Goal: Task Accomplishment & Management: Manage account settings

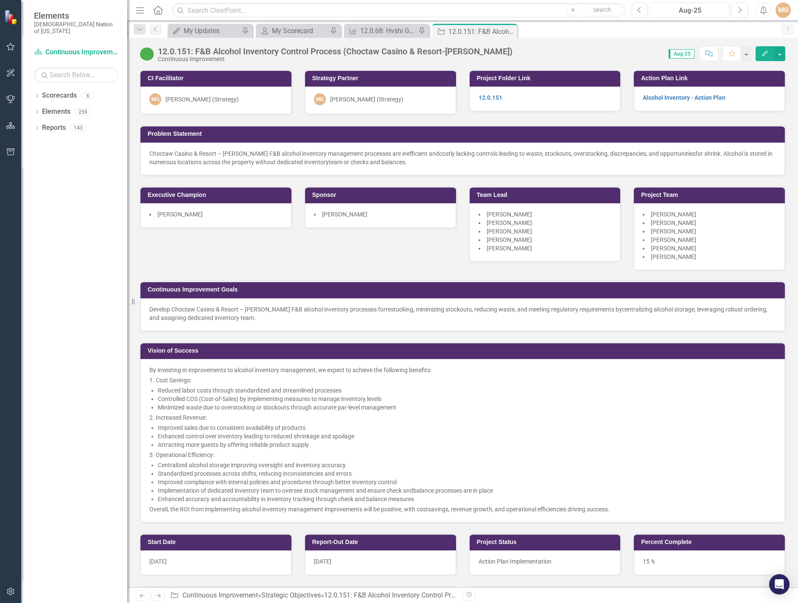
click at [301, 248] on div "CI Facilitator MG Morgan Goad (Strategy) Strategy Partner MG Morgan Goad (Strat…" at bounding box center [463, 290] width 658 height 463
click at [256, 246] on div "CI Facilitator MG Morgan Goad (Strategy) Strategy Partner MG Morgan Goad (Strat…" at bounding box center [463, 290] width 658 height 463
click at [215, 31] on div "My Updates" at bounding box center [212, 30] width 56 height 11
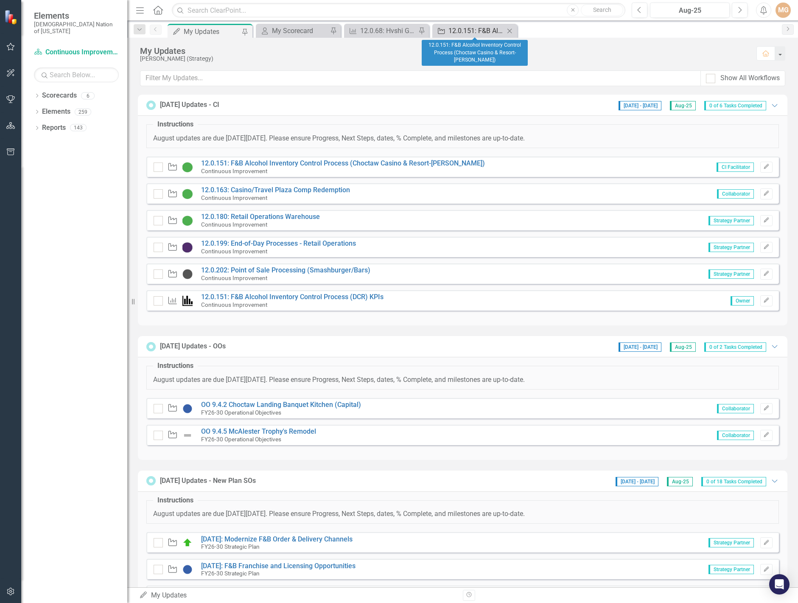
click at [481, 31] on div "12.0.151: F&B Alcohol Inventory Control Process (Choctaw Casino & Resort-[PERSO…" at bounding box center [476, 30] width 56 height 11
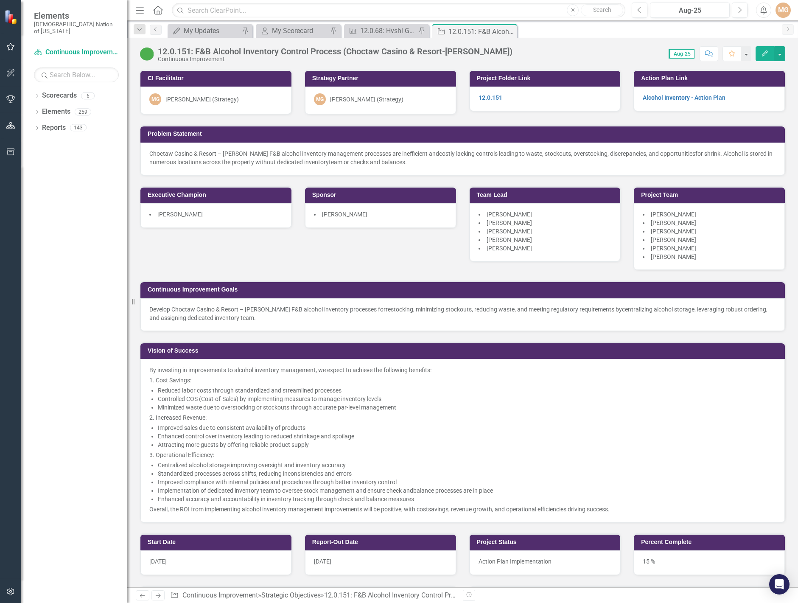
click at [263, 246] on div "CI Facilitator MG Morgan Goad (Strategy) Strategy Partner MG Morgan Goad (Strat…" at bounding box center [463, 290] width 658 height 463
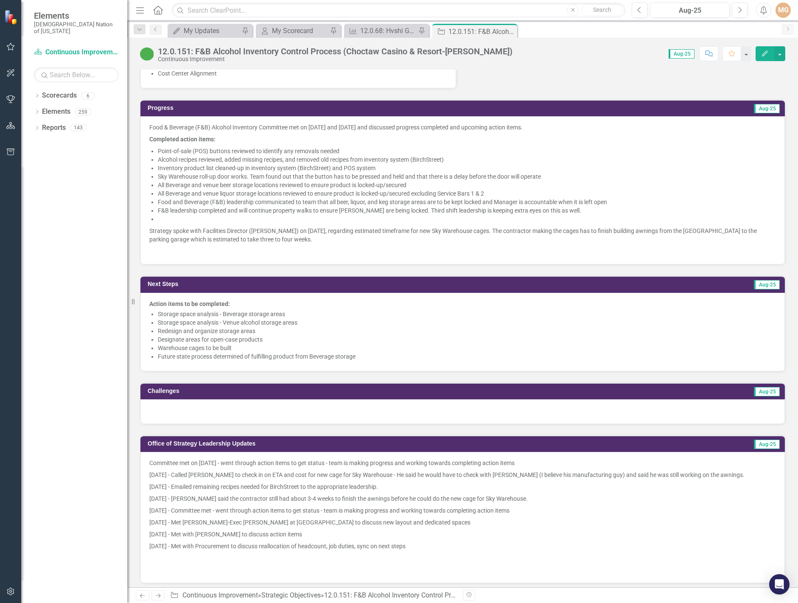
scroll to position [636, 0]
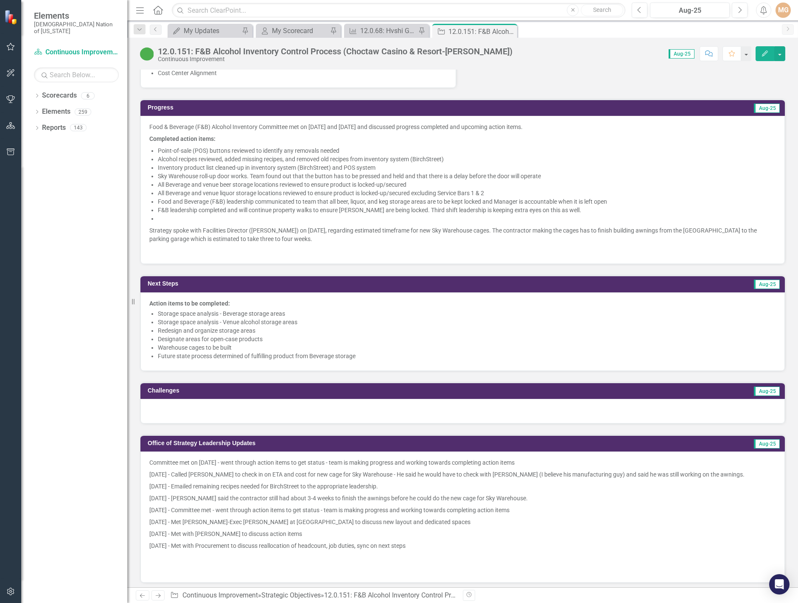
click at [363, 219] on li at bounding box center [467, 218] width 618 height 8
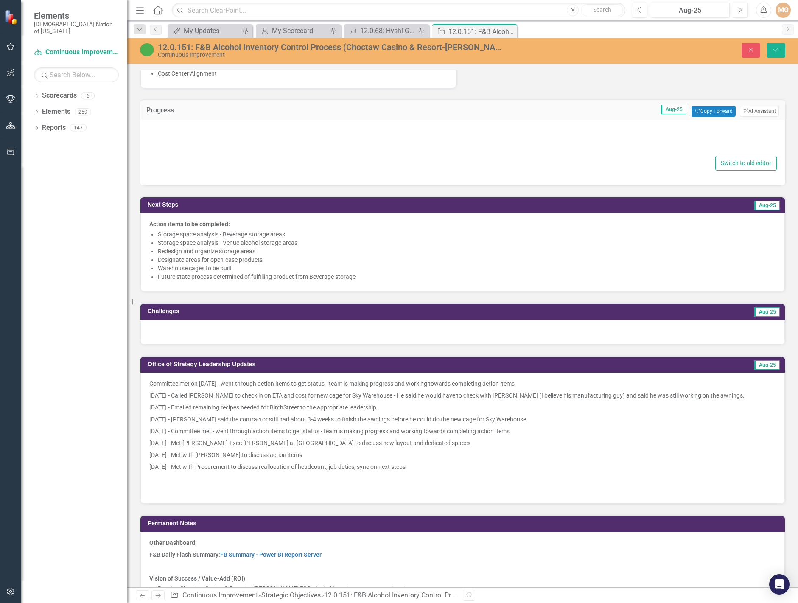
type textarea "<p>Food & Beverage (F&B) Alcohol Inventory Committee met on August 6 and 20, 20…"
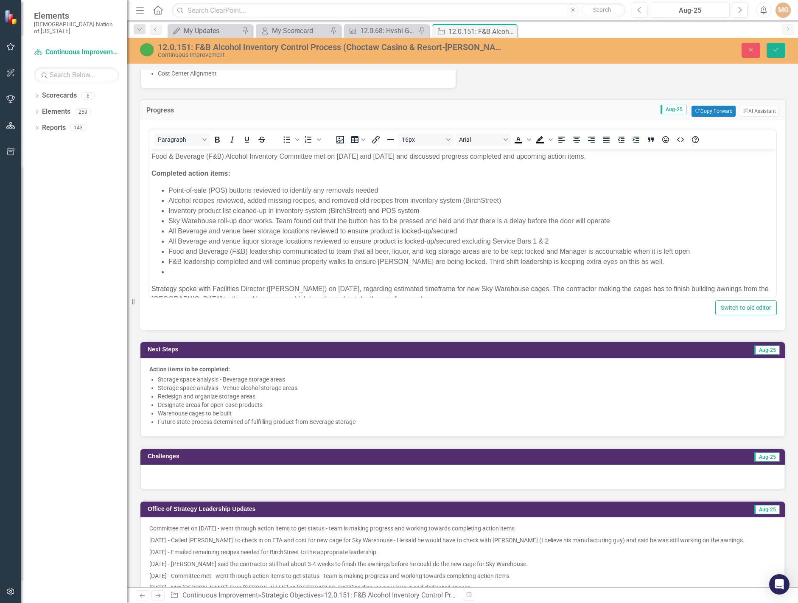
scroll to position [0, 0]
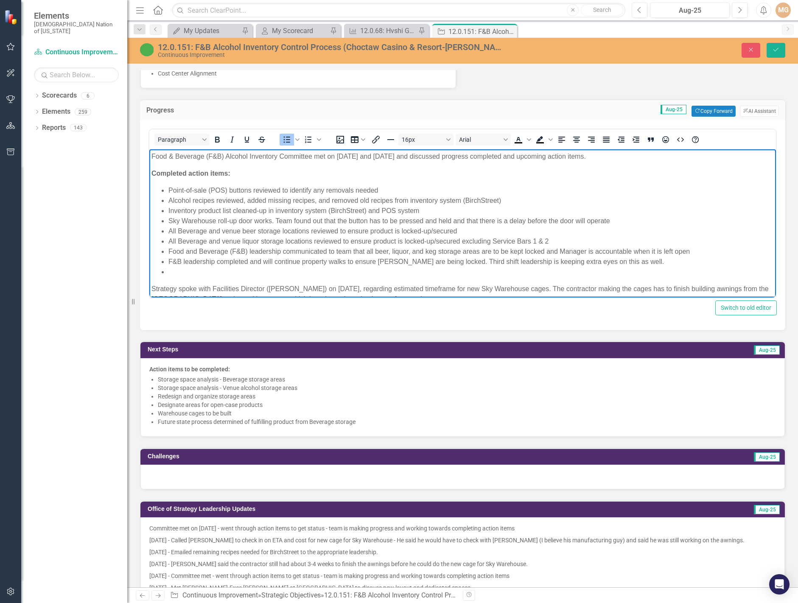
click at [227, 271] on li "Rich Text Area. Press ALT-0 for help." at bounding box center [470, 272] width 605 height 10
click at [177, 267] on li "Rich Text Area. Press ALT-0 for help." at bounding box center [470, 272] width 605 height 10
click at [175, 270] on li "Rich Text Area. Press ALT-0 for help." at bounding box center [470, 272] width 605 height 10
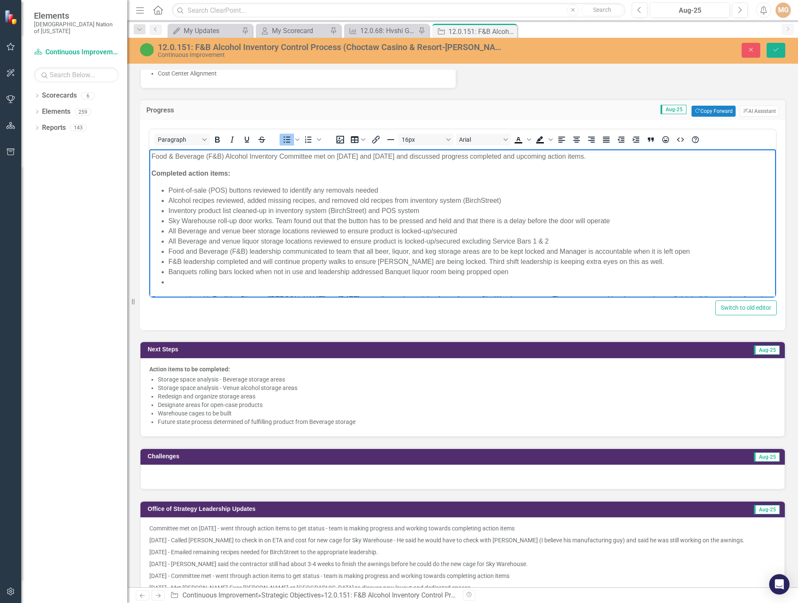
click at [201, 274] on li "Banquets rolling bars locked when not in use and leadership addressed Banquet l…" at bounding box center [470, 272] width 605 height 10
click at [170, 278] on li "Rich Text Area. Press ALT-0 for help." at bounding box center [470, 282] width 605 height 10
click at [374, 277] on li "Leadership conducting regular First-in-First-Out (FIFO) audits" at bounding box center [470, 282] width 605 height 10
click at [390, 290] on li "Inventory system (BirchStreet) materials reviewed and updated" at bounding box center [470, 292] width 605 height 10
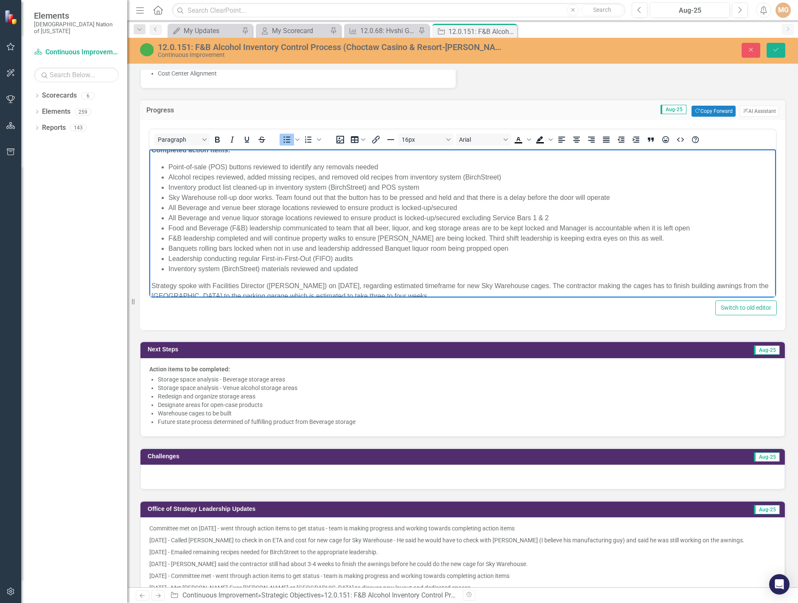
scroll to position [42, 0]
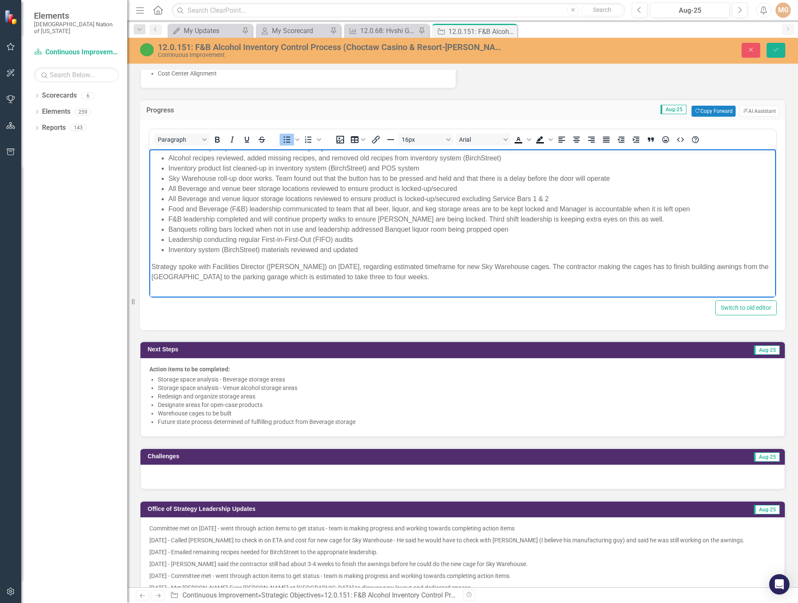
click at [261, 249] on li "Inventory system (BirchStreet) materials reviewed and updated" at bounding box center [470, 250] width 605 height 10
click at [220, 481] on div at bounding box center [462, 476] width 644 height 25
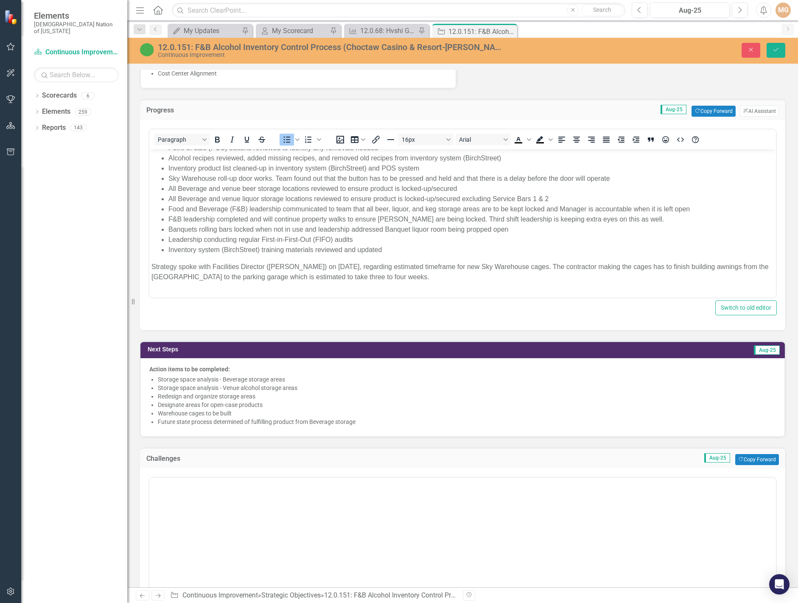
scroll to position [0, 0]
click at [204, 509] on body "Rich Text Area. Press ALT-0 for help." at bounding box center [462, 560] width 626 height 127
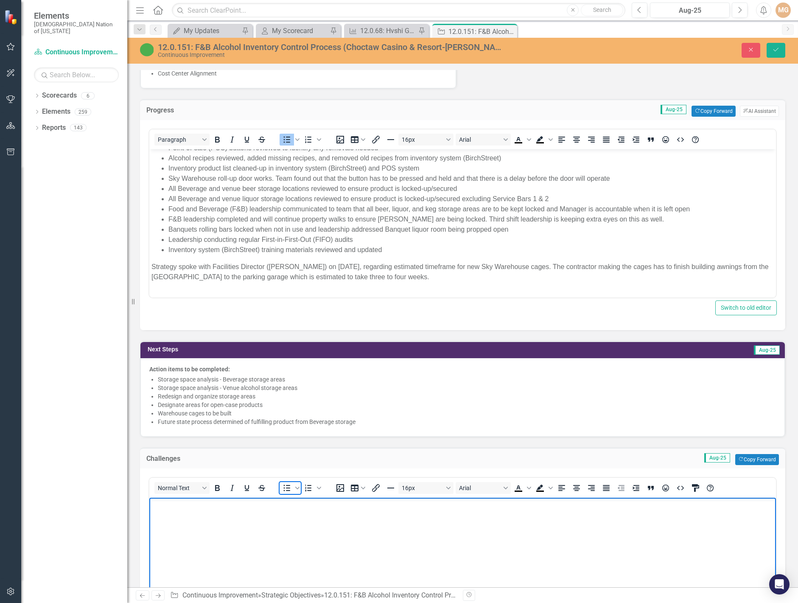
click at [287, 488] on icon "Bullet list" at bounding box center [287, 487] width 7 height 6
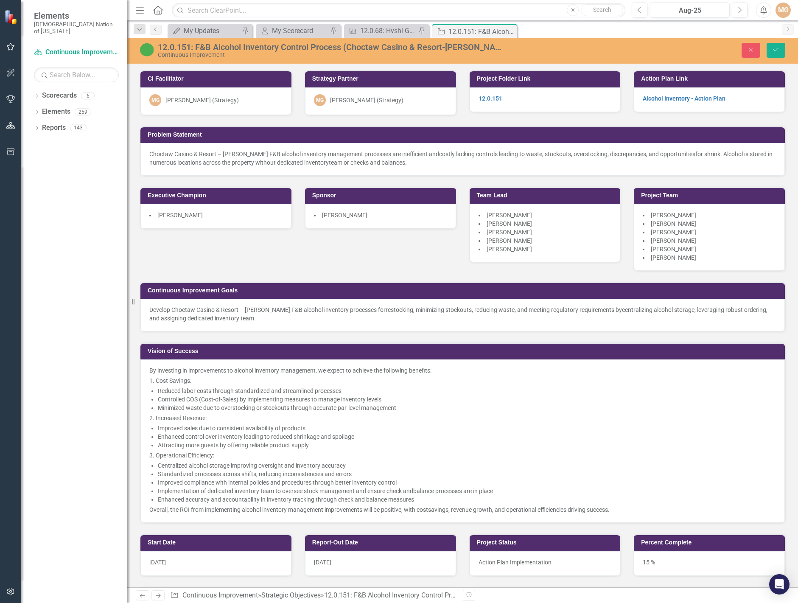
scroll to position [636, 0]
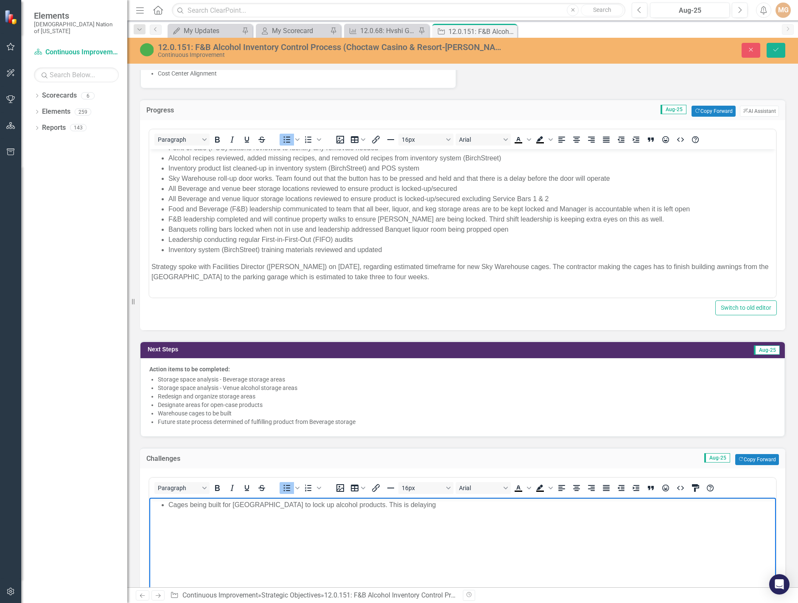
click at [418, 503] on li "Cages being built for Sky Tower to lock up alcohol products. This is delaying" at bounding box center [470, 504] width 605 height 10
click at [169, 504] on li "Cages being built for Sky Tower to lock up alcohol products. This is delaying" at bounding box center [470, 504] width 605 height 10
drag, startPoint x: 423, startPoint y: 503, endPoint x: 374, endPoint y: 505, distance: 49.2
click at [374, 505] on li "Delay of cages being built for Sky Tower to lock up alcohol products. This is d…" at bounding box center [470, 504] width 605 height 10
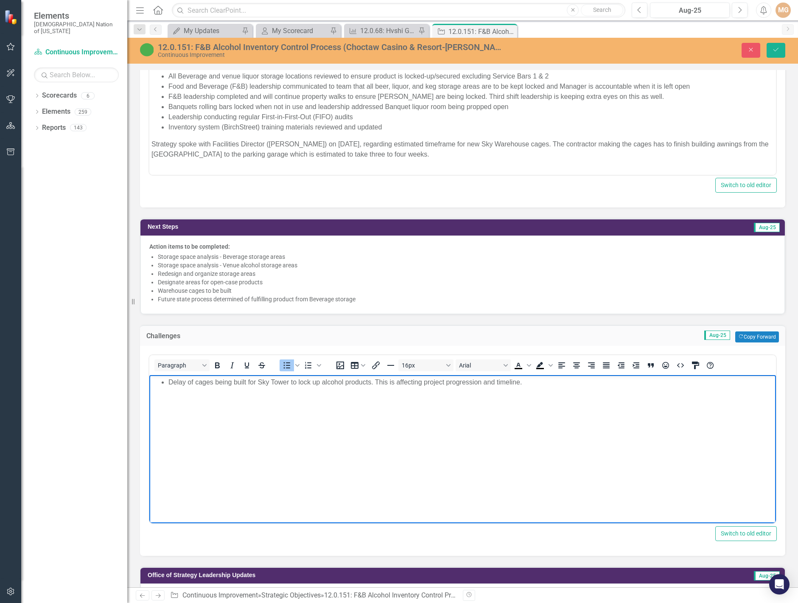
scroll to position [763, 0]
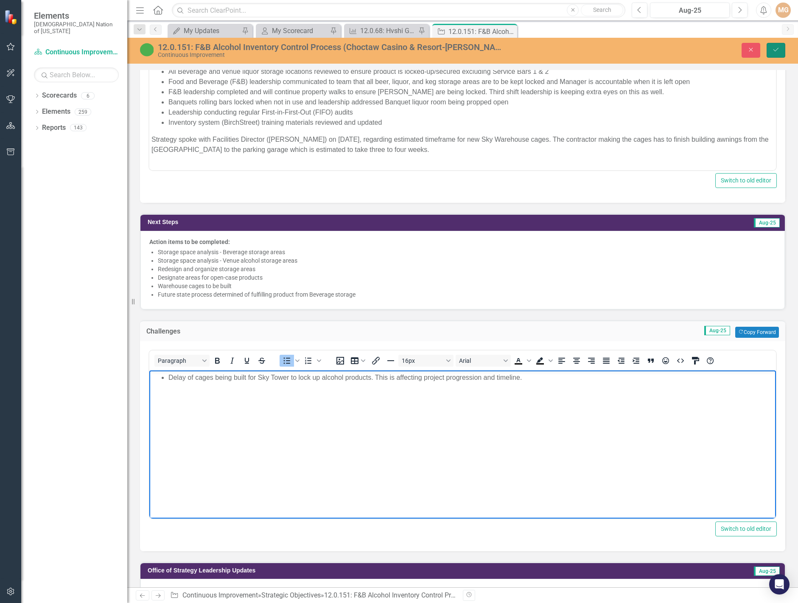
drag, startPoint x: 778, startPoint y: 49, endPoint x: 771, endPoint y: 54, distance: 8.2
click at [778, 49] on icon "Save" at bounding box center [776, 50] width 8 height 6
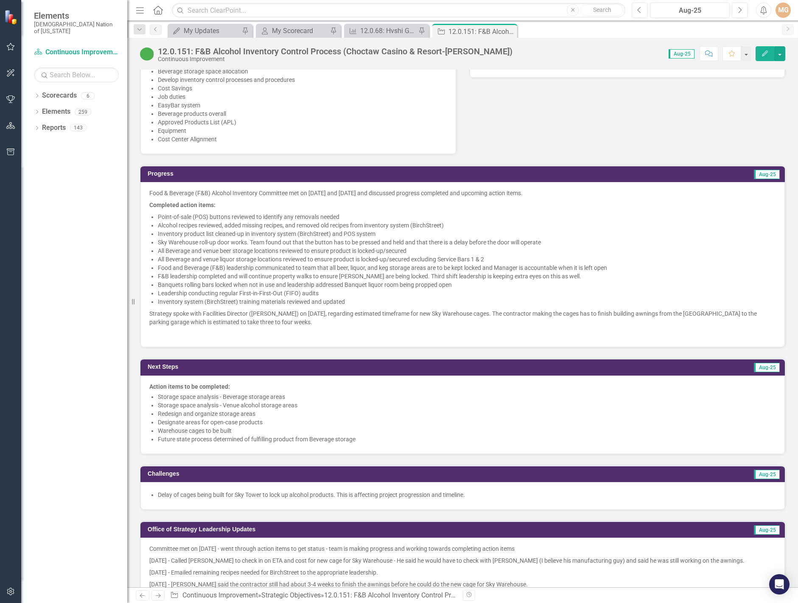
scroll to position [678, 0]
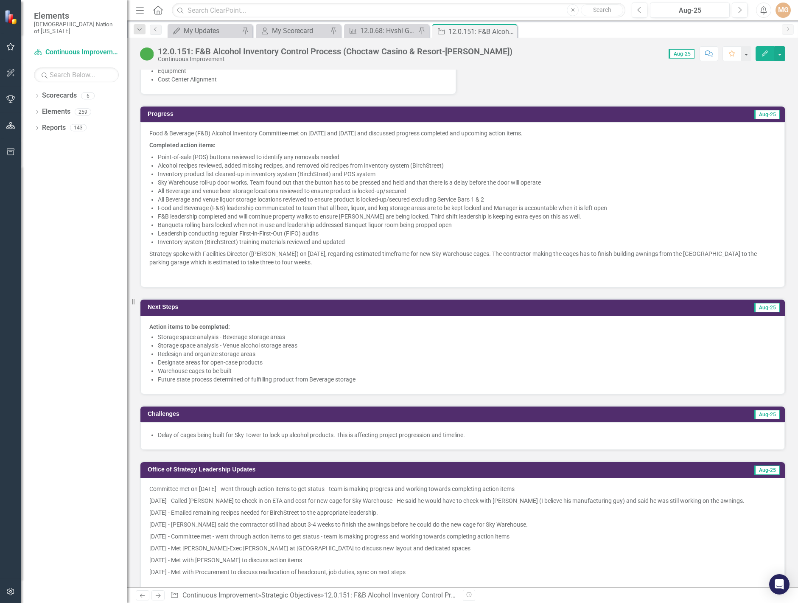
scroll to position [636, 0]
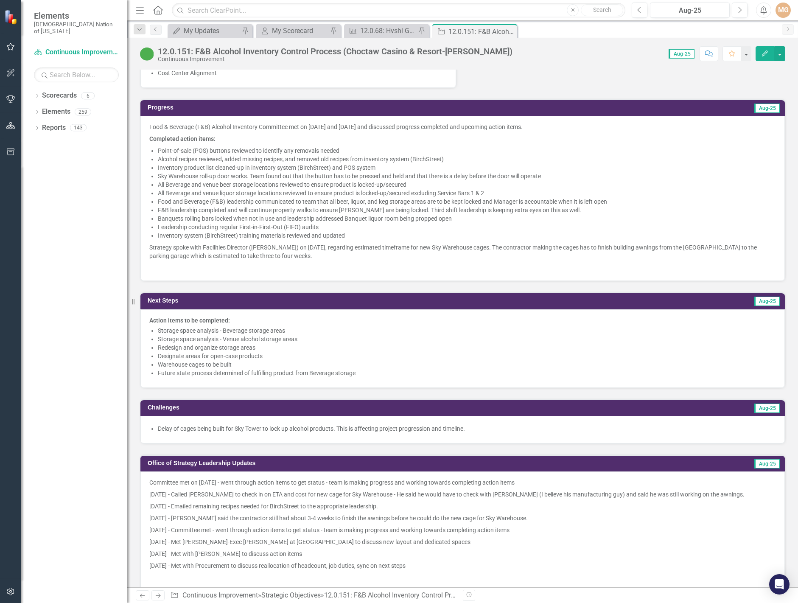
click at [290, 374] on li "Future state process determined of fulfilling product from Beverage storage" at bounding box center [467, 372] width 618 height 8
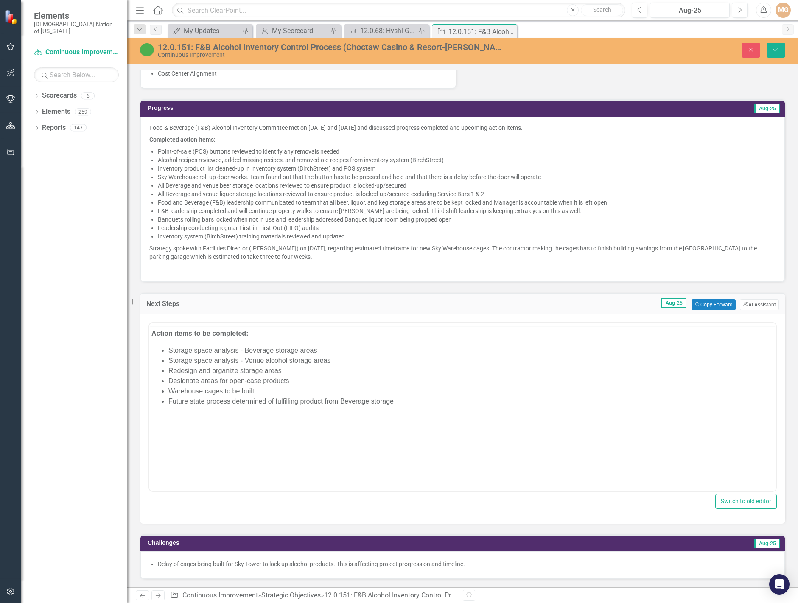
scroll to position [0, 0]
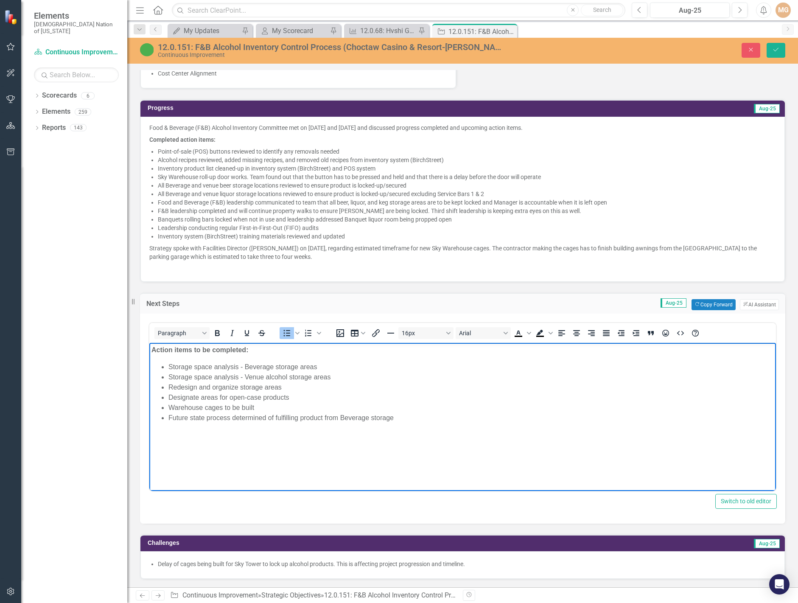
click at [406, 419] on li "Future state process determined of fulfilling product from Beverage storage" at bounding box center [470, 417] width 605 height 10
click at [203, 434] on li "Rich Text Area. Press ALT-0 for help." at bounding box center [470, 438] width 605 height 10
click at [209, 460] on body "Action items to be completed: Storage space analysis - Beverage storage areas S…" at bounding box center [462, 405] width 626 height 127
click at [179, 446] on li "Rich Text Area. Press ALT-0 for help." at bounding box center [470, 448] width 605 height 10
click at [366, 449] on li "Key Access to Sky Warehouse reviewed and adjusted if needed" at bounding box center [470, 448] width 605 height 10
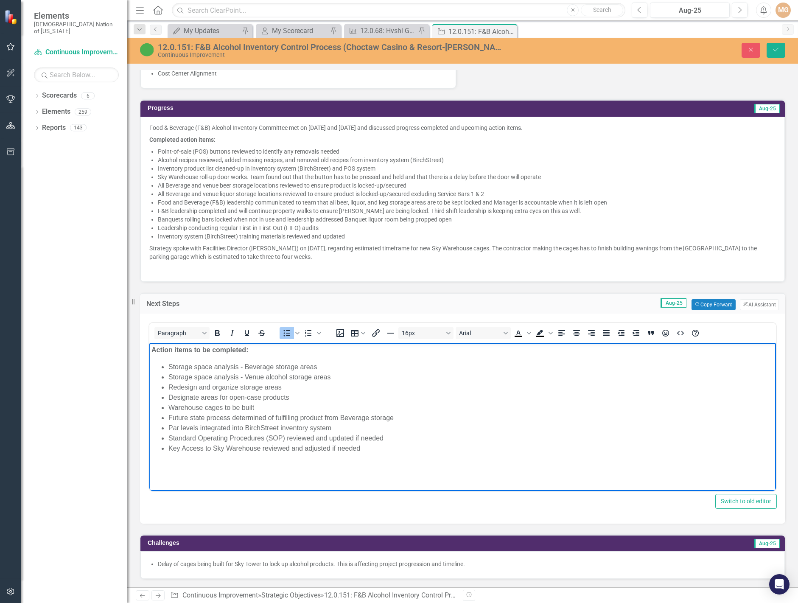
click at [170, 406] on li "Warehouse cages to be built" at bounding box center [470, 407] width 605 height 10
click at [367, 449] on li "Key Access to Sky Warehouse reviewed and adjusted if needed" at bounding box center [470, 448] width 605 height 10
click at [275, 408] on li "Sky Warehouse cages to be built" at bounding box center [470, 407] width 605 height 10
drag, startPoint x: 315, startPoint y: 418, endPoint x: 300, endPoint y: 419, distance: 15.3
click at [300, 419] on li "Sky Warehouse cages to be organized and filled with product" at bounding box center [470, 417] width 605 height 10
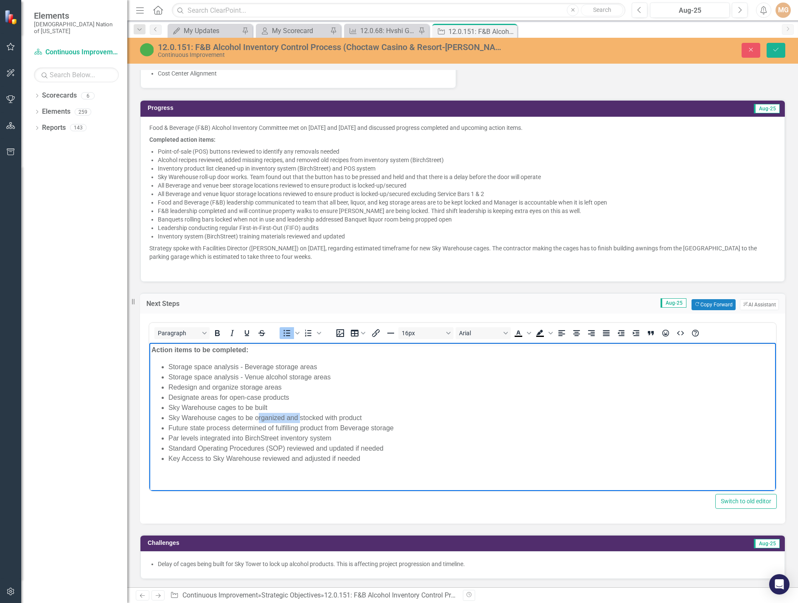
drag, startPoint x: 299, startPoint y: 416, endPoint x: 255, endPoint y: 417, distance: 43.7
click at [255, 417] on li "Sky Warehouse cages to be organized and stocked with product" at bounding box center [470, 417] width 605 height 10
click at [780, 53] on button "Save" at bounding box center [775, 50] width 19 height 15
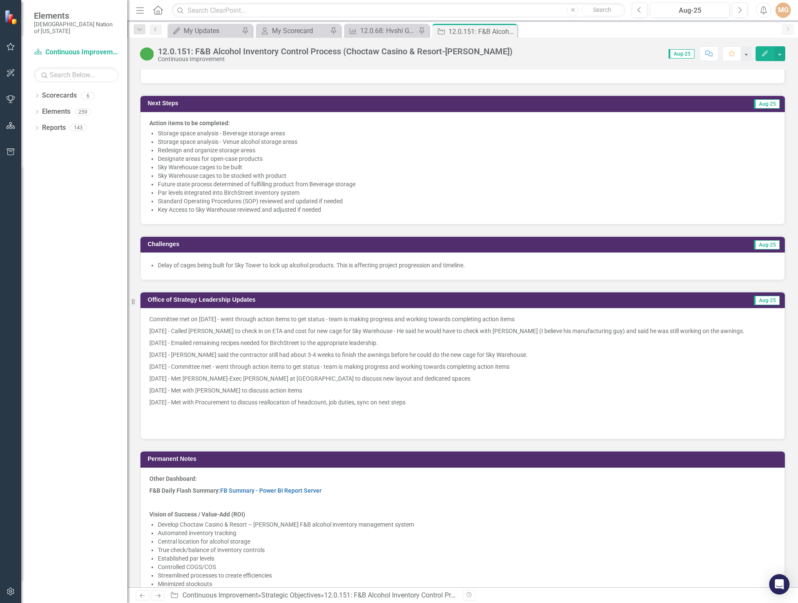
scroll to position [848, 0]
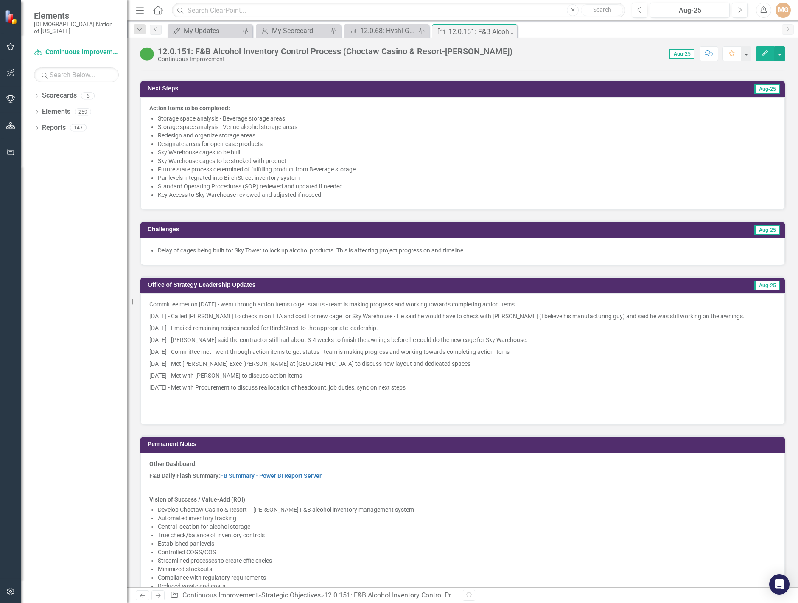
click at [156, 249] on span "Delay of cages being built for Sky Tower to lock up alcohol products. This is a…" at bounding box center [462, 251] width 626 height 10
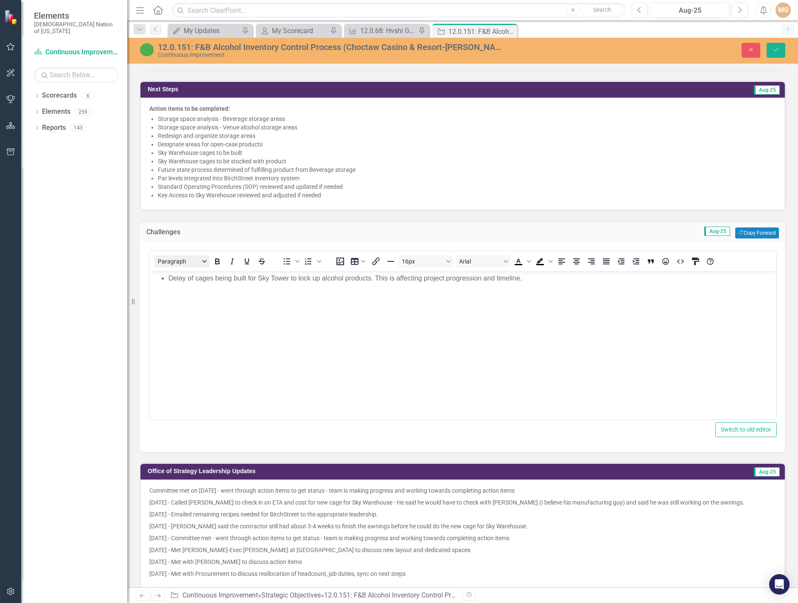
scroll to position [0, 0]
click at [168, 277] on li "Delay of cages being built for Sky Tower to lock up alcohol products. This is a…" at bounding box center [470, 278] width 605 height 10
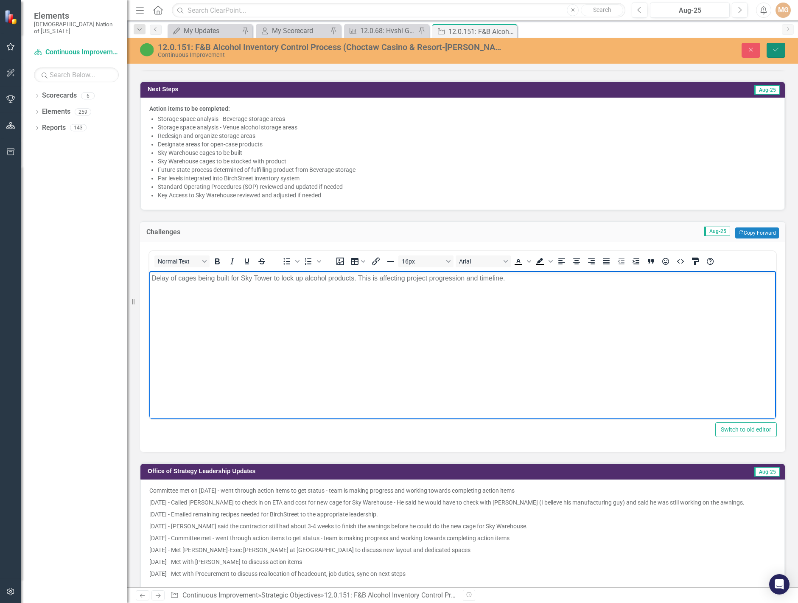
click at [780, 48] on button "Save" at bounding box center [775, 50] width 19 height 15
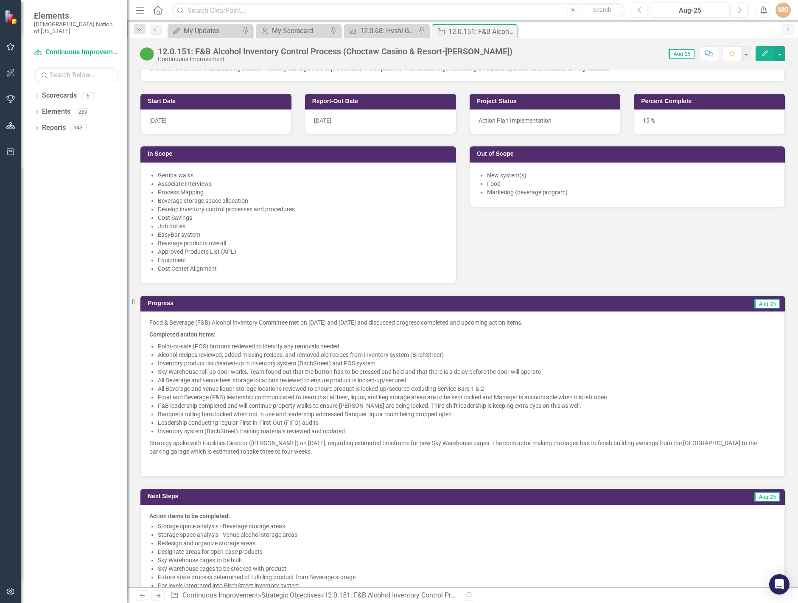
scroll to position [509, 0]
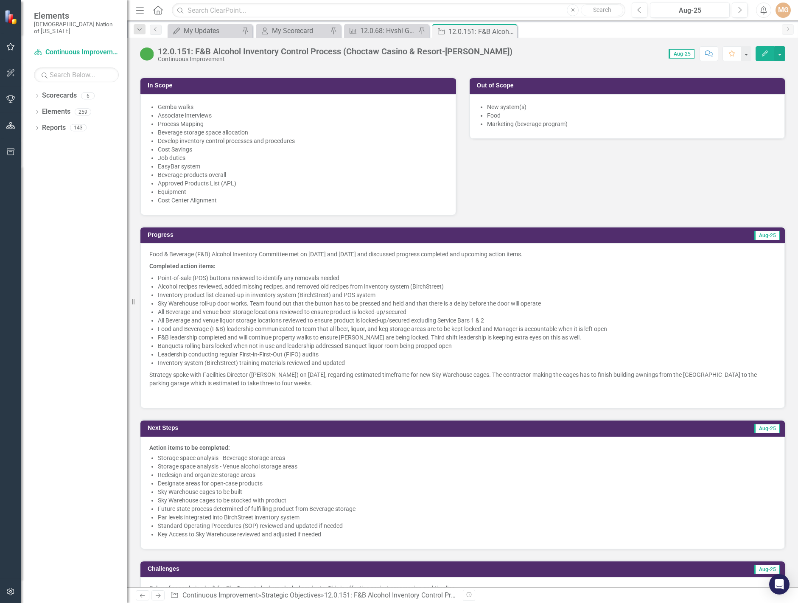
click at [374, 385] on p "Strategy spoke with Facilities Director (Jeff Scott) on August 20, 2025, regard…" at bounding box center [462, 378] width 626 height 20
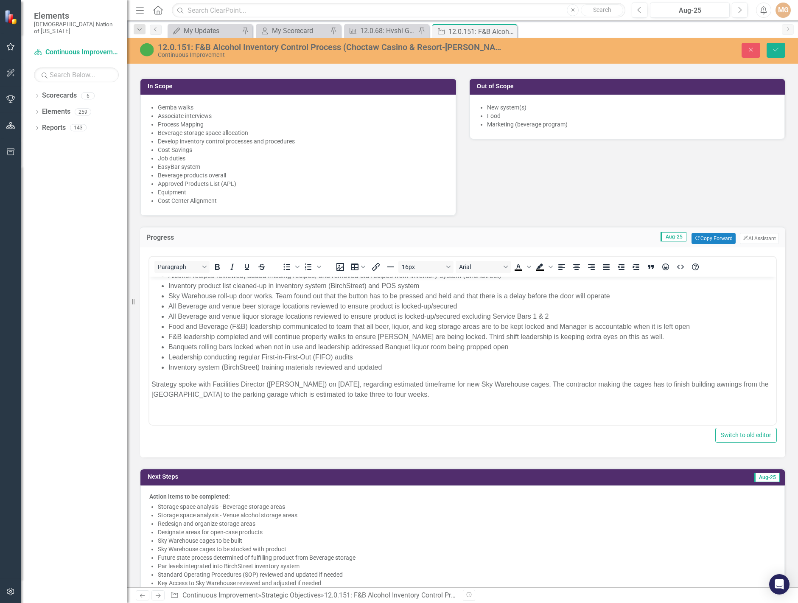
scroll to position [53, 0]
click at [427, 395] on p "Strategy spoke with Facilities Director (Jeff Scott) on August 20, 2025, regard…" at bounding box center [462, 388] width 622 height 20
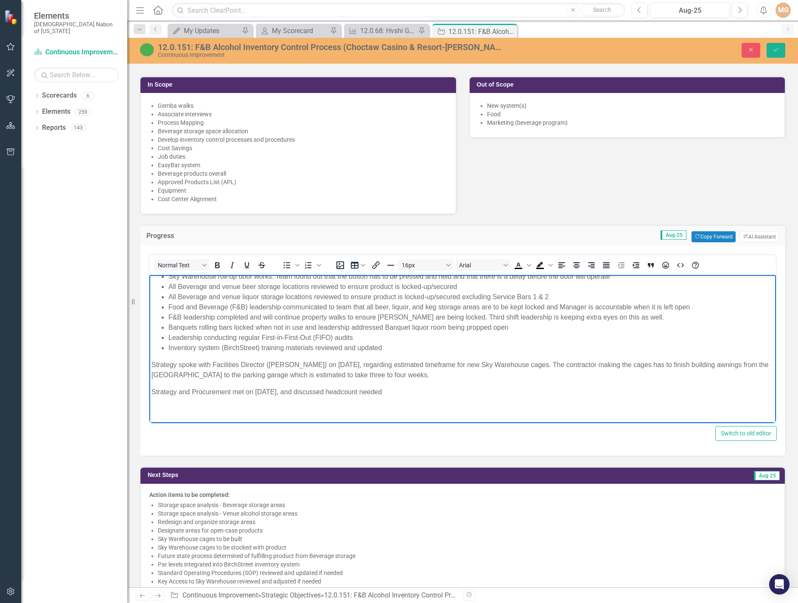
scroll to position [509, 0]
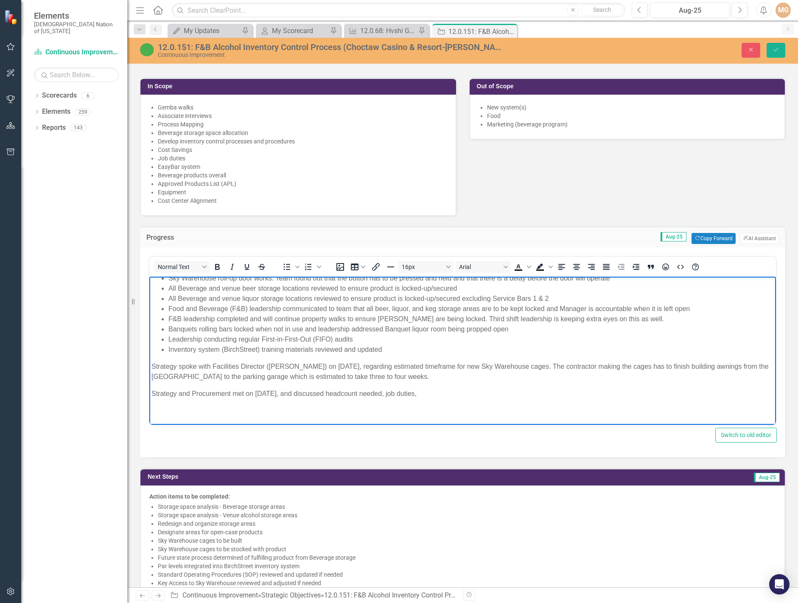
click at [352, 391] on p "Strategy and Procurement met on August 25, 2025, and discussed headcount needed…" at bounding box center [462, 393] width 622 height 10
click at [502, 391] on p "Strategy and Procurement met on August 25, 2025, and discussed reallocation of …" at bounding box center [462, 393] width 622 height 10
click at [779, 53] on icon "Save" at bounding box center [776, 50] width 8 height 6
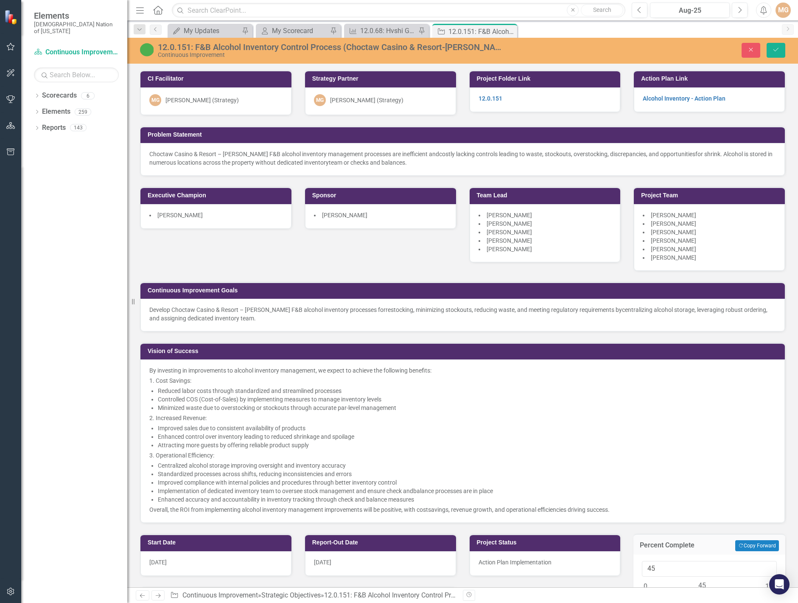
scroll to position [382, 0]
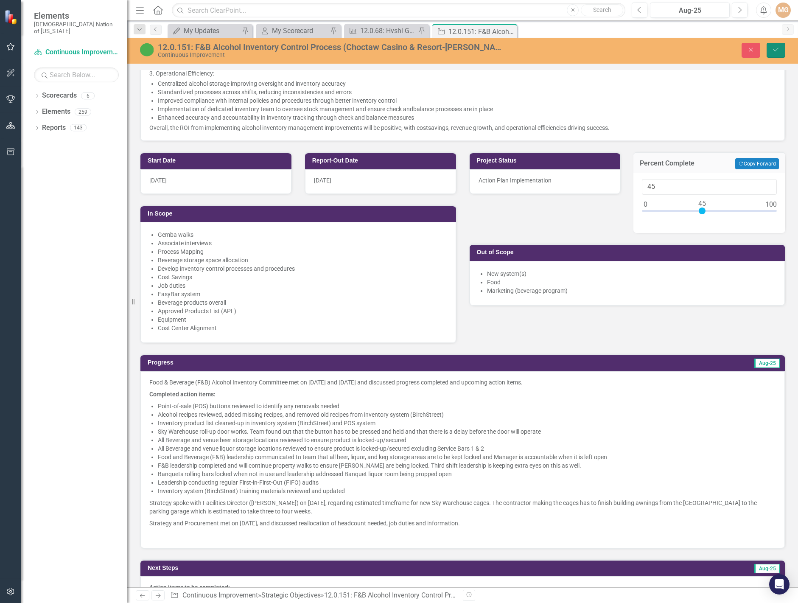
click at [774, 50] on icon "Save" at bounding box center [776, 50] width 8 height 6
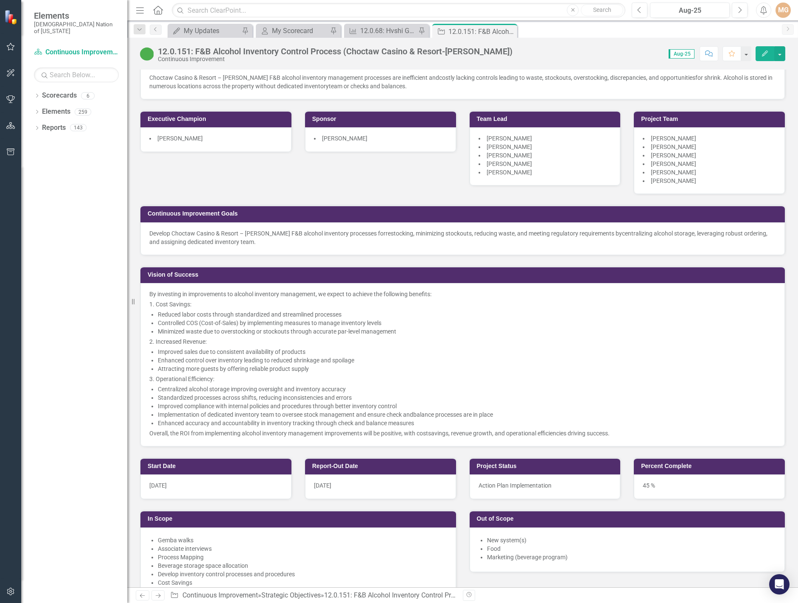
scroll to position [212, 0]
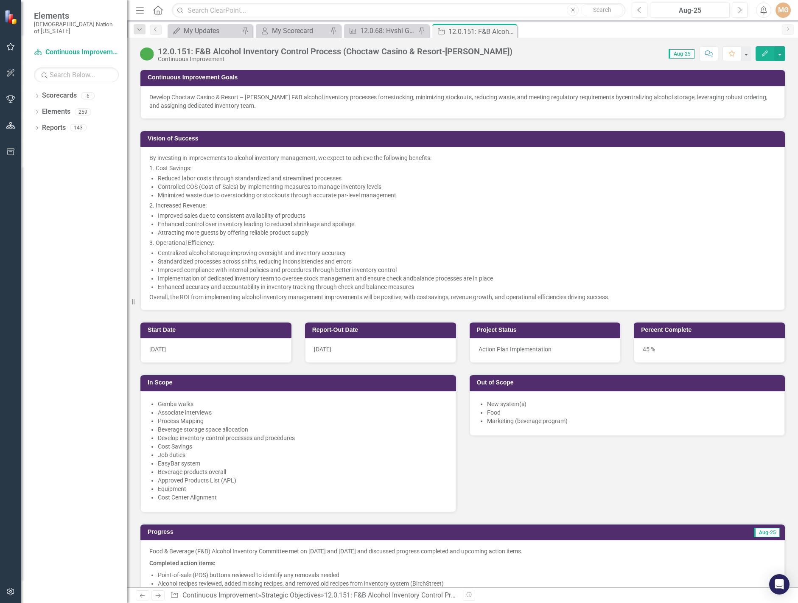
click at [671, 354] on div "45 %" at bounding box center [709, 350] width 151 height 25
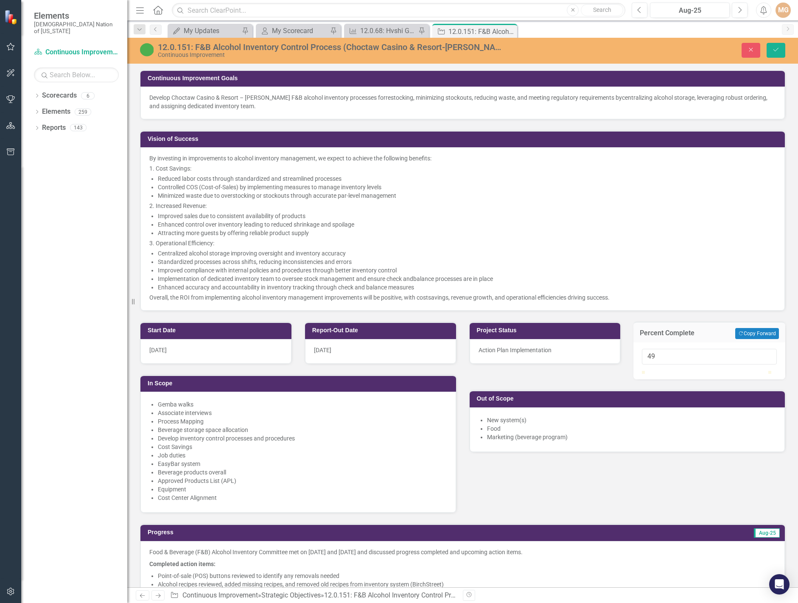
type input "50"
drag, startPoint x: 698, startPoint y: 380, endPoint x: 704, endPoint y: 380, distance: 5.9
click at [705, 371] on div at bounding box center [705, 371] width 0 height 0
click at [778, 53] on icon "Save" at bounding box center [776, 50] width 8 height 6
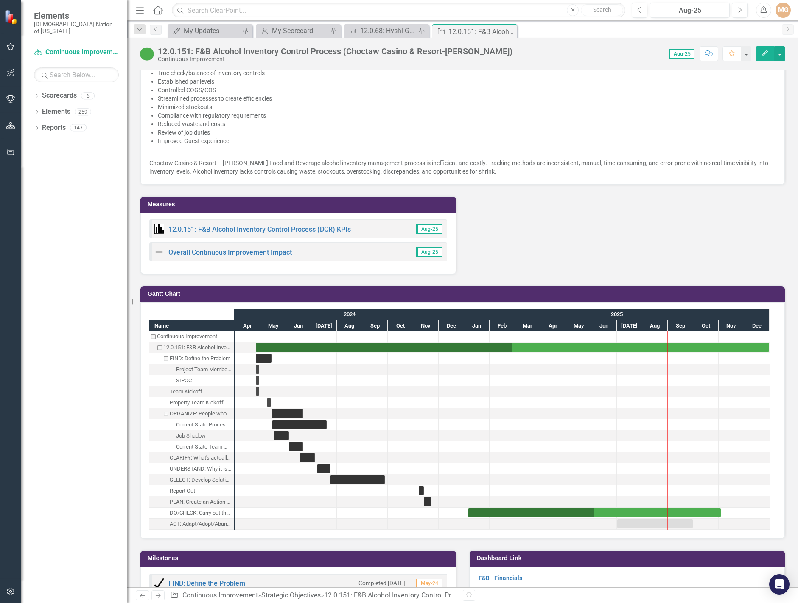
scroll to position [1484, 0]
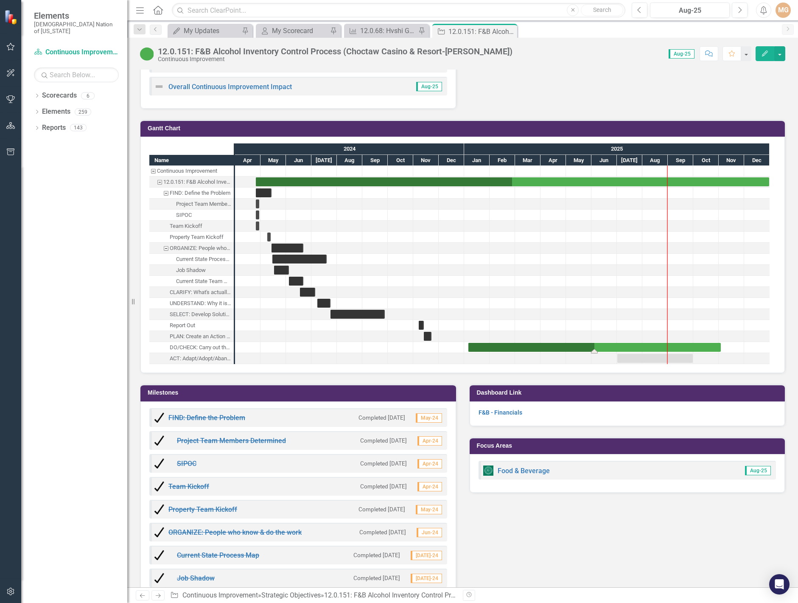
click at [616, 345] on div "Task: Start date: 2025-01-06 End date: 2025-11-03" at bounding box center [594, 347] width 252 height 9
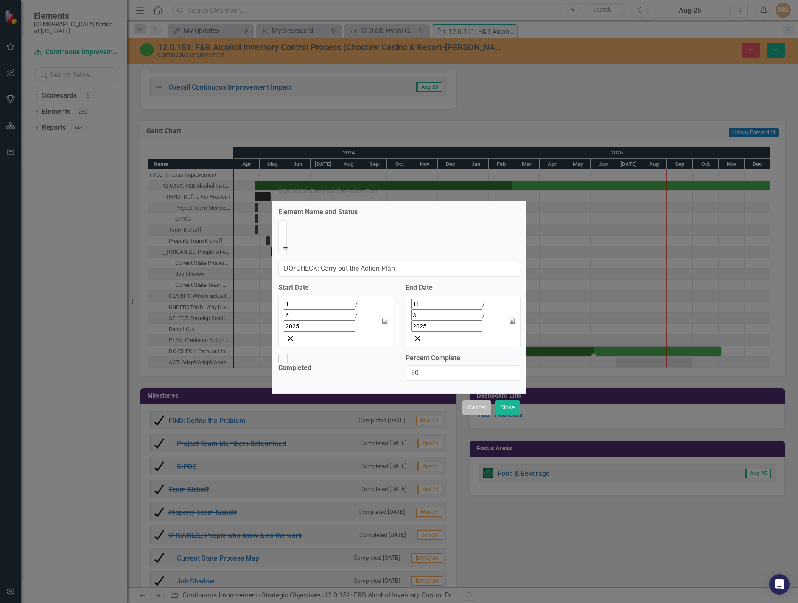
click at [482, 400] on button "Cancel" at bounding box center [476, 407] width 29 height 15
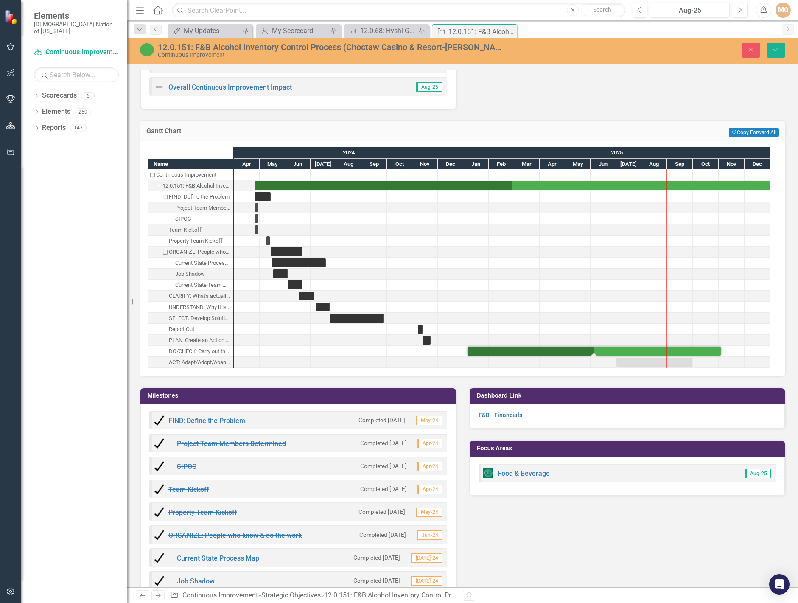
click at [648, 363] on div "Task: Start date: 2025-07-01 End date: 2025-09-30" at bounding box center [654, 361] width 76 height 9
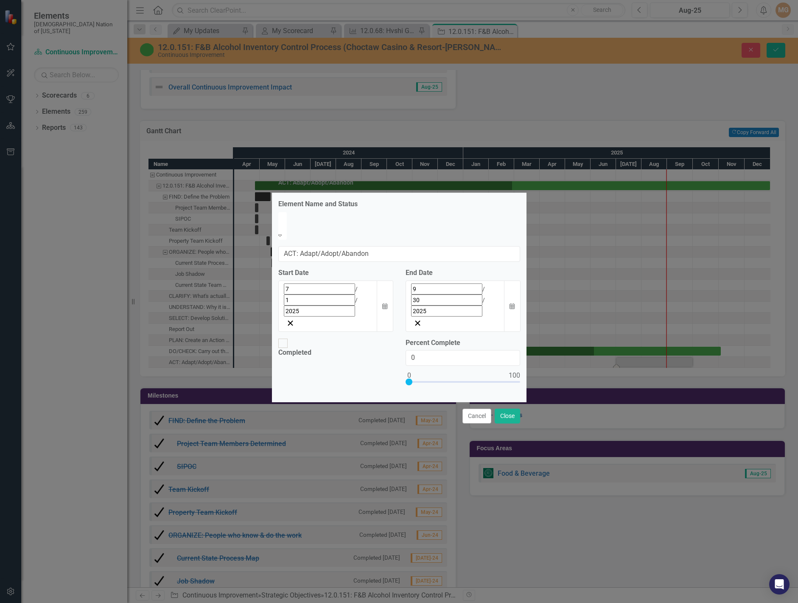
click at [282, 238] on icon "Expand" at bounding box center [280, 235] width 4 height 6
click at [510, 408] on button "Close" at bounding box center [506, 415] width 25 height 15
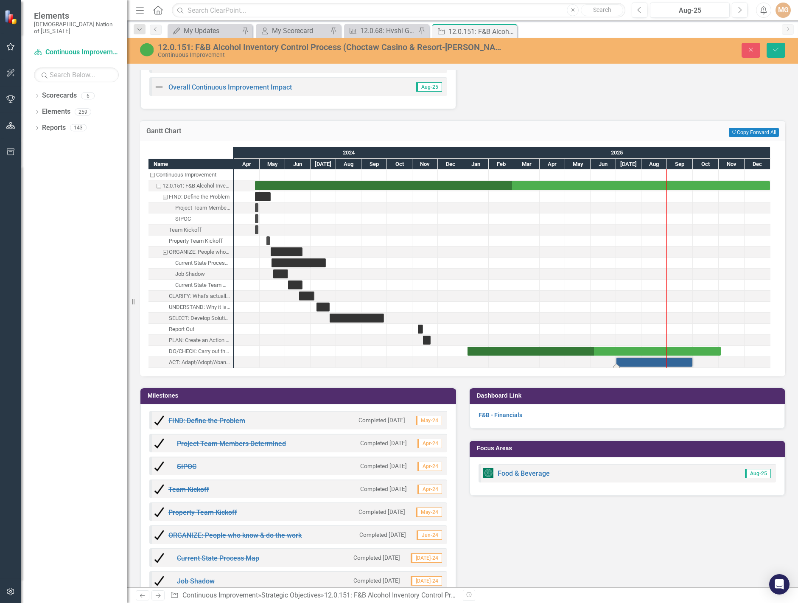
click at [650, 363] on div "Task: Start date: 2025-07-01 End date: 2025-09-30" at bounding box center [654, 361] width 76 height 9
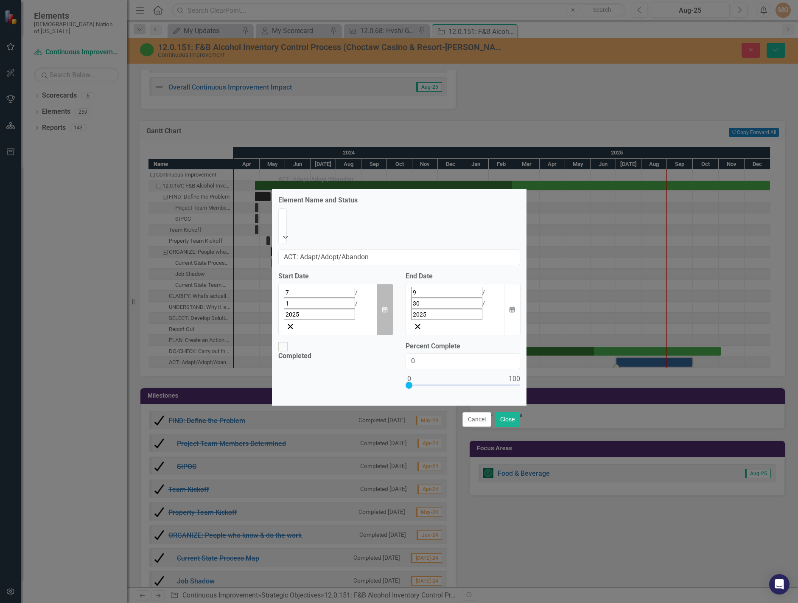
click at [386, 307] on icon "Calendar" at bounding box center [384, 310] width 5 height 6
click at [389, 313] on button "›" at bounding box center [398, 311] width 19 height 19
click at [342, 338] on button "1" at bounding box center [352, 345] width 21 height 15
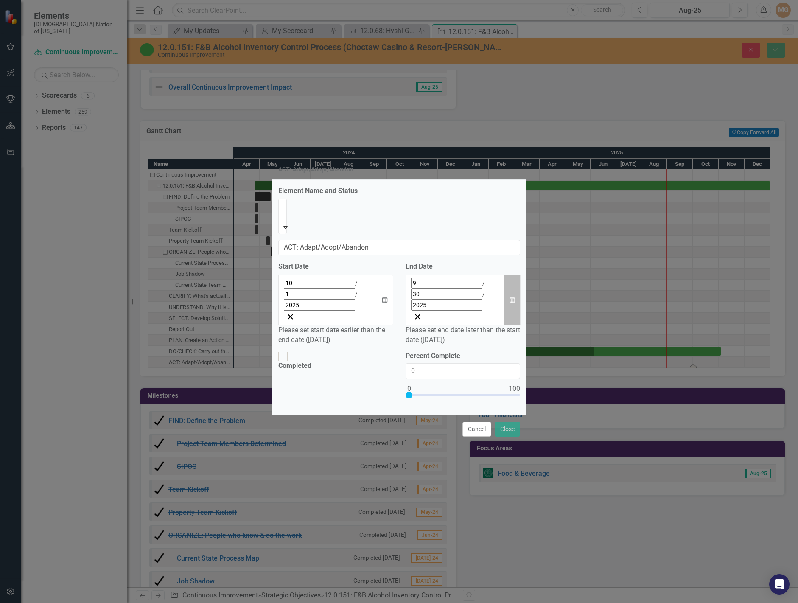
click at [512, 296] on icon "button" at bounding box center [511, 299] width 5 height 6
click at [485, 302] on button "›" at bounding box center [475, 302] width 19 height 19
click at [476, 394] on abbr "28" at bounding box center [472, 397] width 7 height 7
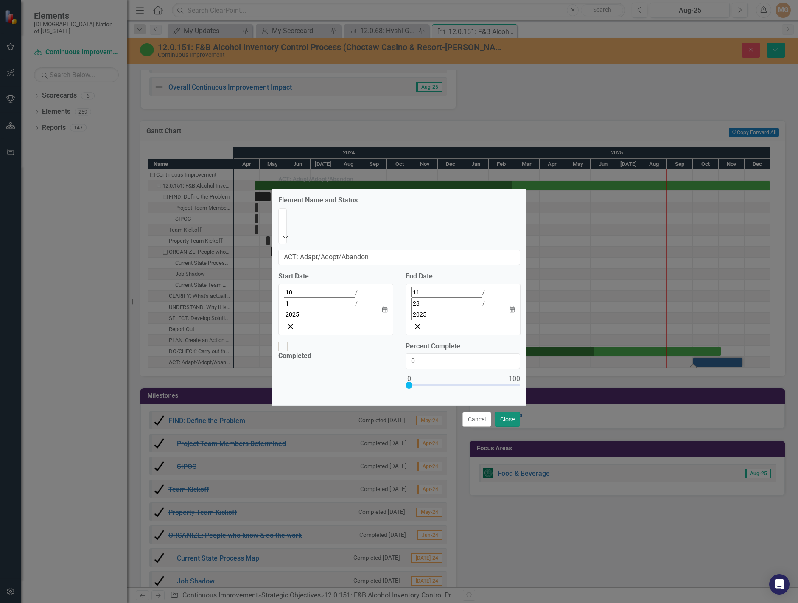
click at [507, 412] on button "Close" at bounding box center [506, 419] width 25 height 15
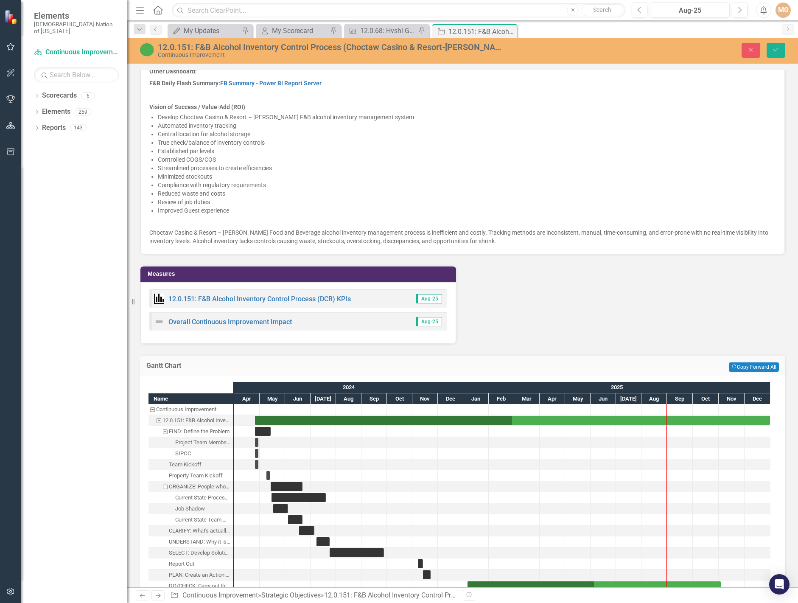
scroll to position [1315, 0]
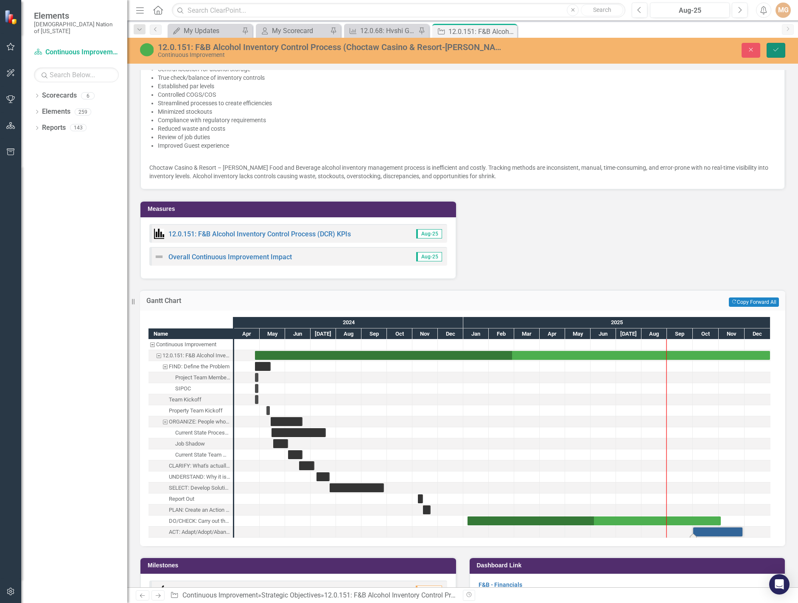
click at [779, 54] on button "Save" at bounding box center [775, 50] width 19 height 15
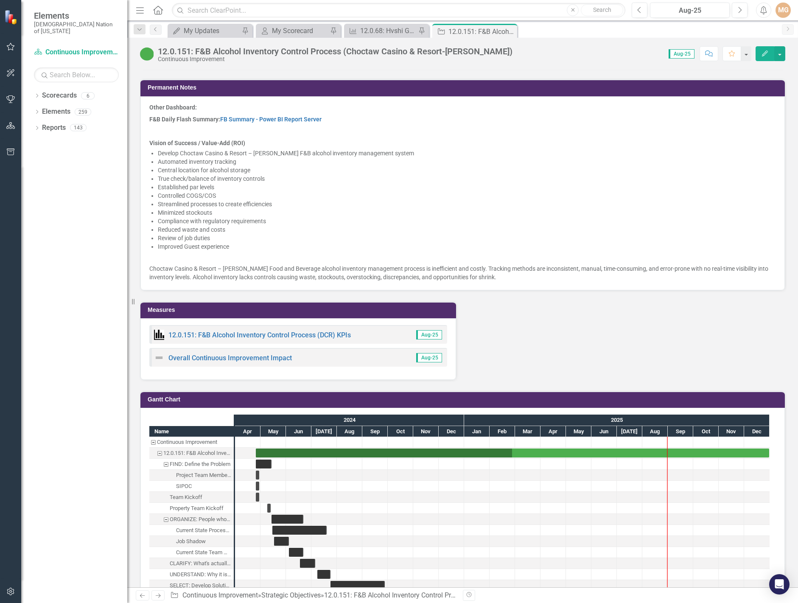
scroll to position [1357, 0]
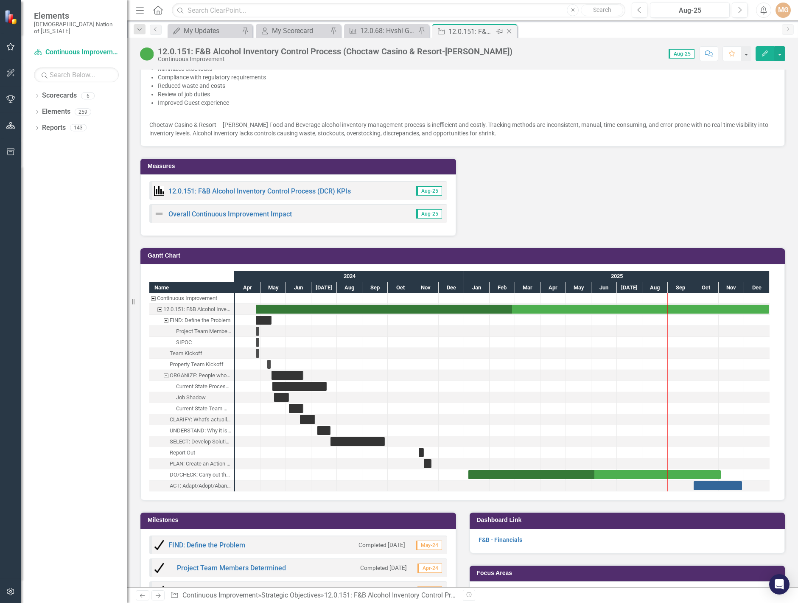
click at [511, 31] on icon "Close" at bounding box center [509, 31] width 8 height 7
click at [0, 0] on icon "Close" at bounding box center [0, 0] width 0 height 0
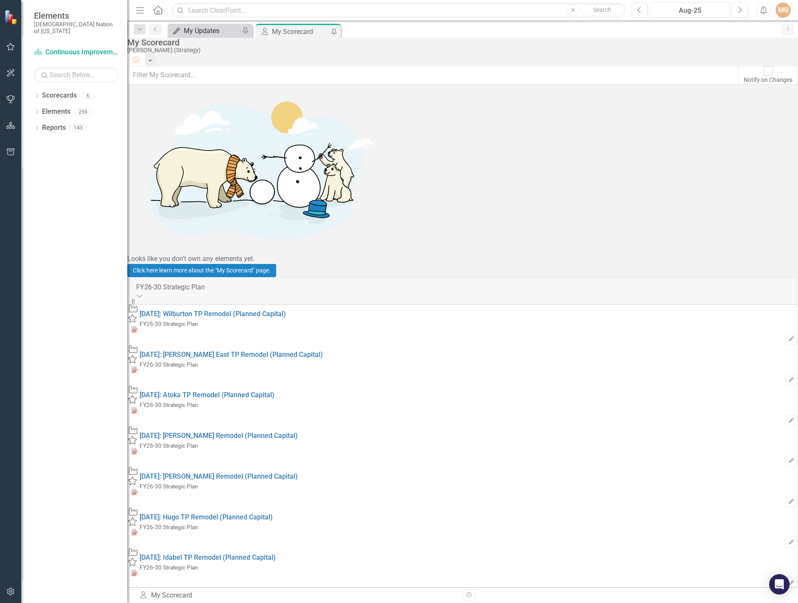
click at [220, 31] on div "My Updates" at bounding box center [212, 30] width 56 height 11
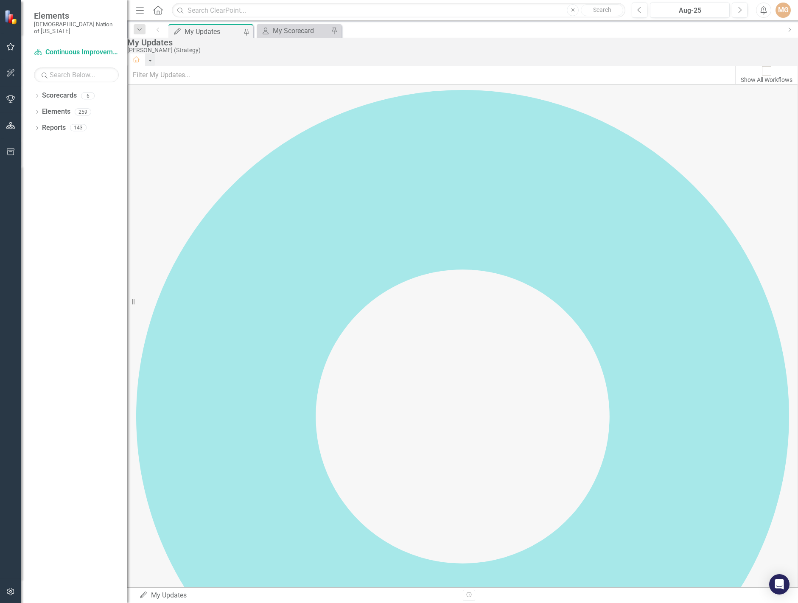
checkbox input "true"
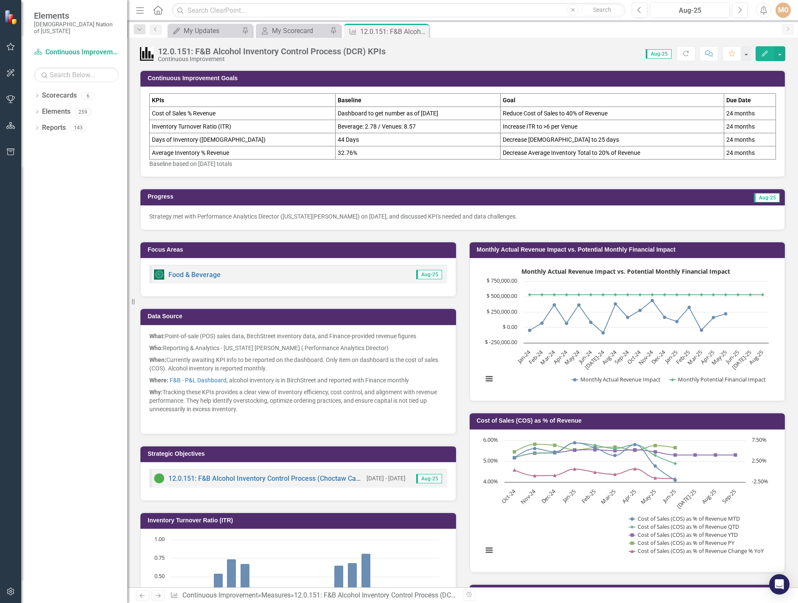
click at [543, 217] on p "Strategy met with Performance Analytics Director ([US_STATE][PERSON_NAME]) on […" at bounding box center [462, 216] width 626 height 8
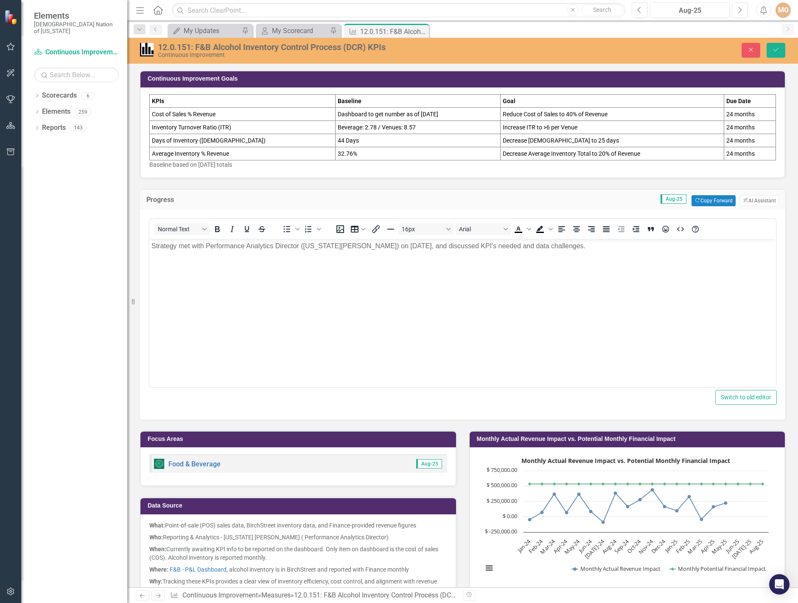
click at [596, 247] on p "Strategy met with Performance Analytics Director ([US_STATE][PERSON_NAME]) on […" at bounding box center [462, 245] width 622 height 10
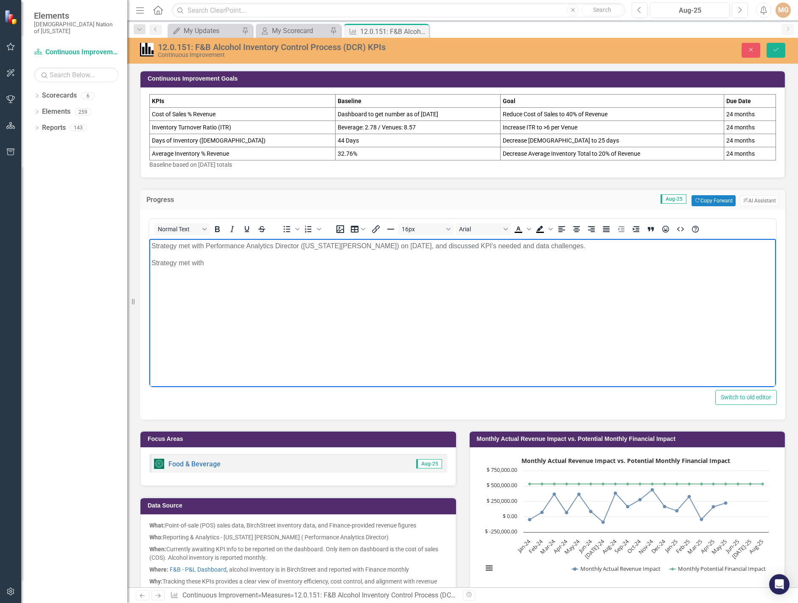
click at [215, 263] on p "Strategy met with" at bounding box center [462, 262] width 622 height 10
drag, startPoint x: 206, startPoint y: 244, endPoint x: 343, endPoint y: 242, distance: 137.4
click at [343, 242] on p "Strategy met with Performance Analytics Director ([US_STATE][PERSON_NAME]) on […" at bounding box center [462, 245] width 622 height 10
copy p "Performance Analytics Director ([US_STATE] [PERSON_NAME])"
click at [235, 263] on p "Strategy met with" at bounding box center [462, 262] width 622 height 10
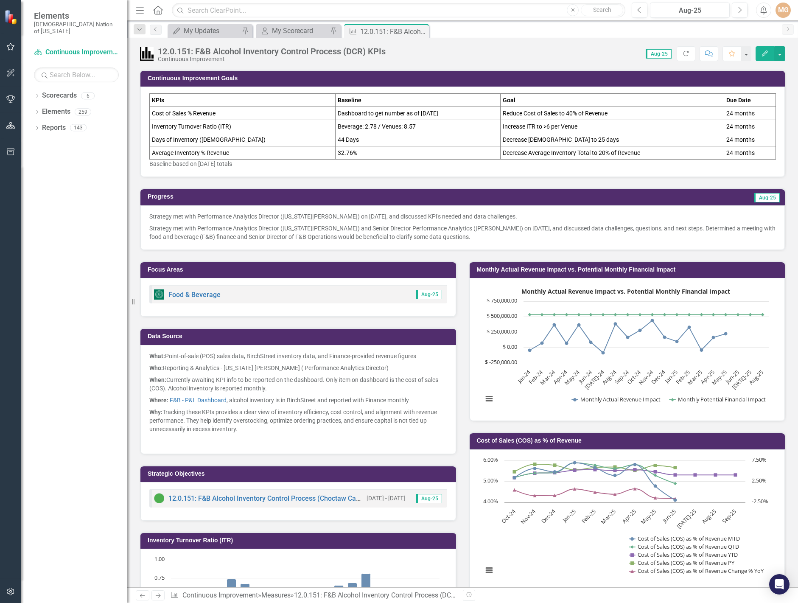
scroll to position [551, 0]
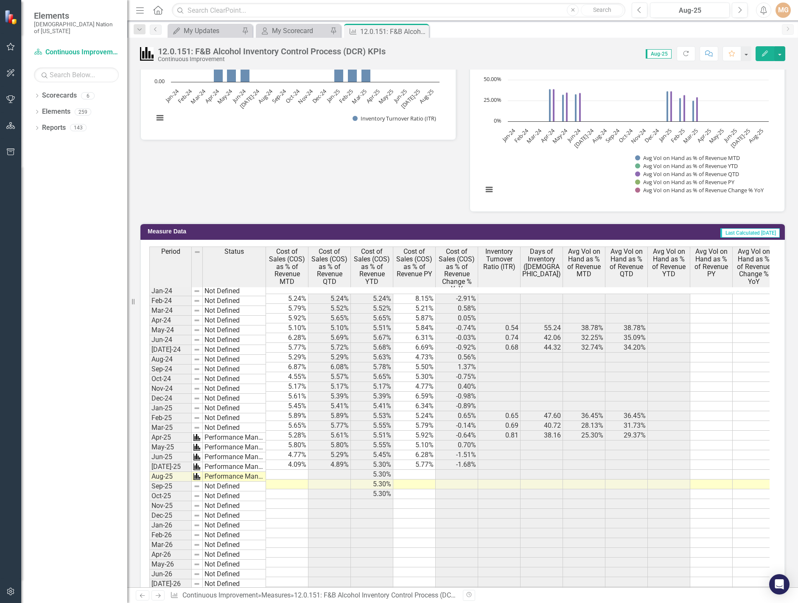
click at [302, 469] on td at bounding box center [287, 474] width 42 height 10
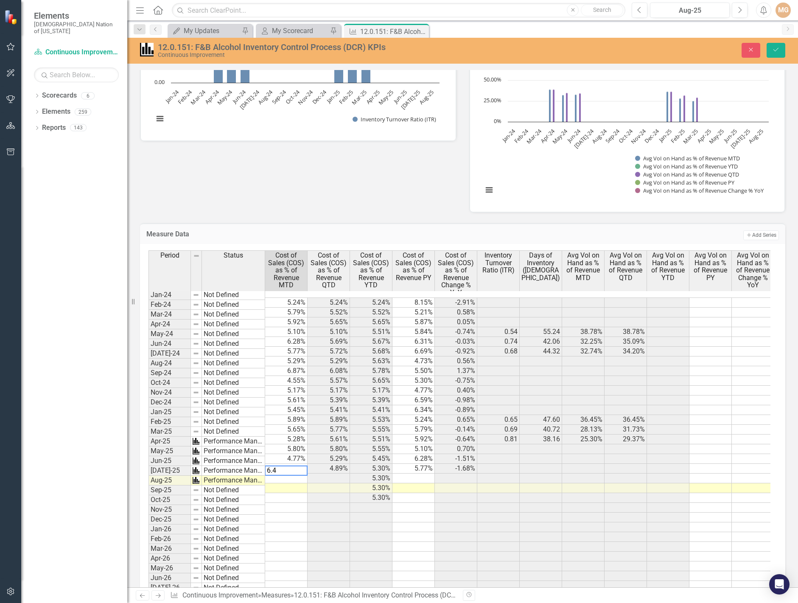
type textarea "6.42"
click at [422, 473] on td at bounding box center [413, 478] width 42 height 10
type textarea "5.29"
click at [777, 54] on button "Save" at bounding box center [775, 50] width 19 height 15
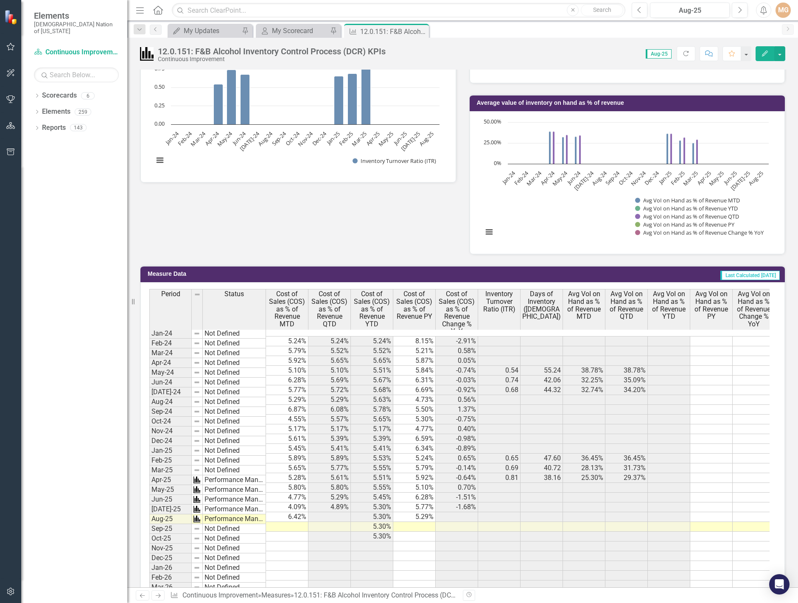
scroll to position [630, 0]
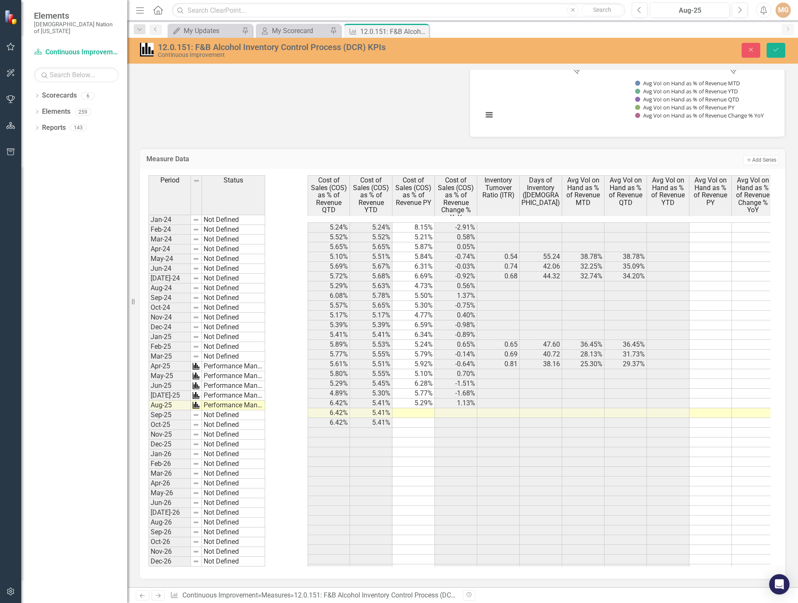
scroll to position [0, 508]
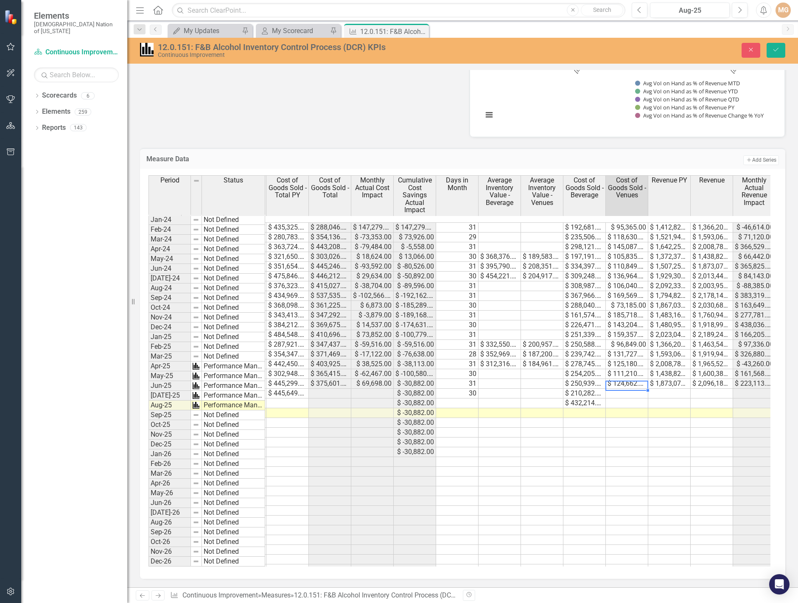
click at [623, 388] on td at bounding box center [627, 393] width 42 height 10
type textarea "117151"
click at [629, 398] on td at bounding box center [627, 403] width 42 height 10
type textarea "95138"
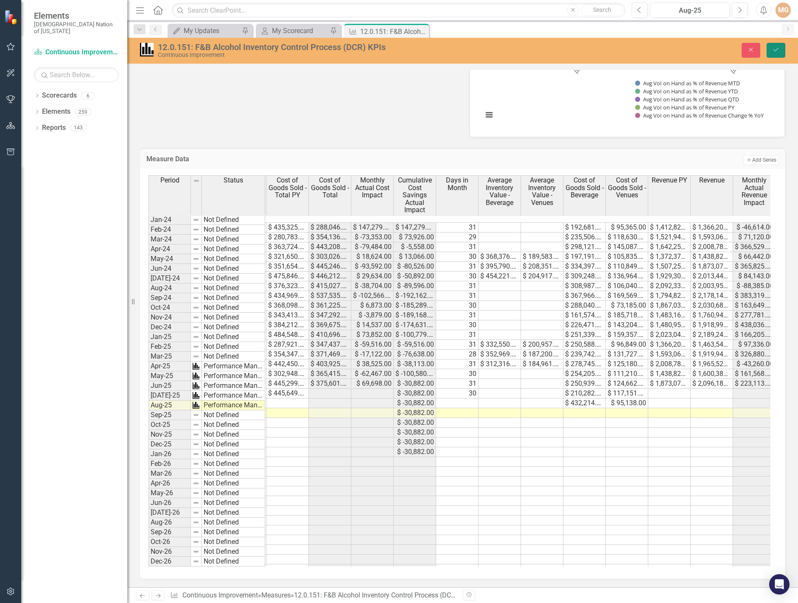
click at [780, 50] on button "Save" at bounding box center [775, 50] width 19 height 15
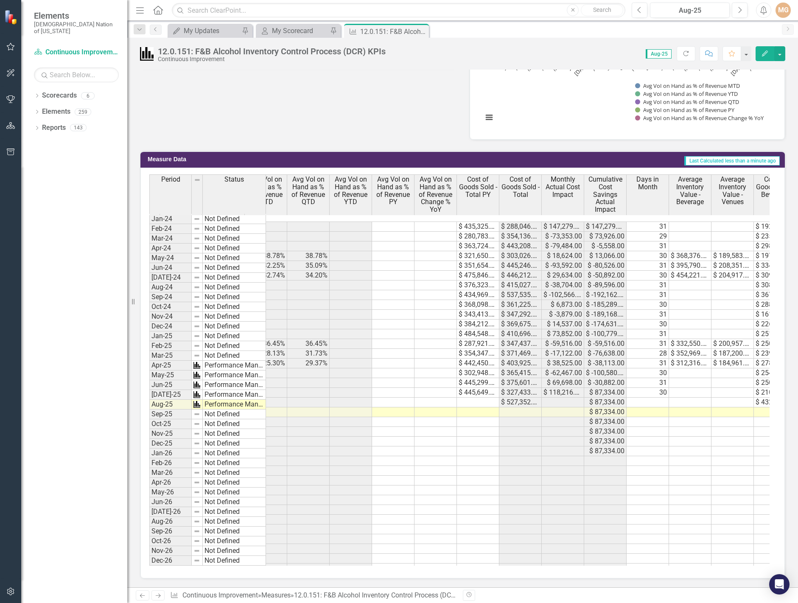
scroll to position [0, 0]
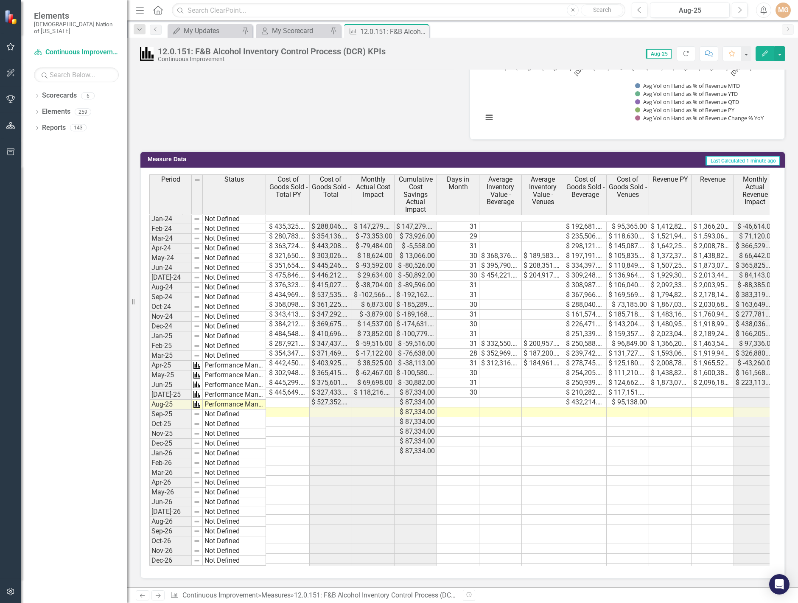
click at [297, 397] on td at bounding box center [288, 402] width 42 height 10
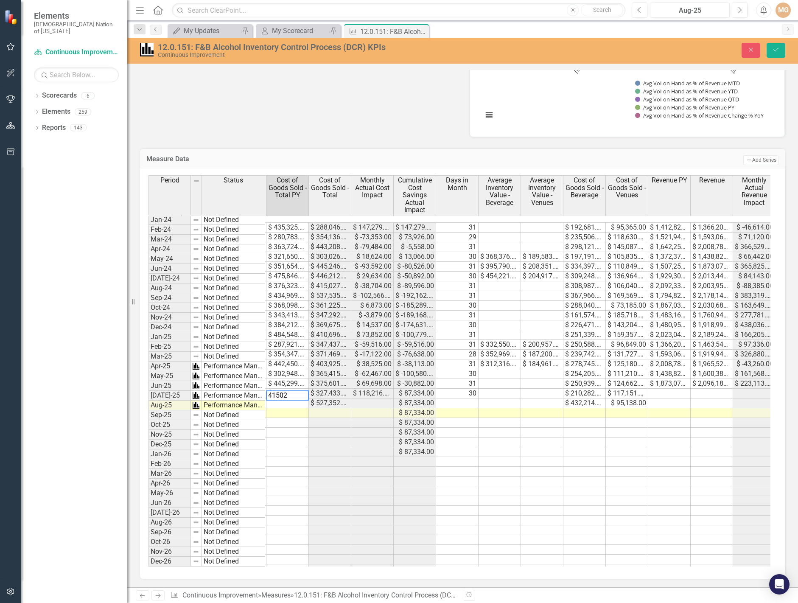
type textarea "415026"
click at [469, 398] on td at bounding box center [457, 403] width 42 height 10
type textarea "31"
click at [471, 408] on td at bounding box center [457, 413] width 42 height 10
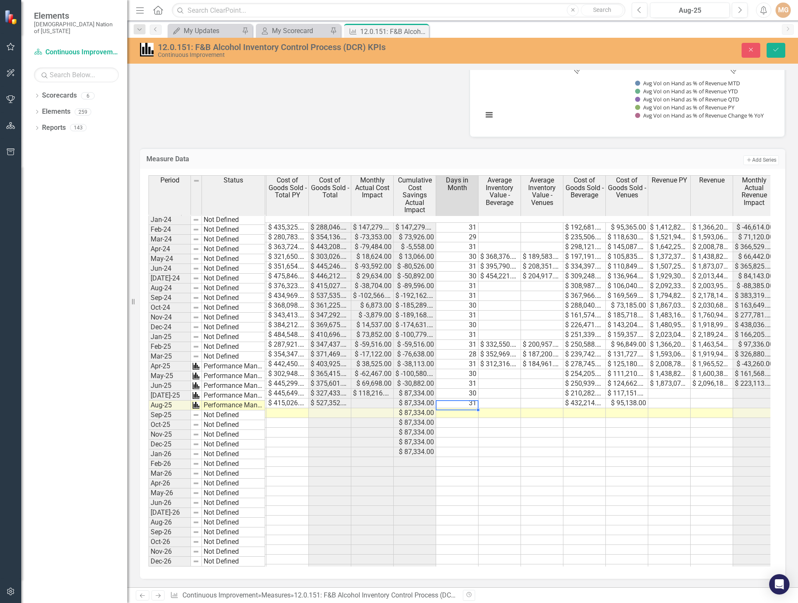
click at [471, 408] on td at bounding box center [457, 413] width 42 height 10
type textarea "31"
click at [770, 54] on button "Save" at bounding box center [775, 50] width 19 height 15
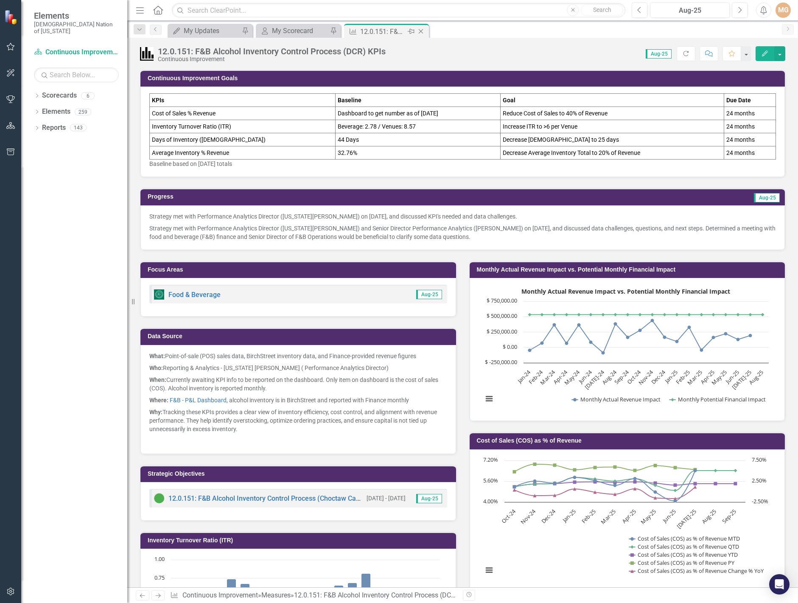
click at [422, 31] on icon "Close" at bounding box center [420, 31] width 8 height 7
click at [333, 32] on icon "Close" at bounding box center [332, 31] width 8 height 7
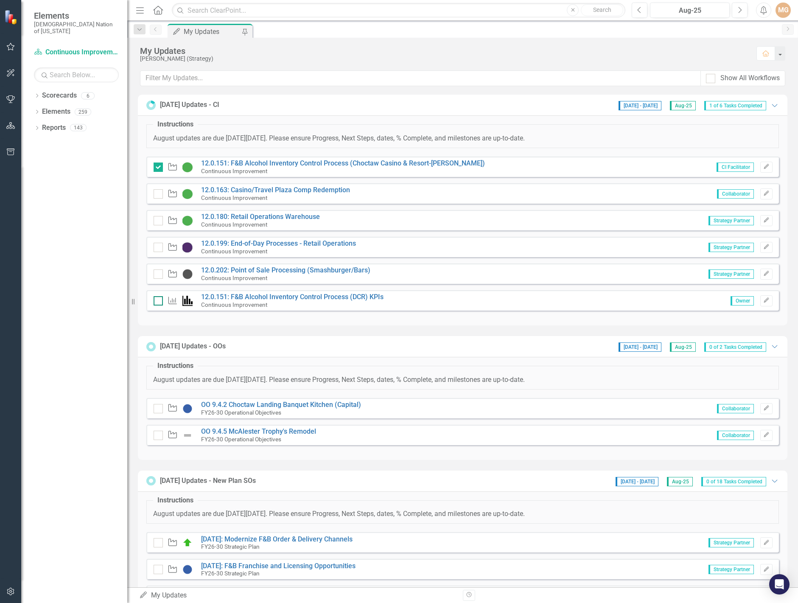
click at [158, 301] on input "checkbox" at bounding box center [157, 299] width 6 height 6
checkbox input "true"
click at [296, 241] on link "12.0.199: End-of-Day Processes - Retail Operations" at bounding box center [278, 243] width 155 height 8
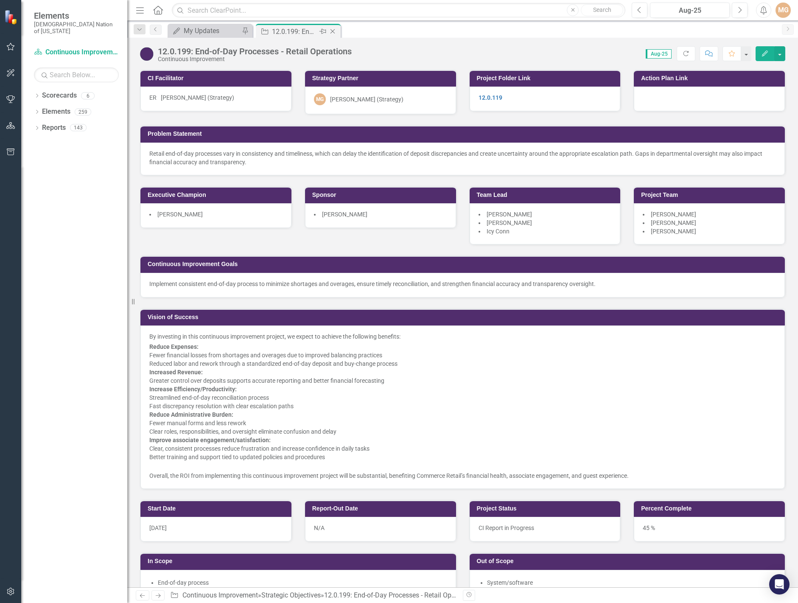
click at [334, 30] on icon at bounding box center [332, 31] width 5 height 5
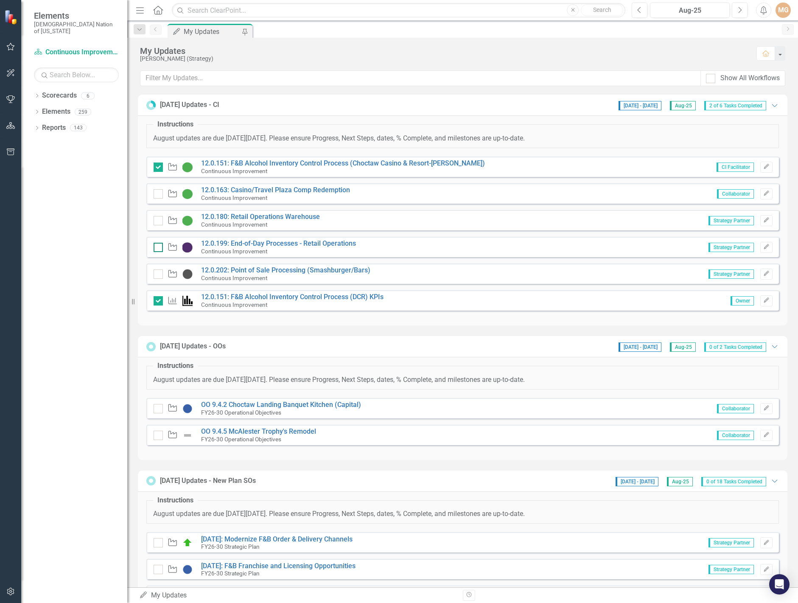
click at [154, 248] on div at bounding box center [158, 247] width 9 height 9
click at [154, 248] on input "checkbox" at bounding box center [157, 246] width 6 height 6
checkbox input "true"
click at [241, 267] on link "12.0.202: Point of Sale Processing (Smashburger/Bars)" at bounding box center [285, 270] width 169 height 8
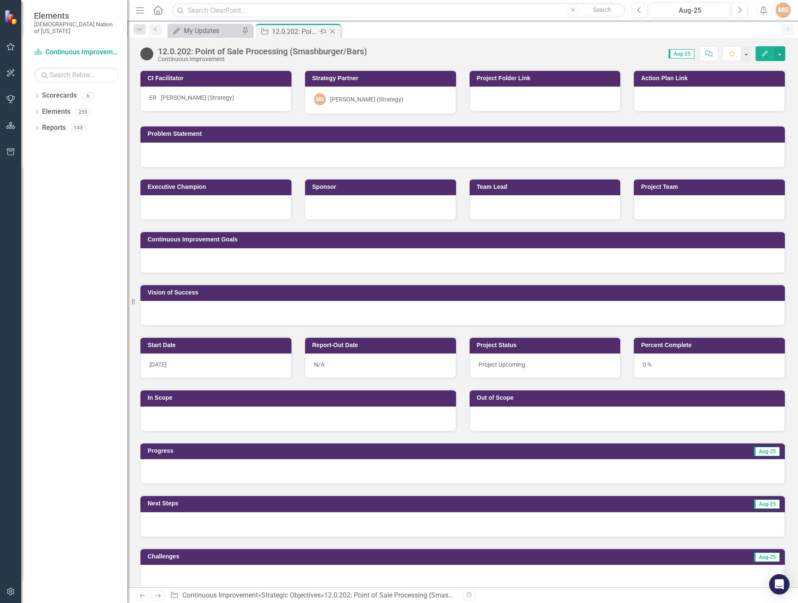
click at [332, 31] on icon "Close" at bounding box center [332, 31] width 8 height 7
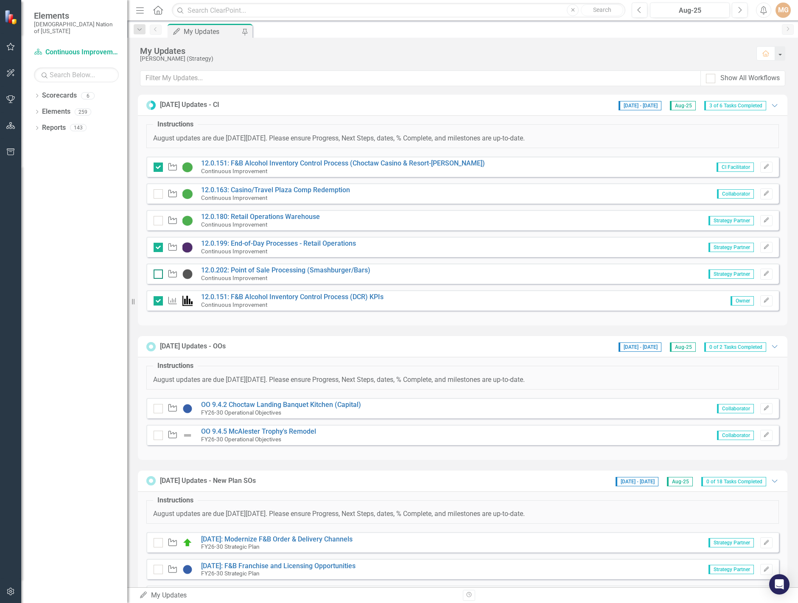
click at [157, 274] on input "checkbox" at bounding box center [157, 272] width 6 height 6
checkbox input "true"
click at [158, 195] on div at bounding box center [158, 193] width 9 height 9
click at [158, 195] on input "checkbox" at bounding box center [157, 192] width 6 height 6
checkbox input "true"
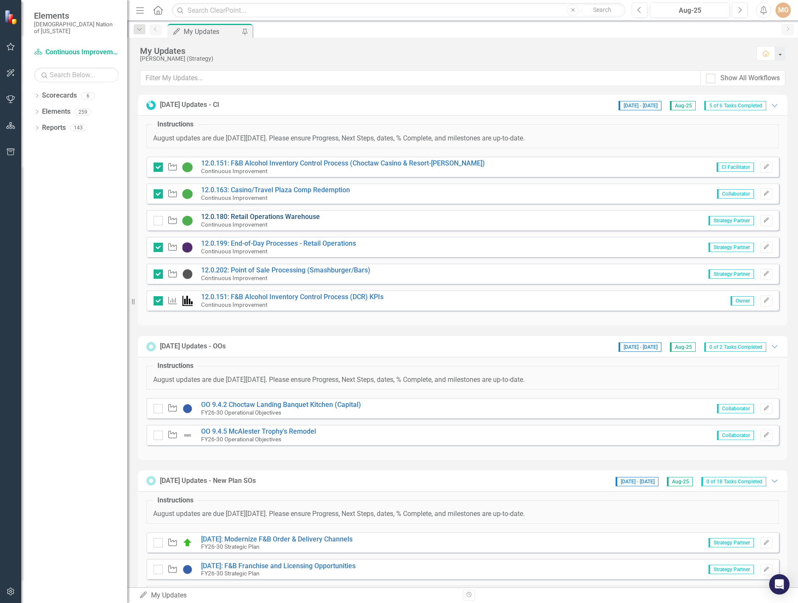
click at [262, 216] on link "12.0.180: Retail Operations Warehouse" at bounding box center [260, 216] width 119 height 8
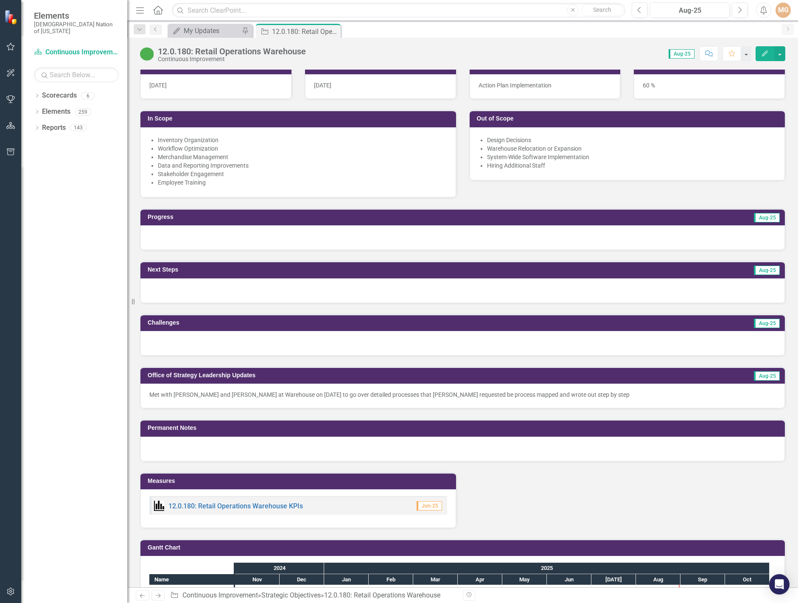
scroll to position [509, 0]
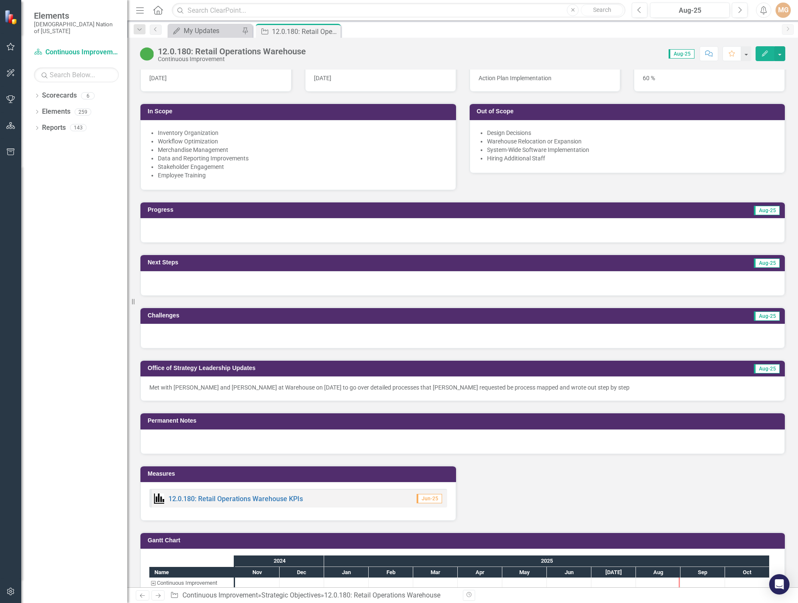
click at [204, 229] on div at bounding box center [462, 230] width 644 height 25
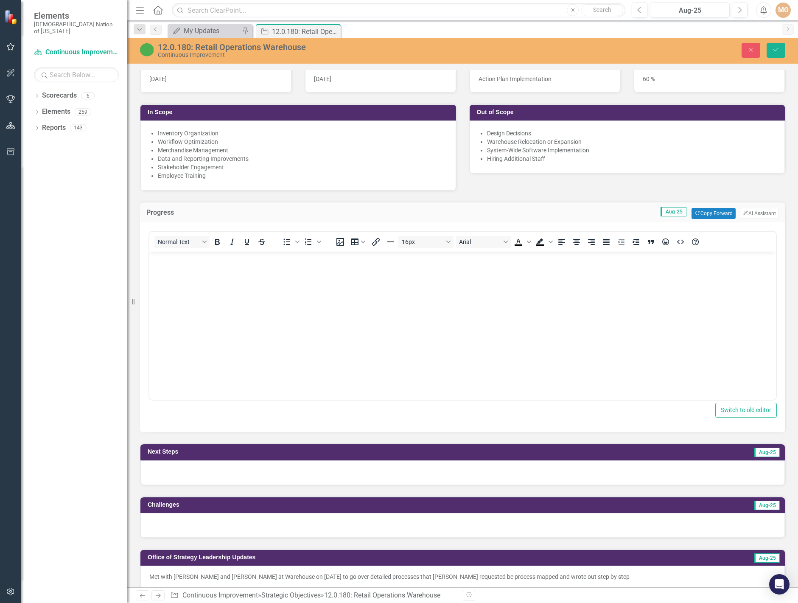
scroll to position [0, 0]
click at [701, 215] on button "Copy Forward Copy Forward" at bounding box center [713, 213] width 44 height 11
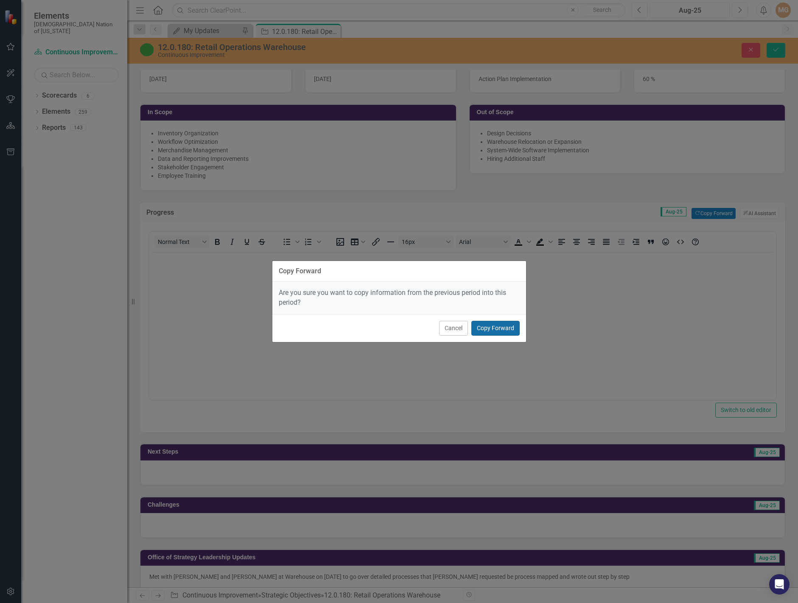
click at [504, 329] on button "Copy Forward" at bounding box center [495, 328] width 48 height 15
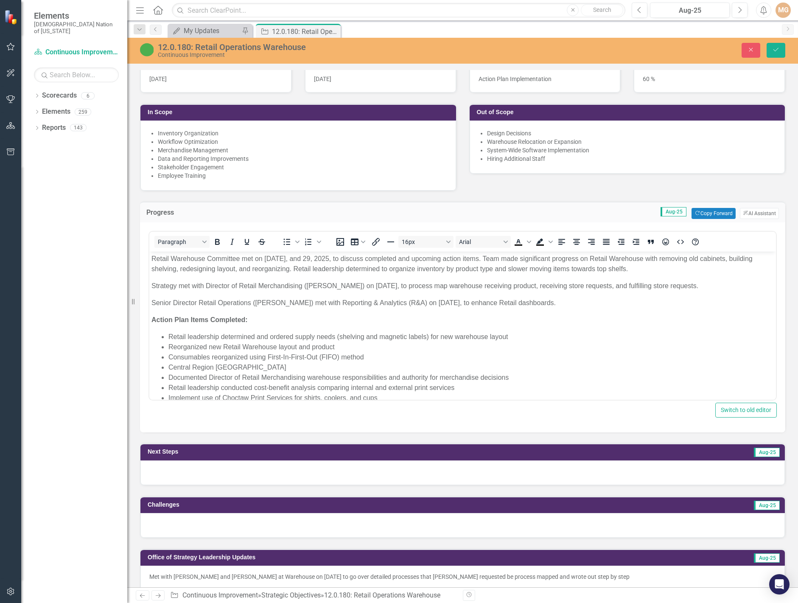
click at [257, 480] on div at bounding box center [462, 472] width 644 height 25
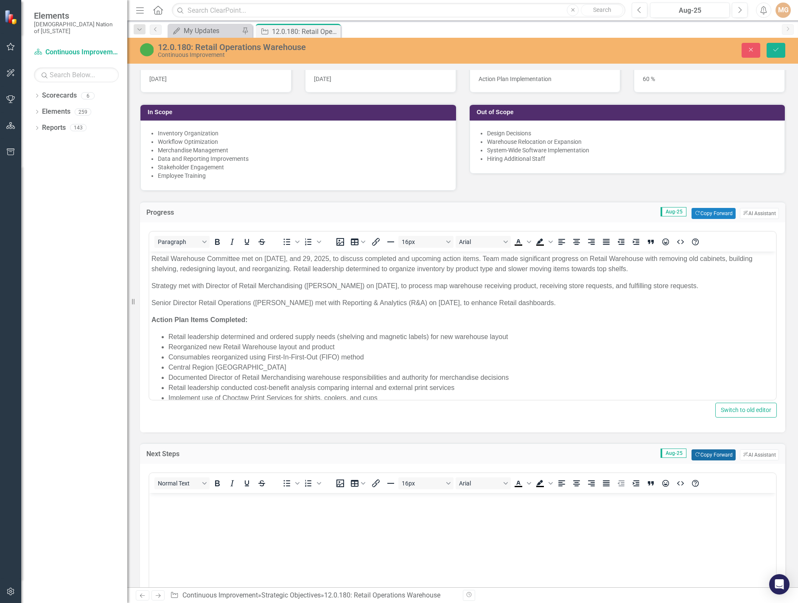
click at [713, 455] on button "Copy Forward Copy Forward" at bounding box center [713, 454] width 44 height 11
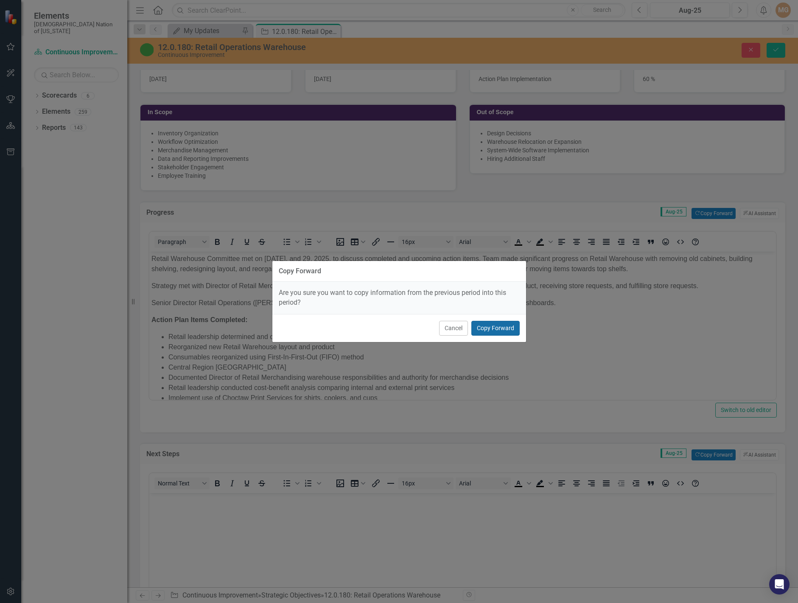
click at [503, 329] on button "Copy Forward" at bounding box center [495, 328] width 48 height 15
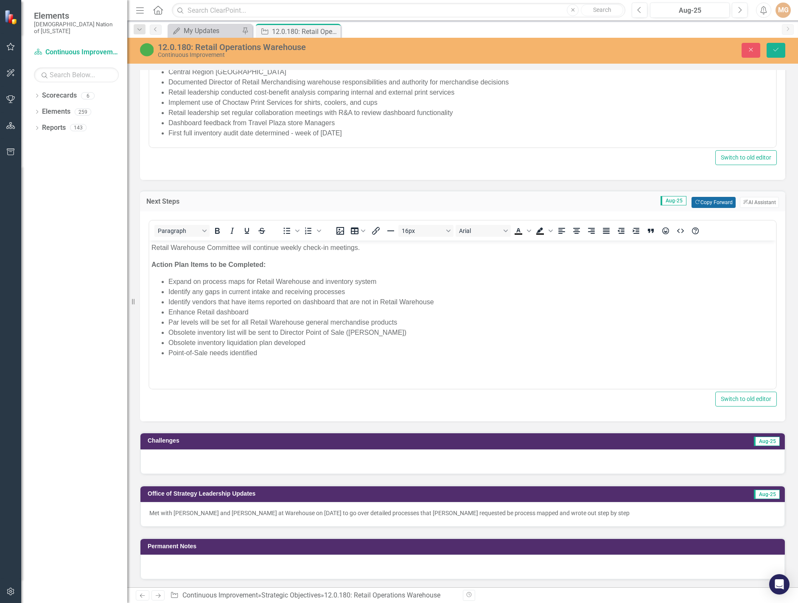
scroll to position [806, 0]
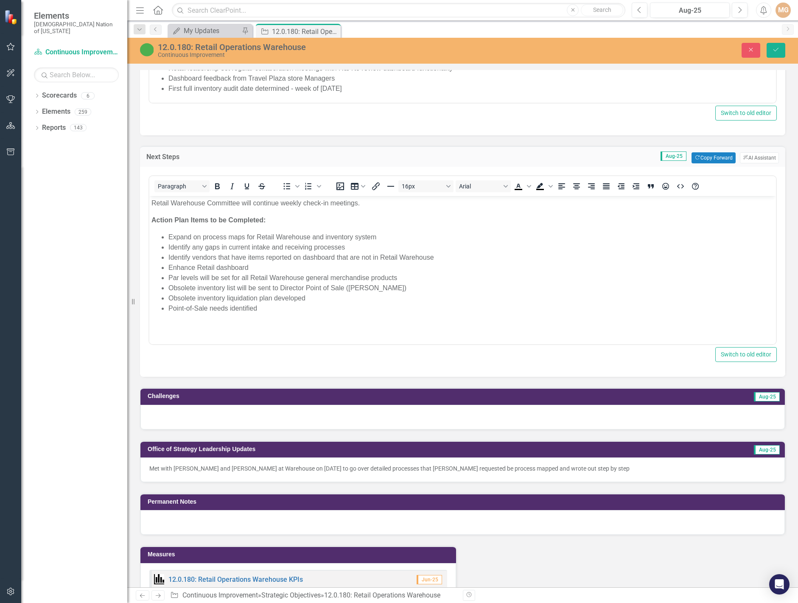
click at [426, 418] on div at bounding box center [462, 417] width 644 height 25
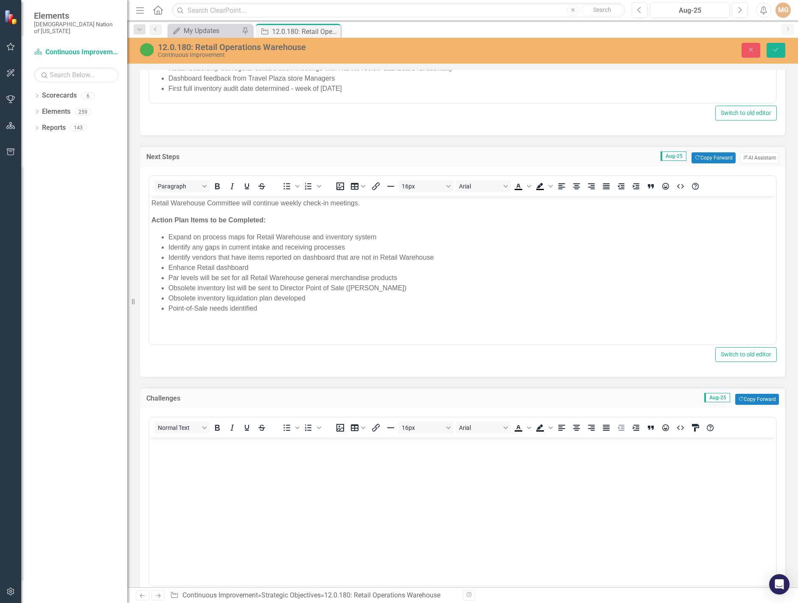
scroll to position [0, 0]
click at [744, 397] on button "Copy Forward Copy Forward" at bounding box center [757, 399] width 44 height 11
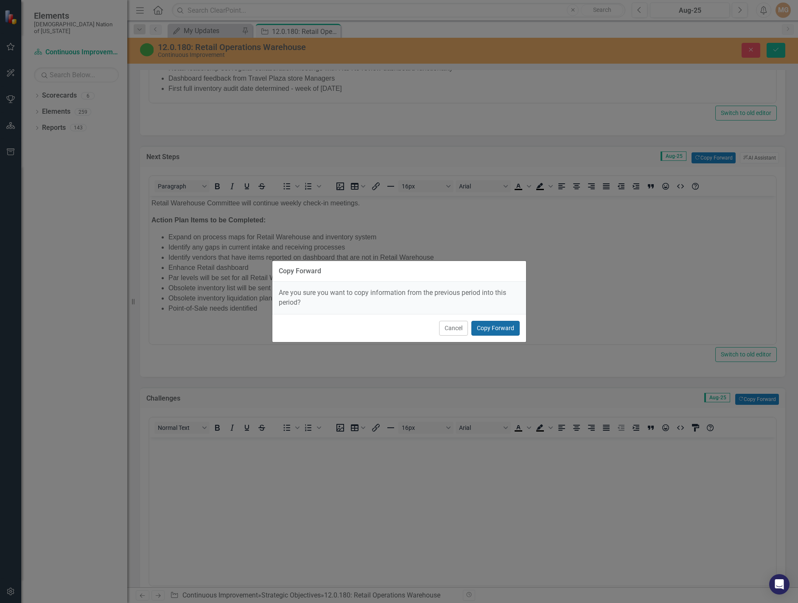
click at [495, 324] on button "Copy Forward" at bounding box center [495, 328] width 48 height 15
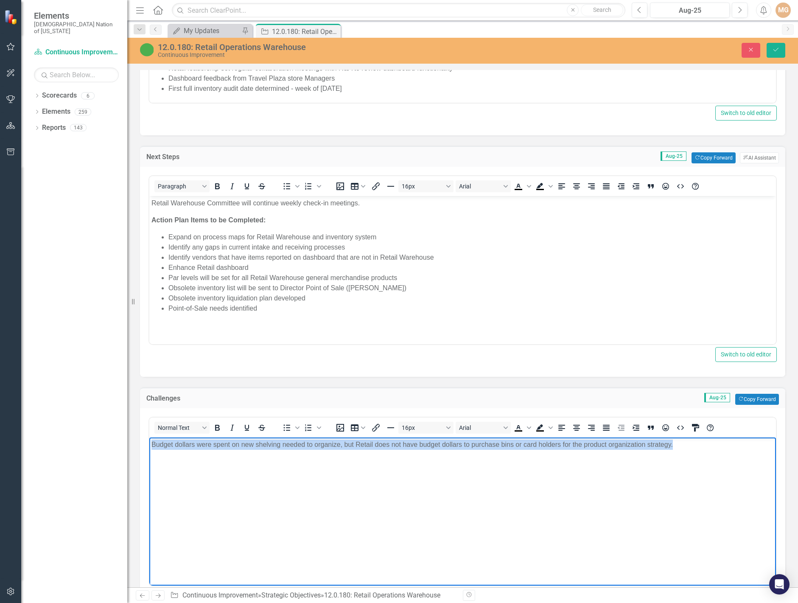
drag, startPoint x: 694, startPoint y: 452, endPoint x: 94, endPoint y: 452, distance: 600.0
click at [149, 452] on html "Budget dollars were spent on new shelving needed to organize, but Retail does n…" at bounding box center [462, 500] width 626 height 127
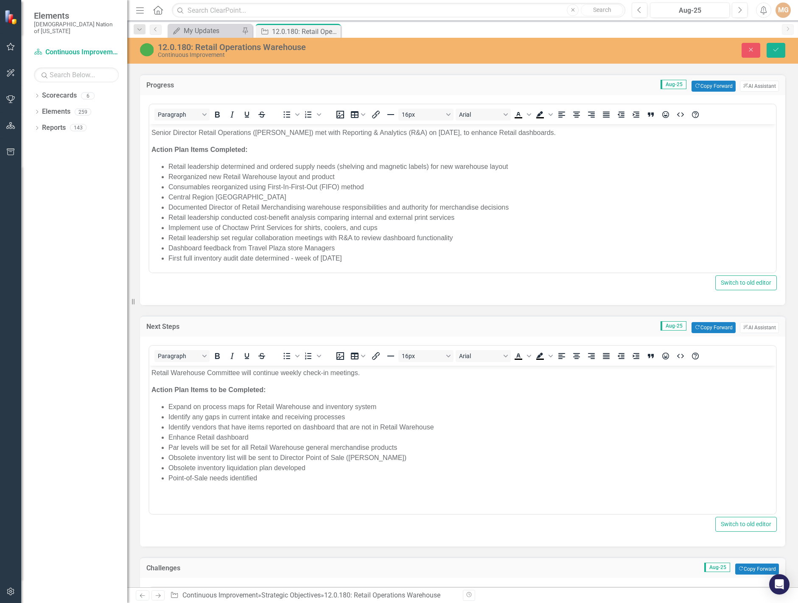
scroll to position [678, 0]
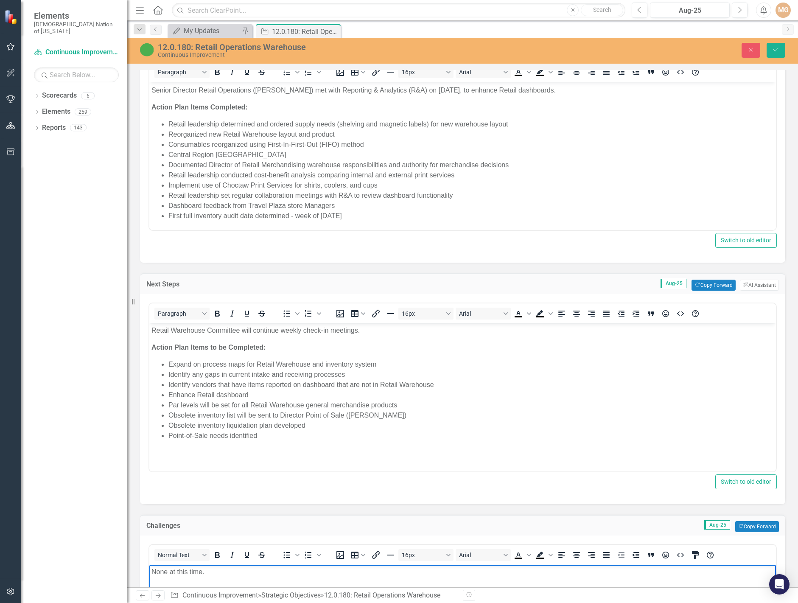
click at [207, 140] on li "Consumables reorganized using First-In-First-Out (FIFO) method" at bounding box center [470, 145] width 605 height 10
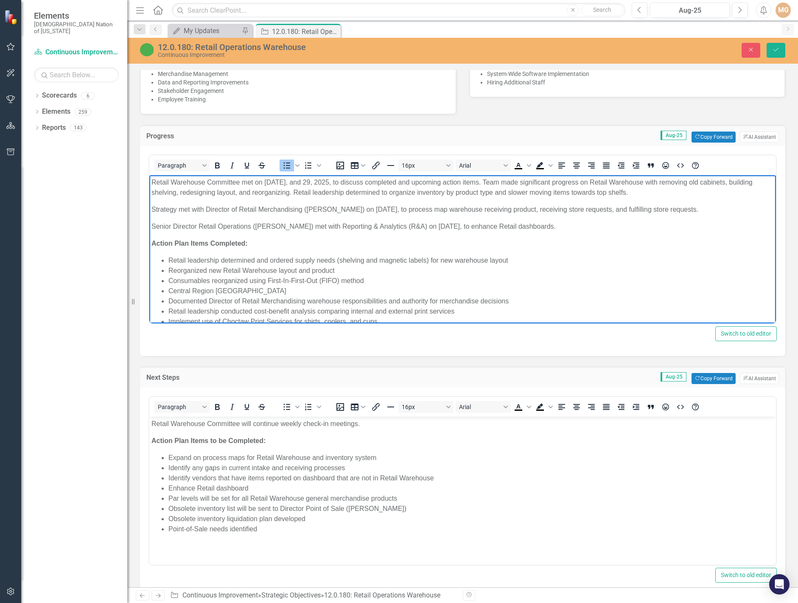
scroll to position [551, 0]
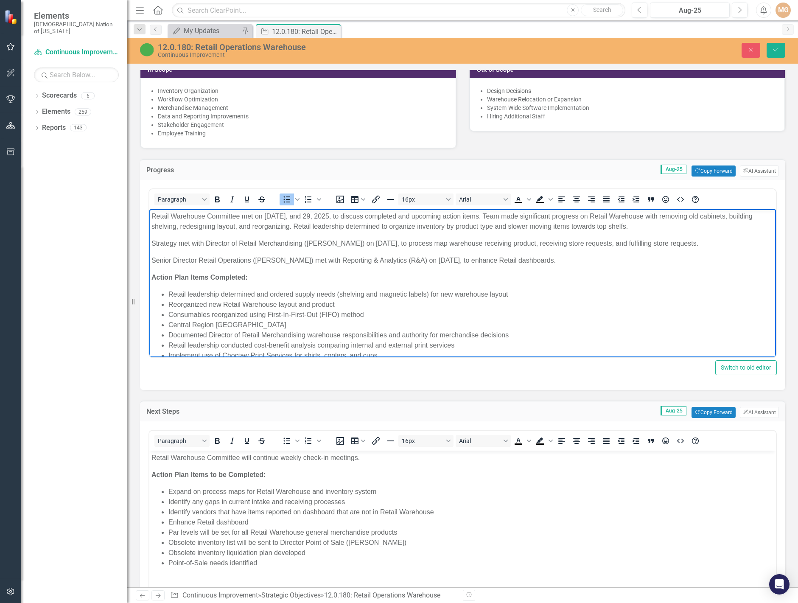
click at [152, 216] on p "Retail Warehouse Committee met on July 2, 15, and 29, 2025, to discuss complete…" at bounding box center [462, 221] width 622 height 20
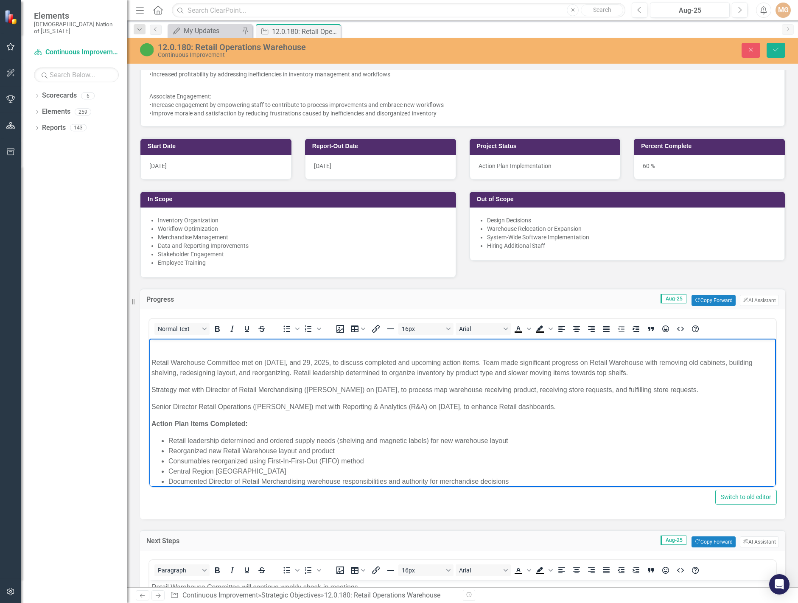
scroll to position [424, 0]
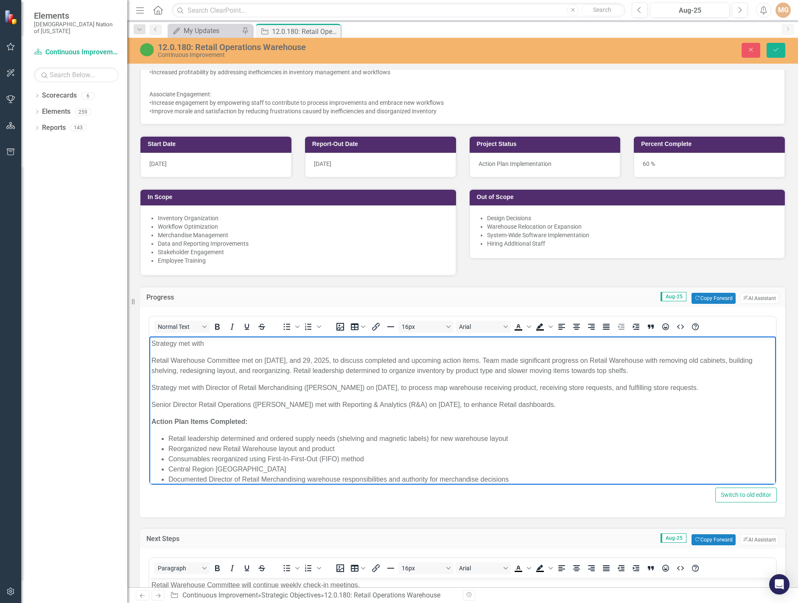
click at [225, 350] on body "Strategy met with Retail Warehouse Committee met on July 2, 15, and 29, 2025, t…" at bounding box center [462, 440] width 626 height 208
click at [212, 342] on p "Strategy met with" at bounding box center [462, 343] width 622 height 10
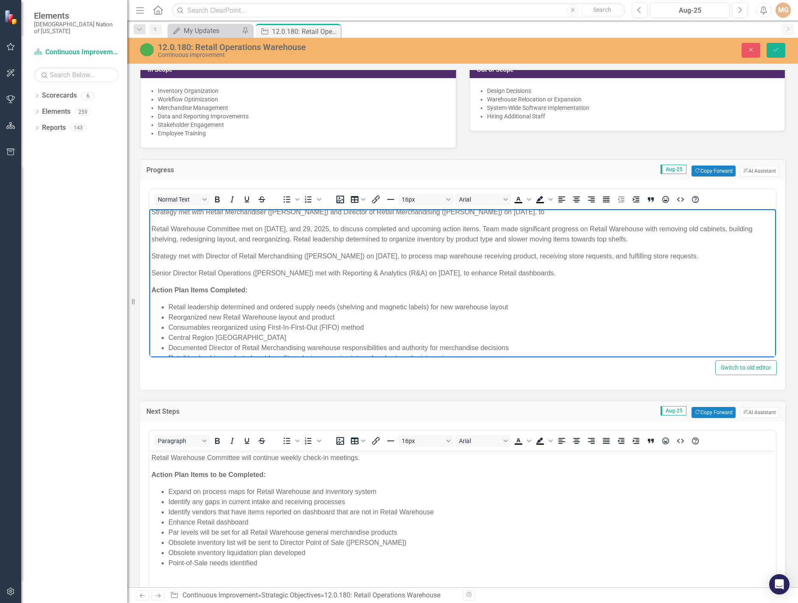
scroll to position [0, 0]
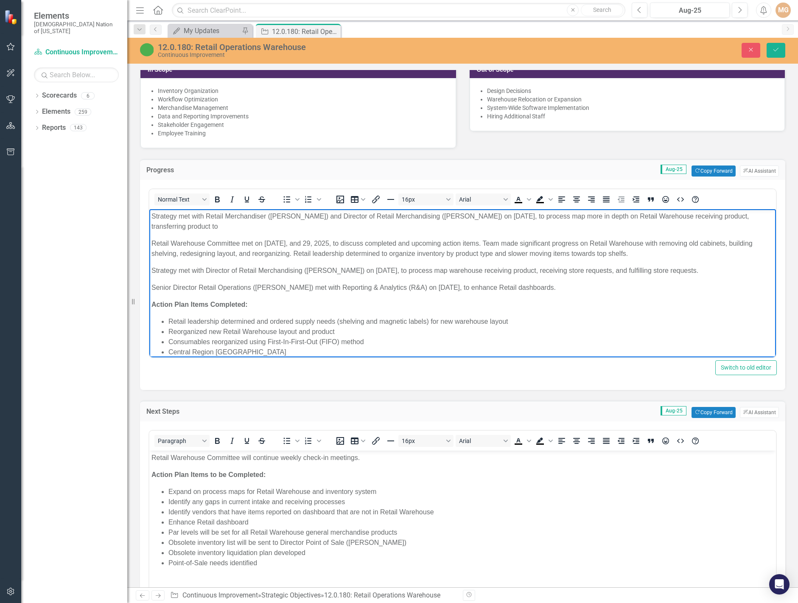
click at [738, 217] on p "Strategy met with Retail Merchandiser (Jennifer Cronin) and Director of Retail …" at bounding box center [462, 221] width 622 height 20
click at [362, 224] on p "Strategy met with Retail Merchandiser (Jennifer Cronin) and Director of Retail …" at bounding box center [462, 221] width 622 height 20
click at [360, 229] on p "Strategy met with Retail Merchandiser (Jennifer Cronin) and Director of Retail …" at bounding box center [462, 221] width 622 height 20
click at [463, 228] on p "Strategy met with Retail Merchandiser (Jennifer Cronin) and Director of Retail …" at bounding box center [462, 221] width 622 height 20
click at [381, 227] on p "Strategy met with Retail Merchandiser (Jennifer Cronin) and Director of Retail …" at bounding box center [462, 221] width 622 height 20
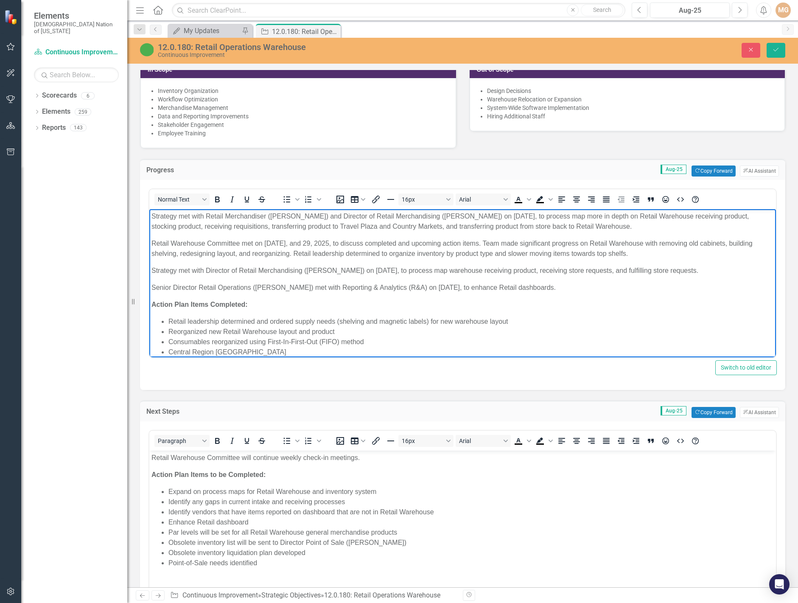
click at [441, 224] on p "Strategy met with Retail Merchandiser (Jennifer Cronin) and Director of Retail …" at bounding box center [462, 221] width 622 height 20
click at [673, 228] on p "Strategy met with Retail Merchandiser ([PERSON_NAME]) and Director of Retail Me…" at bounding box center [462, 221] width 622 height 20
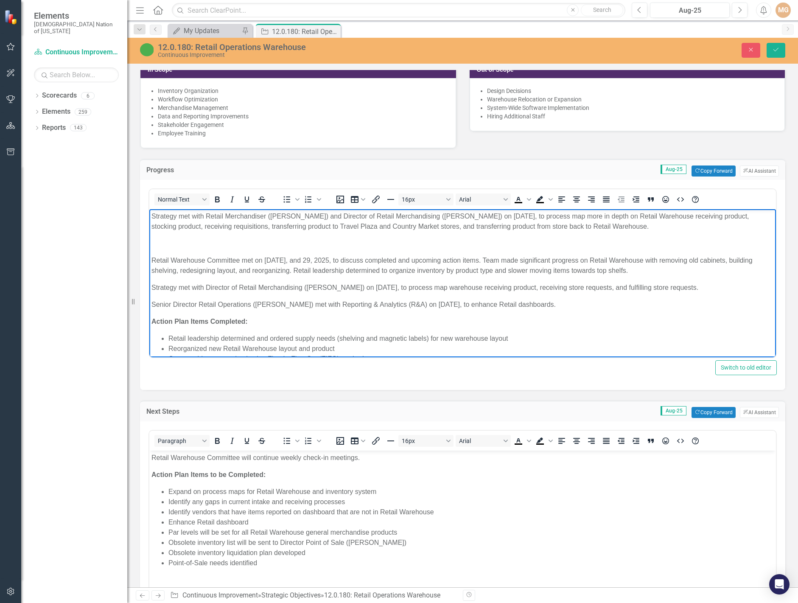
click at [659, 224] on p "Strategy met with Retail Merchandiser ([PERSON_NAME]) and Director of Retail Me…" at bounding box center [462, 221] width 622 height 20
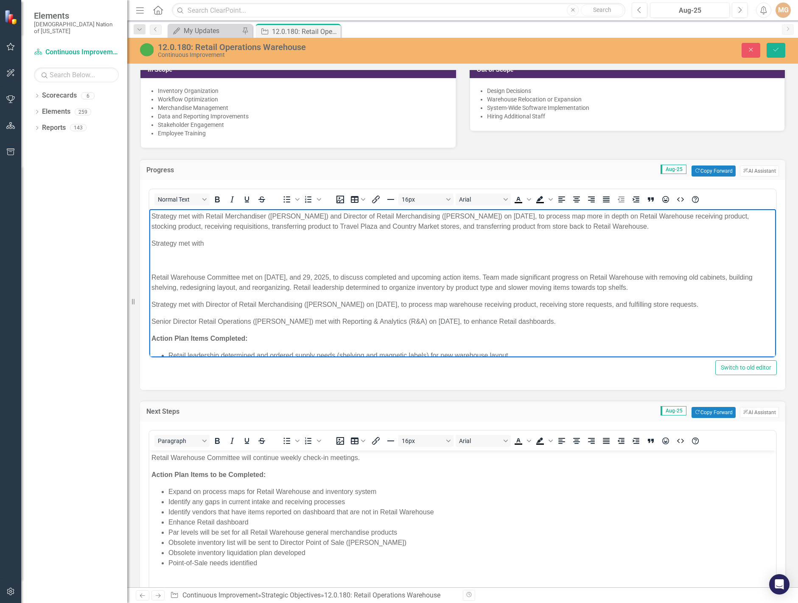
click at [294, 312] on body "Strategy met with Retail Merchandiser (Jennifer Cronin) and Director of Retail …" at bounding box center [462, 335] width 626 height 252
drag, startPoint x: 299, startPoint y: 318, endPoint x: 283, endPoint y: 531, distance: 213.9
click at [149, 323] on html "Strategy met with Retail Merchandiser (Jennifer Cronin) and Director of Retail …" at bounding box center [462, 335] width 626 height 252
copy p "Senior Director Retail Operations (Ericka Wilson)"
click at [223, 240] on p "Strategy met with" at bounding box center [462, 243] width 622 height 10
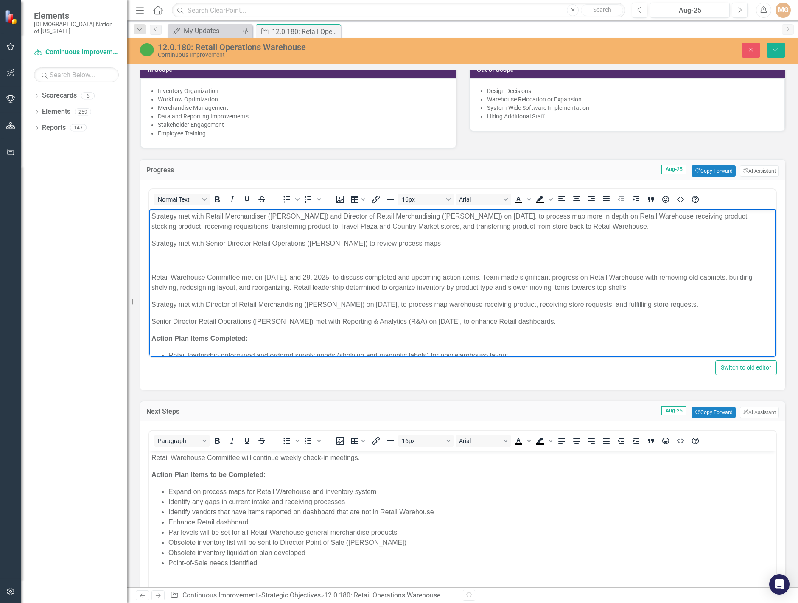
click at [356, 240] on p "Strategy met with Senior Director Retail Operations (Ericka Wilson) to review p…" at bounding box center [462, 243] width 622 height 10
click at [510, 284] on p "Retail Warehouse Committee met on July 2, 15, and 29, 2025, to discuss complete…" at bounding box center [462, 282] width 622 height 20
click at [153, 239] on p "Strategy met with Senior Director Retail Operations (Ericka Wilson) on August t…" at bounding box center [462, 243] width 622 height 10
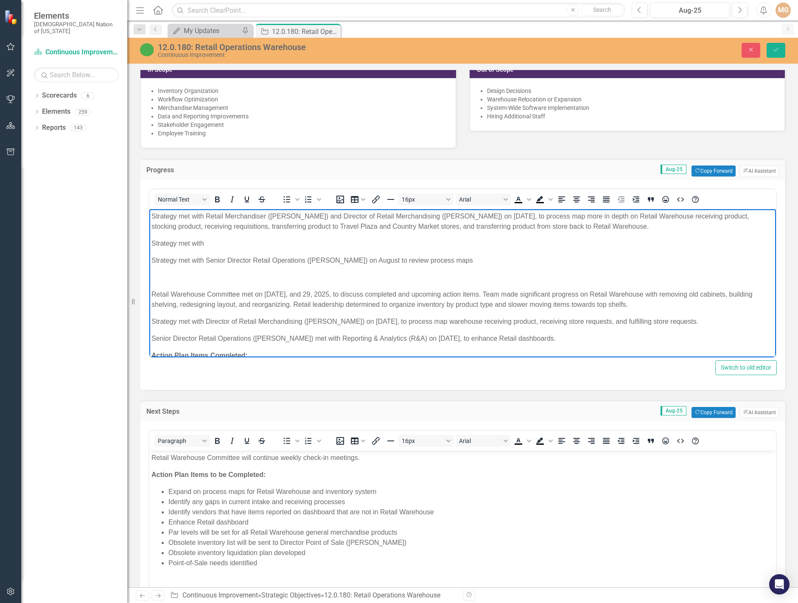
click at [230, 248] on body "Strategy met with Retail Merchandiser (Jennifer Cronin) and Director of Retail …" at bounding box center [462, 343] width 626 height 269
click at [221, 239] on p "Strategy met with" at bounding box center [462, 243] width 622 height 10
click at [374, 239] on p "Strategy met with Director of Point-of-Sale (Christie Fryer) on August" at bounding box center [462, 243] width 622 height 10
drag, startPoint x: 437, startPoint y: 243, endPoint x: 398, endPoint y: 243, distance: 39.0
click at [398, 243] on p "Strategy met with Director of Point-of-Sale (Christie Fryer) on August 14, 2025…" at bounding box center [462, 243] width 622 height 10
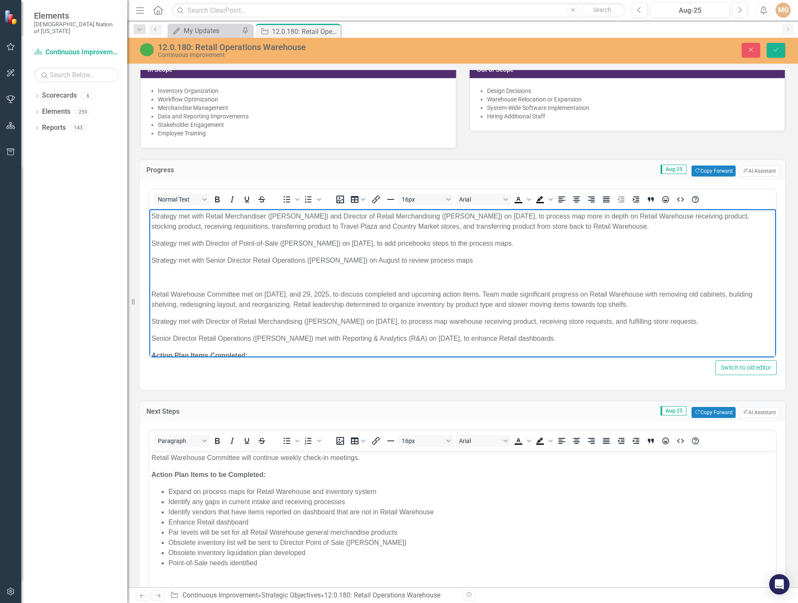
click at [413, 243] on p "Strategy met with Director of Point-of-Sale (Christie Fryer) on August 14, 2025…" at bounding box center [462, 243] width 622 height 10
drag, startPoint x: 264, startPoint y: 269, endPoint x: 343, endPoint y: 246, distance: 81.7
click at [264, 269] on body "Strategy met with Retail Merchandiser (Jennifer Cronin) and Director of Retail …" at bounding box center [462, 343] width 626 height 269
click at [386, 260] on p "Strategy met with Senior Director Retail Operations (Ericka Wilson) on August t…" at bounding box center [462, 260] width 622 height 10
click at [496, 258] on p "Strategy met with Senior Director Retail Operations (Ericka Wilson) on August 2…" at bounding box center [462, 260] width 622 height 10
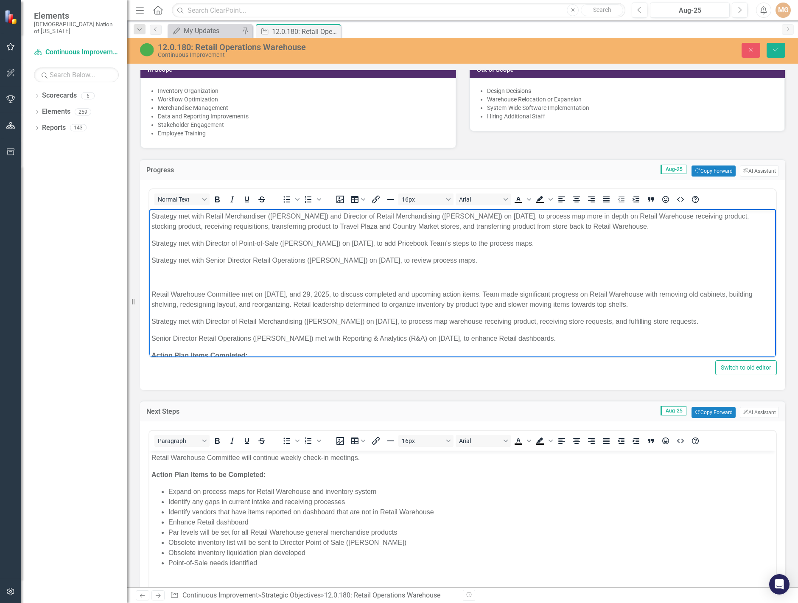
click at [181, 278] on p "Rich Text Area. Press ALT-0 for help." at bounding box center [462, 277] width 622 height 10
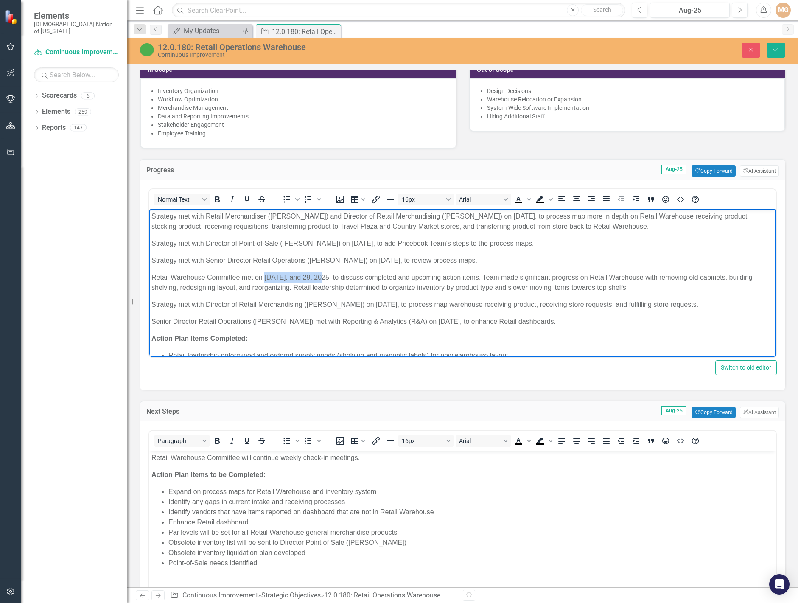
drag, startPoint x: 265, startPoint y: 274, endPoint x: 318, endPoint y: 277, distance: 53.5
click at [318, 277] on p "Retail Warehouse Committee met on July 2, 15, and 29, 2025, to discuss complete…" at bounding box center [462, 282] width 622 height 20
drag, startPoint x: 469, startPoint y: 275, endPoint x: 688, endPoint y: 313, distance: 222.9
click at [688, 313] on body "Strategy met with Retail Merchandiser (Jennifer Cronin) and Director of Retail …" at bounding box center [462, 335] width 626 height 252
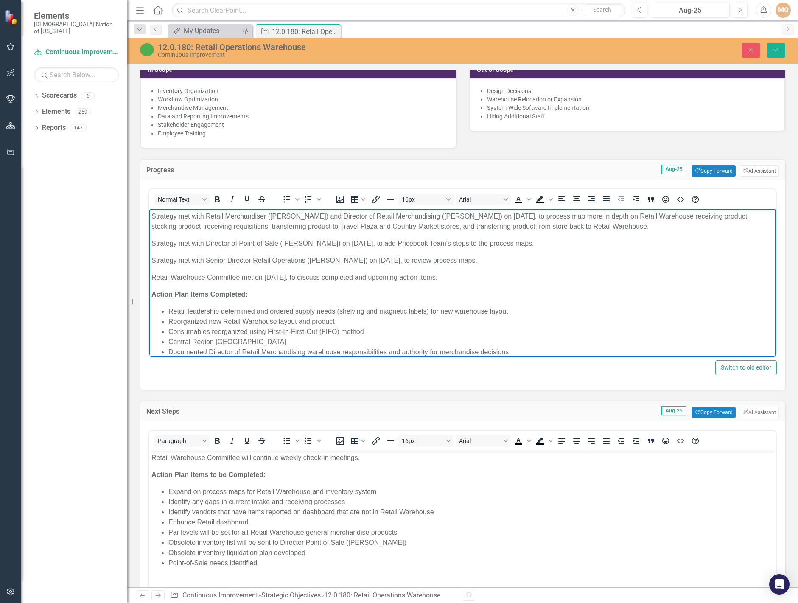
click at [553, 307] on li "Retail leadership determined and ordered supply needs (shelving and magnetic la…" at bounding box center [470, 311] width 605 height 10
click at [771, 57] on div "12.0.180: Retail Operations Warehouse Continuous Improvement Close Save" at bounding box center [462, 50] width 670 height 16
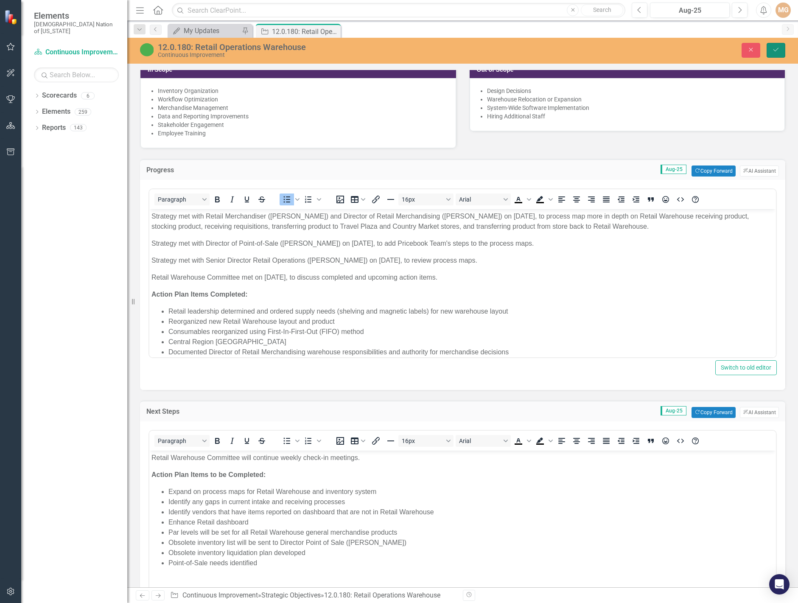
click at [775, 51] on icon "submit" at bounding box center [775, 49] width 5 height 3
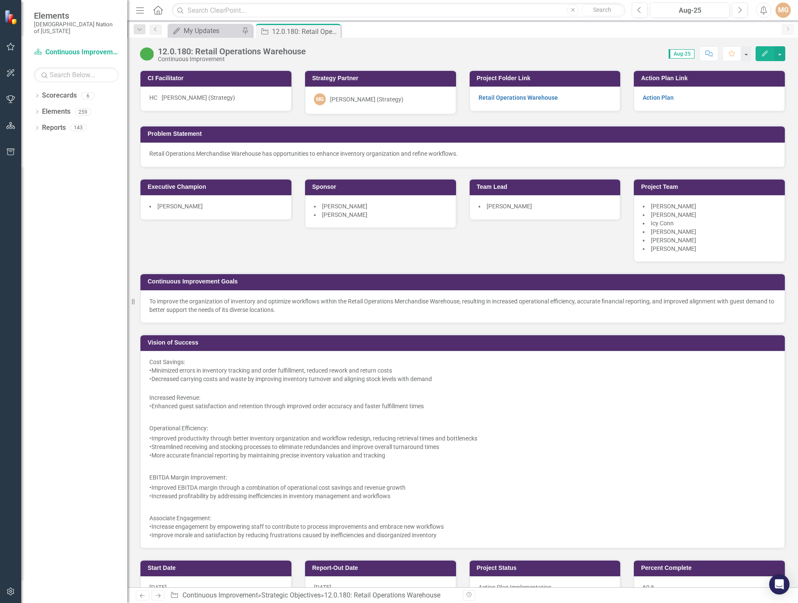
scroll to position [339, 0]
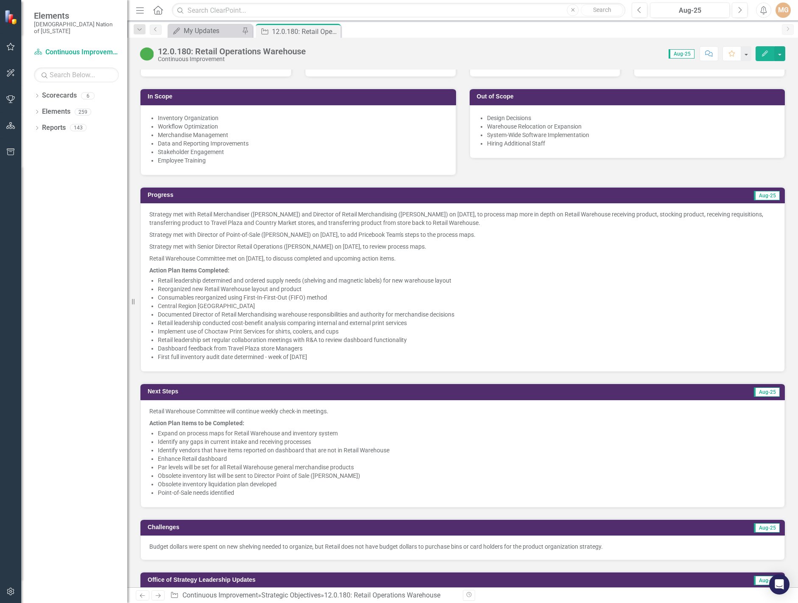
scroll to position [636, 0]
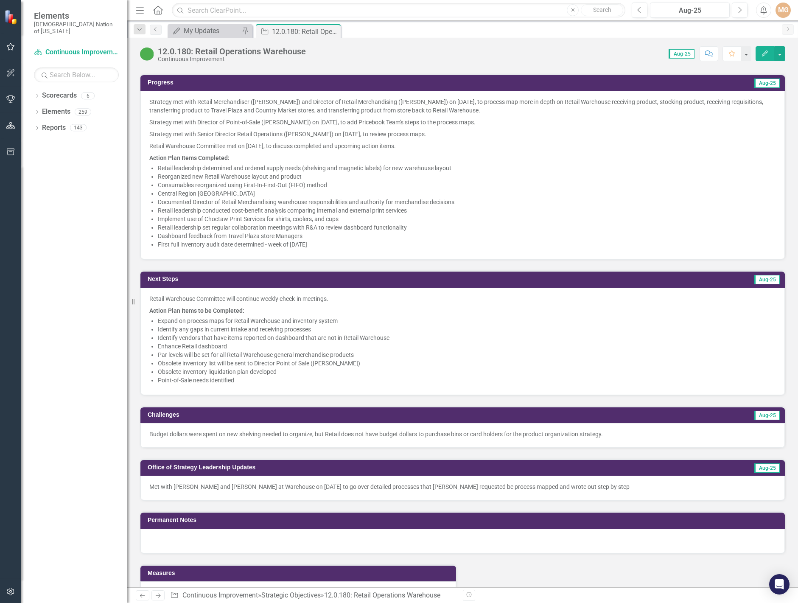
click at [458, 435] on p "Budget dollars were spent on new shelving needed to organize, but Retail does n…" at bounding box center [462, 434] width 626 height 8
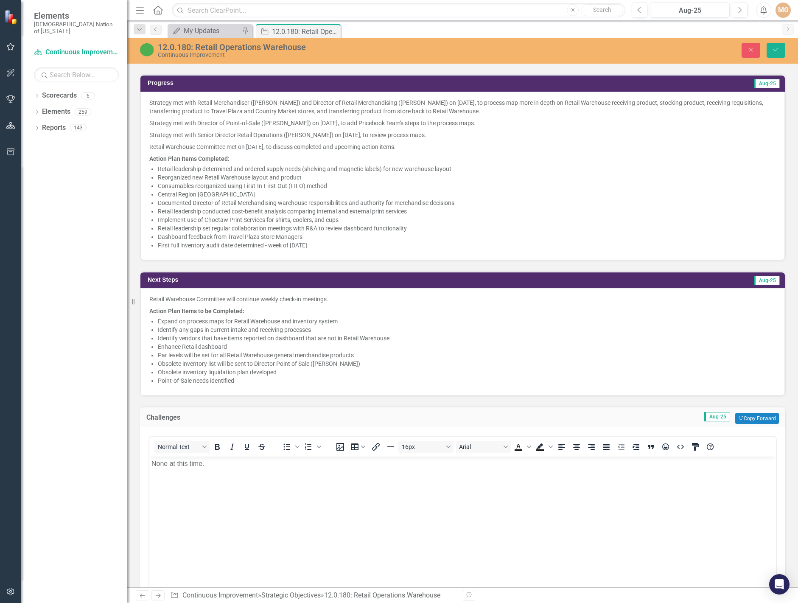
scroll to position [0, 0]
click at [777, 50] on icon "Save" at bounding box center [776, 50] width 8 height 6
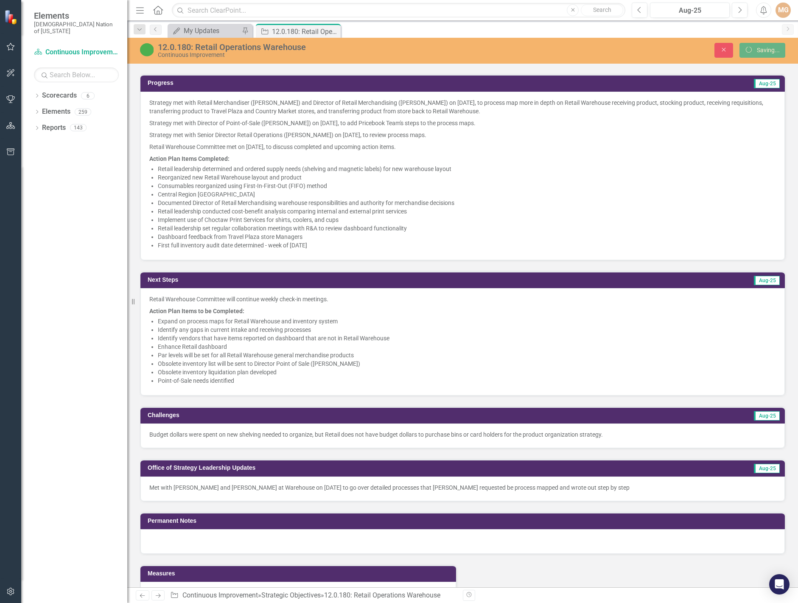
click at [541, 485] on p "Met with [PERSON_NAME] and [PERSON_NAME] at Warehouse on [DATE] to go over deta…" at bounding box center [462, 487] width 626 height 8
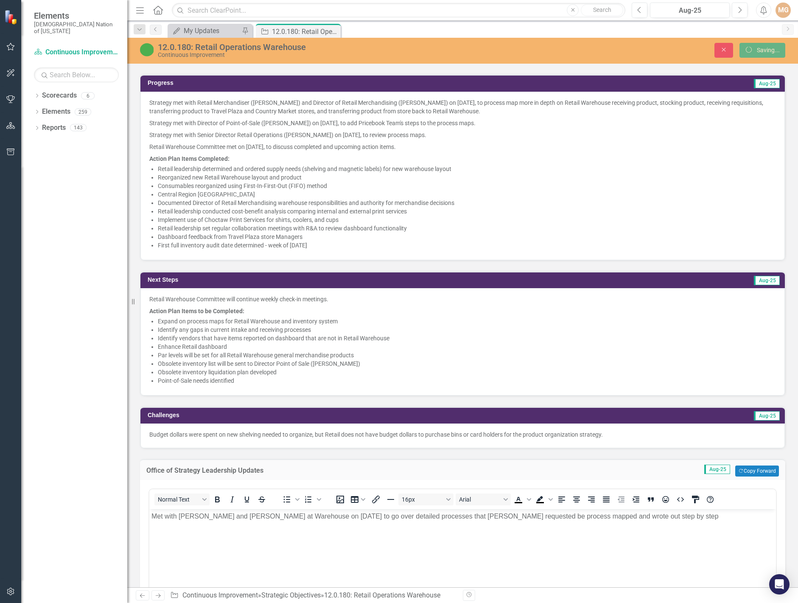
click at [605, 514] on p "Met with [PERSON_NAME] and [PERSON_NAME] at Warehouse on [DATE] to go over deta…" at bounding box center [462, 516] width 622 height 10
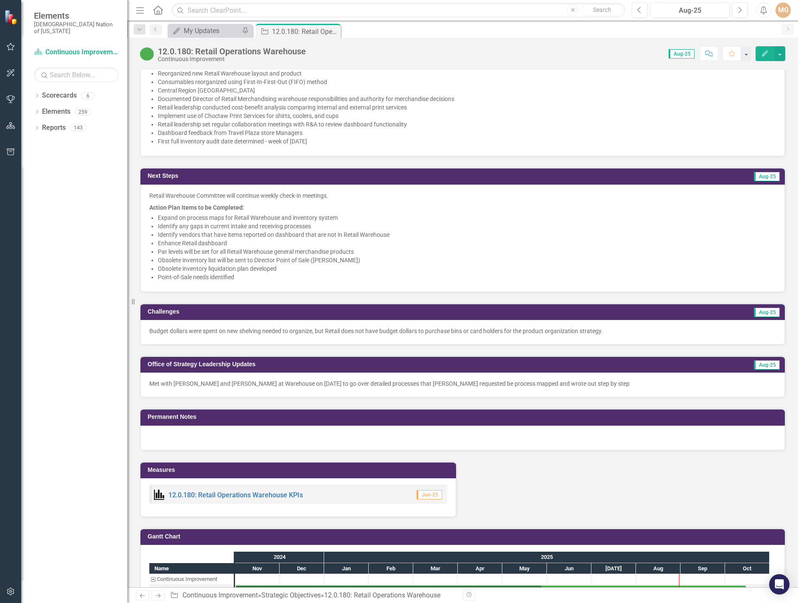
scroll to position [721, 0]
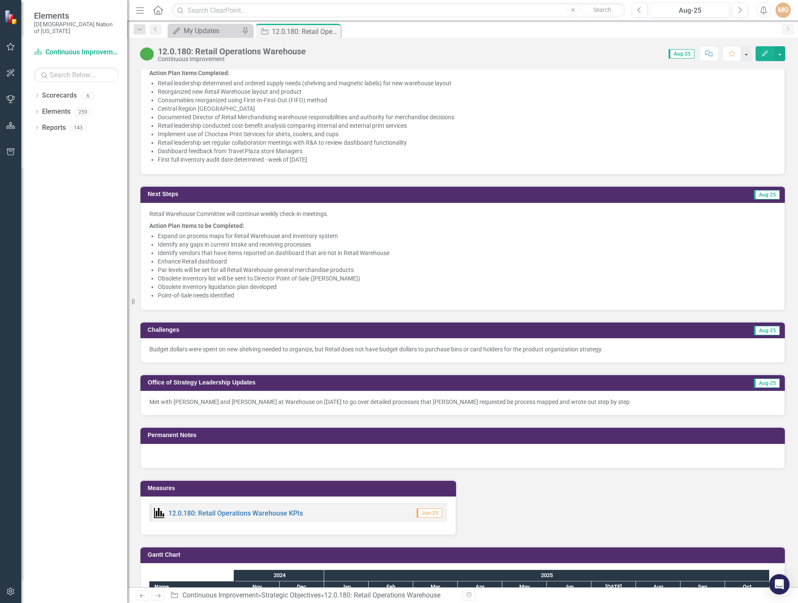
click at [375, 400] on p "Met with [PERSON_NAME] and [PERSON_NAME] at Warehouse on [DATE] to go over deta…" at bounding box center [462, 401] width 626 height 8
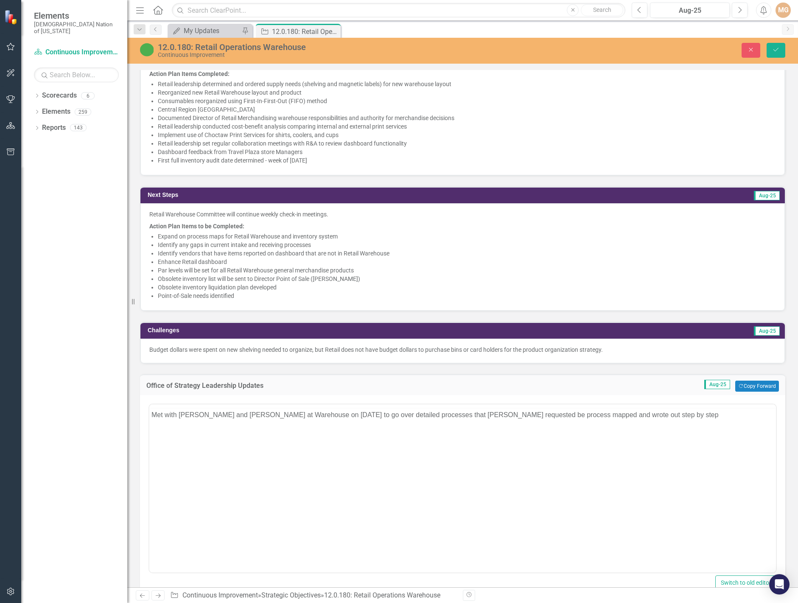
scroll to position [0, 0]
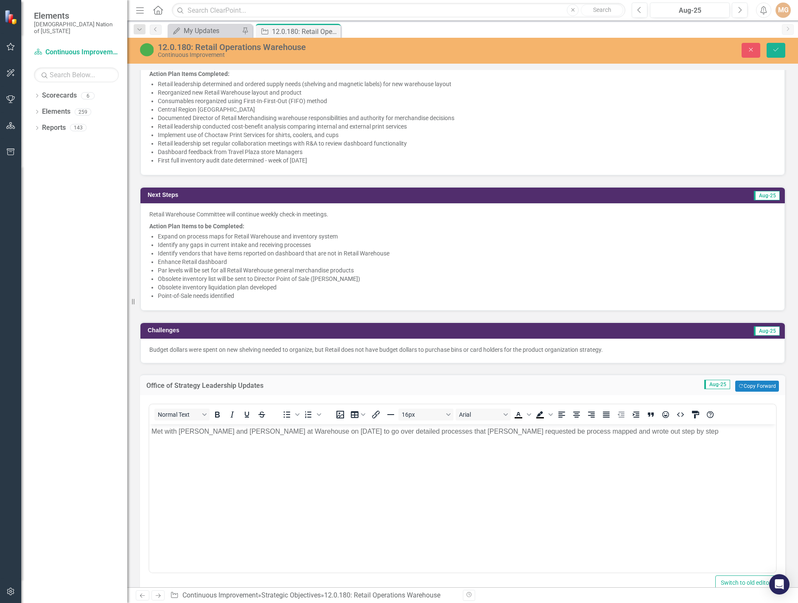
click at [612, 431] on p "Met with [PERSON_NAME] and [PERSON_NAME] at Warehouse on [DATE] to go over deta…" at bounding box center [462, 431] width 622 height 10
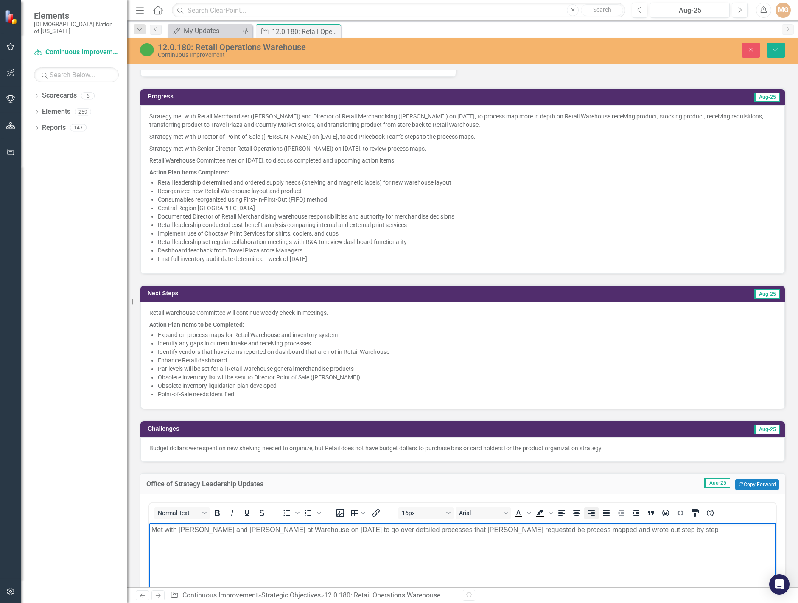
scroll to position [636, 0]
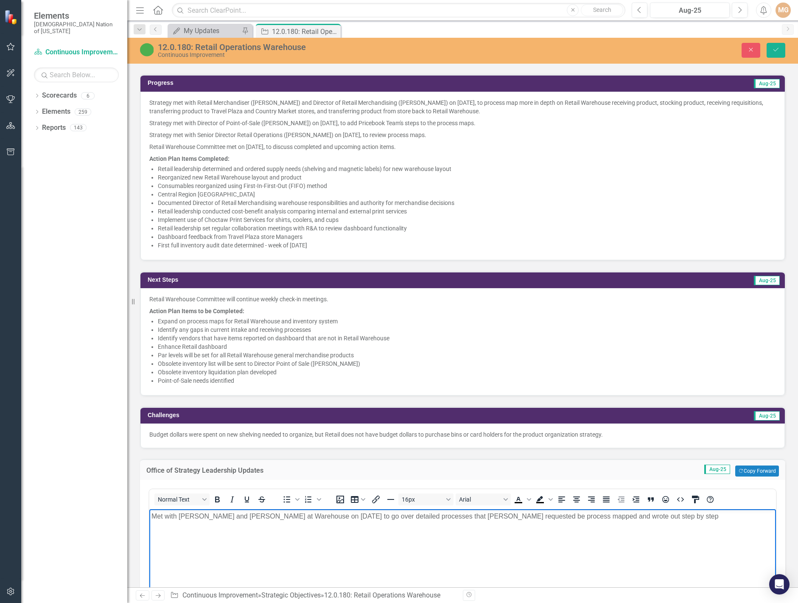
click at [276, 514] on p "Met with [PERSON_NAME] and [PERSON_NAME] at Warehouse on [DATE] to go over deta…" at bounding box center [462, 516] width 622 height 10
click at [217, 534] on p "Rich Text Area. Press ALT-0 for help." at bounding box center [462, 533] width 622 height 10
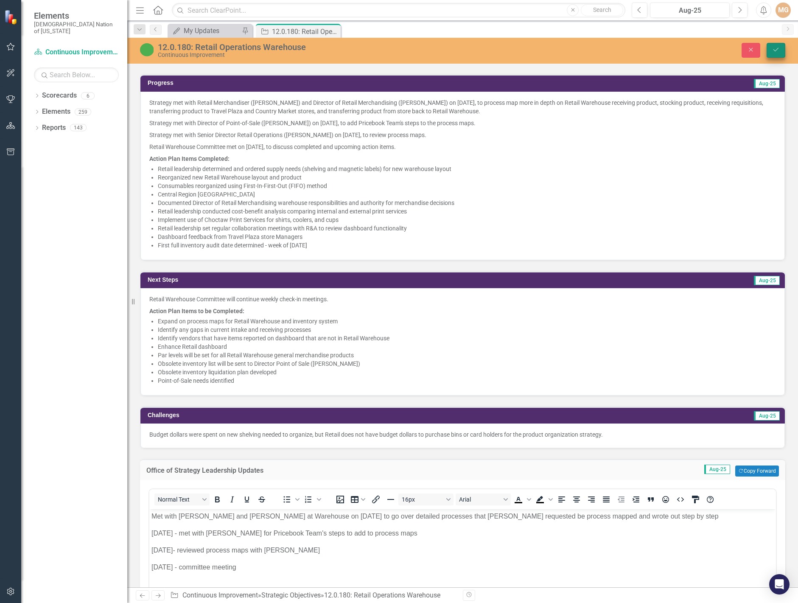
click at [776, 49] on icon "Save" at bounding box center [776, 50] width 8 height 6
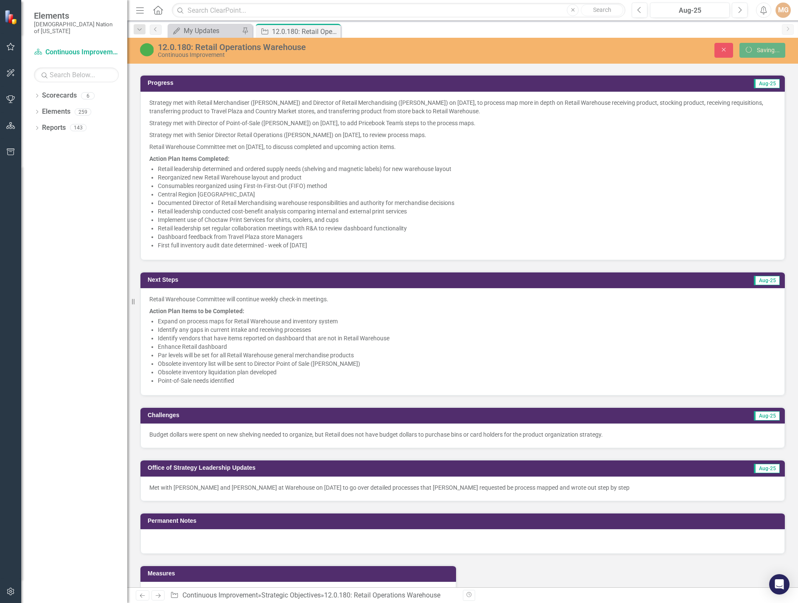
click at [279, 362] on li "Obsolete inventory list will be sent to Director Point of Sale ([PERSON_NAME])" at bounding box center [467, 363] width 618 height 8
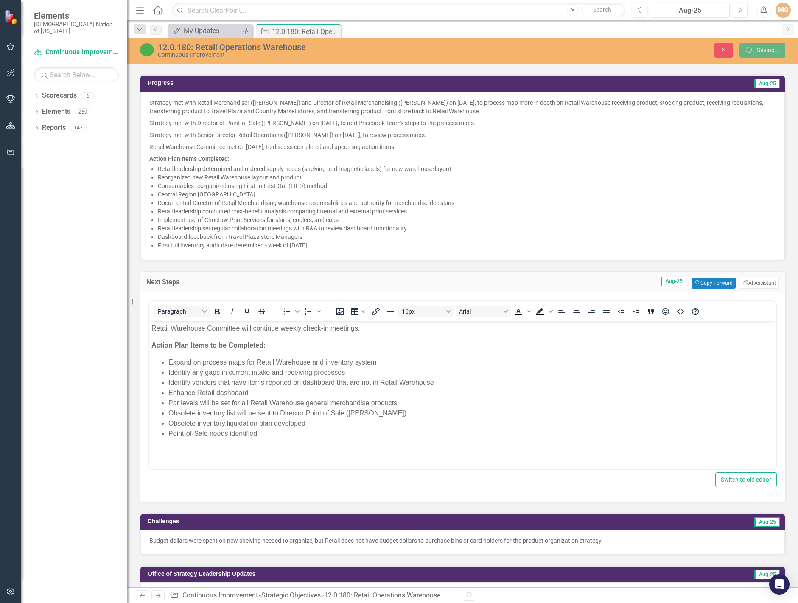
scroll to position [0, 0]
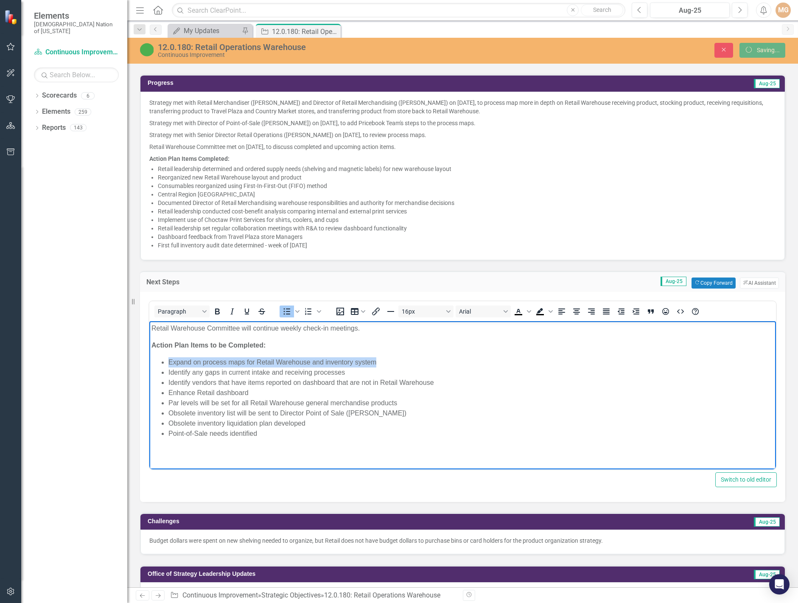
drag, startPoint x: 383, startPoint y: 360, endPoint x: 156, endPoint y: 365, distance: 226.9
click at [156, 365] on ul "Expand on process maps for Retail Warehouse and inventory system Identify any g…" at bounding box center [462, 397] width 622 height 81
click at [362, 394] on li "Enhance Retail dashboard" at bounding box center [470, 392] width 605 height 10
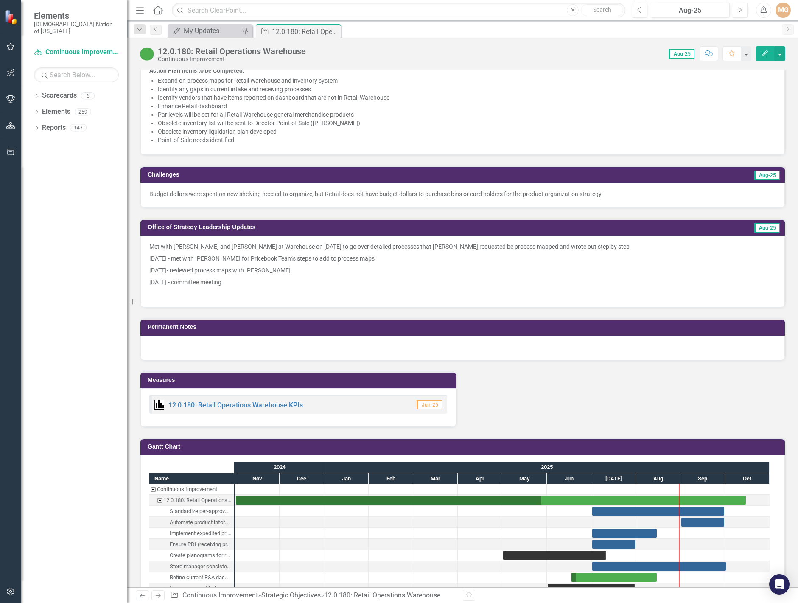
scroll to position [890, 0]
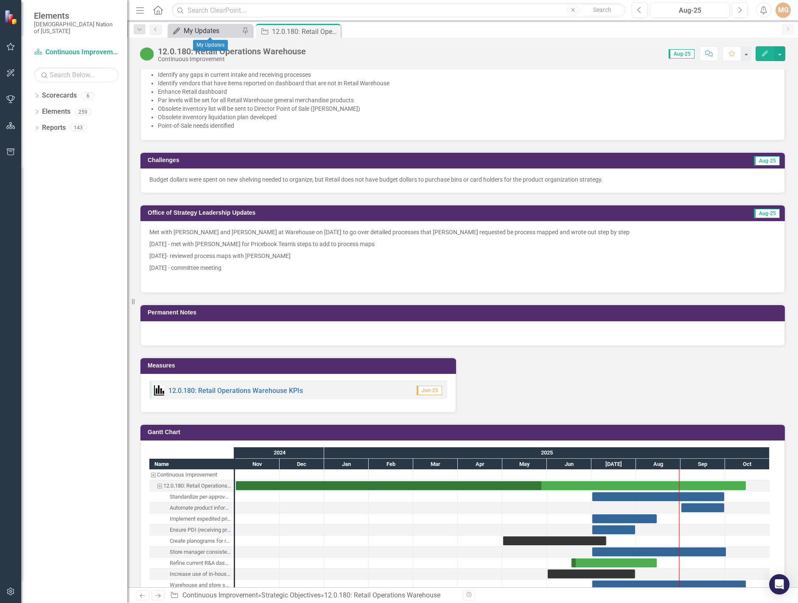
click at [217, 33] on div "My Updates" at bounding box center [212, 30] width 56 height 11
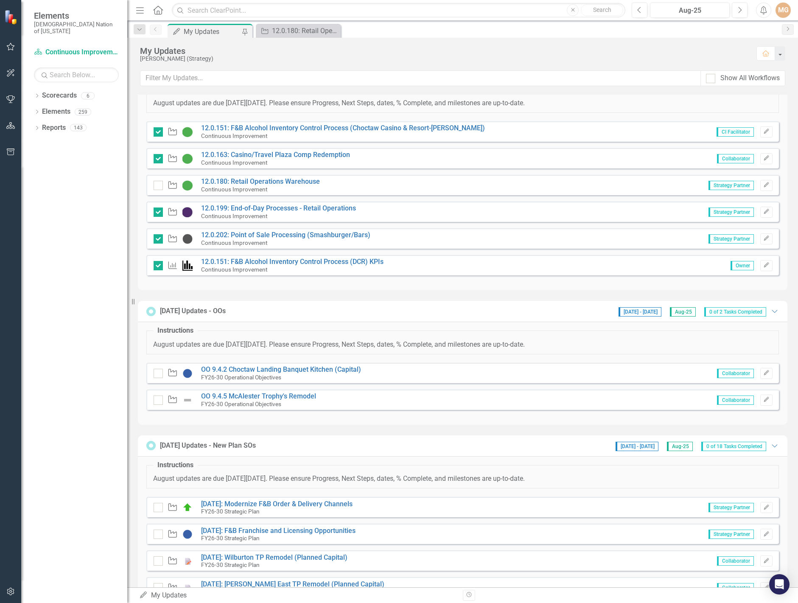
scroll to position [212, 0]
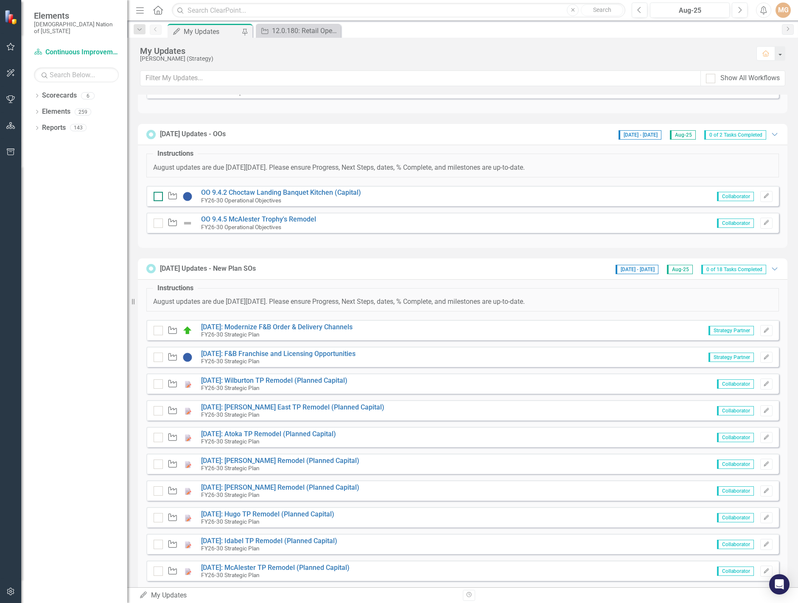
click at [162, 194] on div at bounding box center [158, 196] width 9 height 9
click at [159, 194] on input "checkbox" at bounding box center [157, 195] width 6 height 6
checkbox input "false"
click at [158, 226] on div at bounding box center [158, 222] width 9 height 9
click at [158, 224] on input "checkbox" at bounding box center [157, 221] width 6 height 6
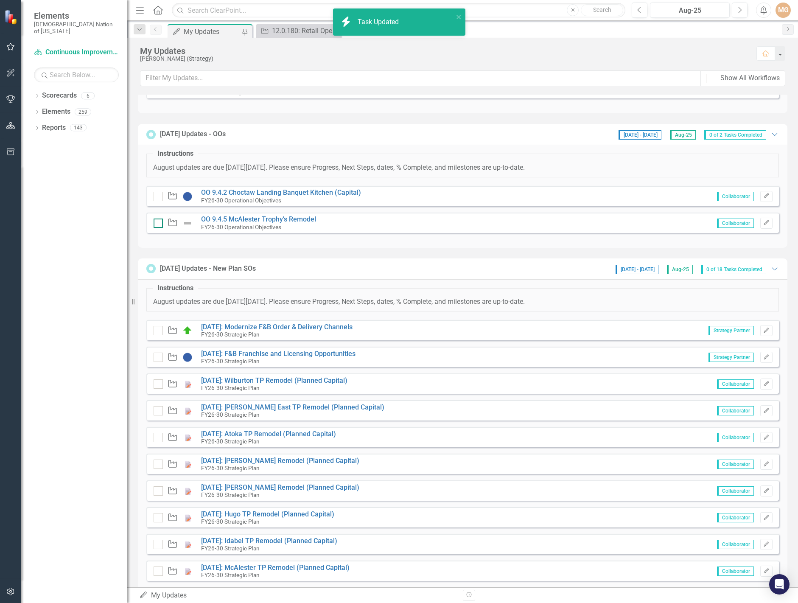
checkbox input "false"
checkbox input "true"
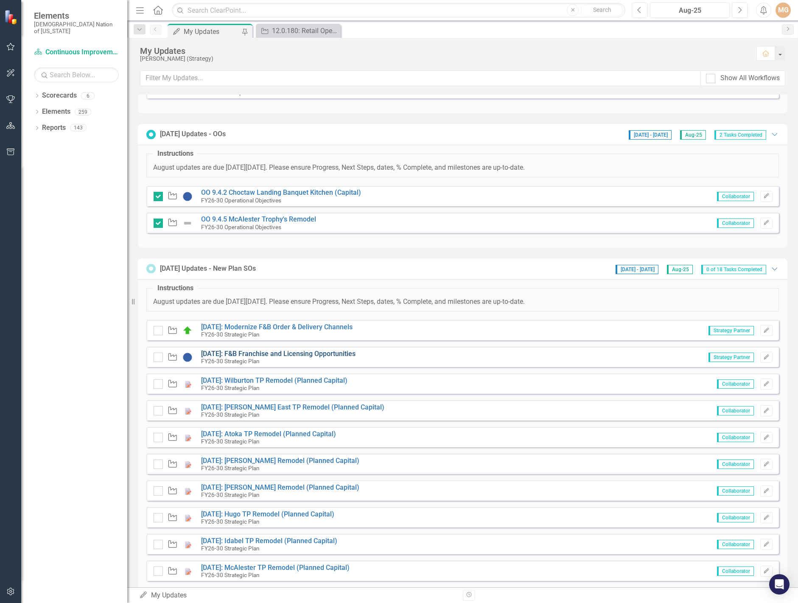
click at [323, 352] on link "[DATE]: F&B Franchise and Licensing Opportunities" at bounding box center [278, 353] width 154 height 8
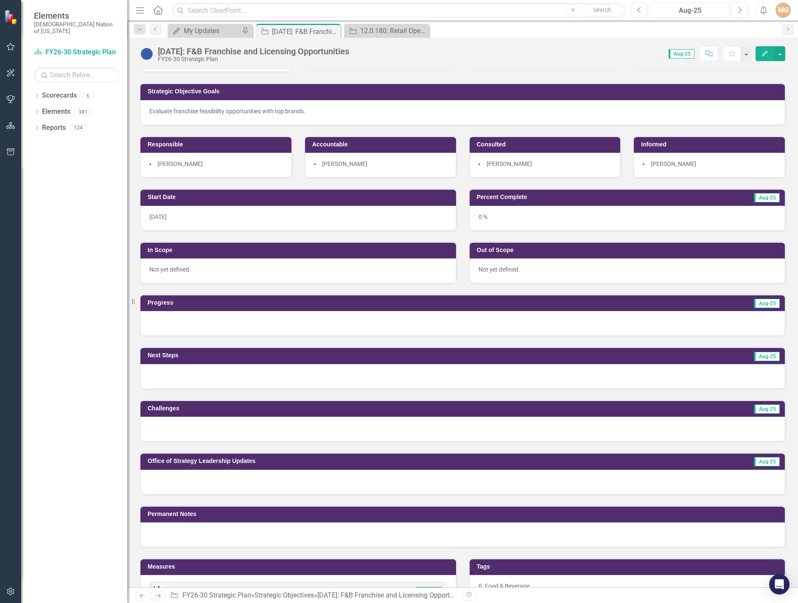
scroll to position [85, 0]
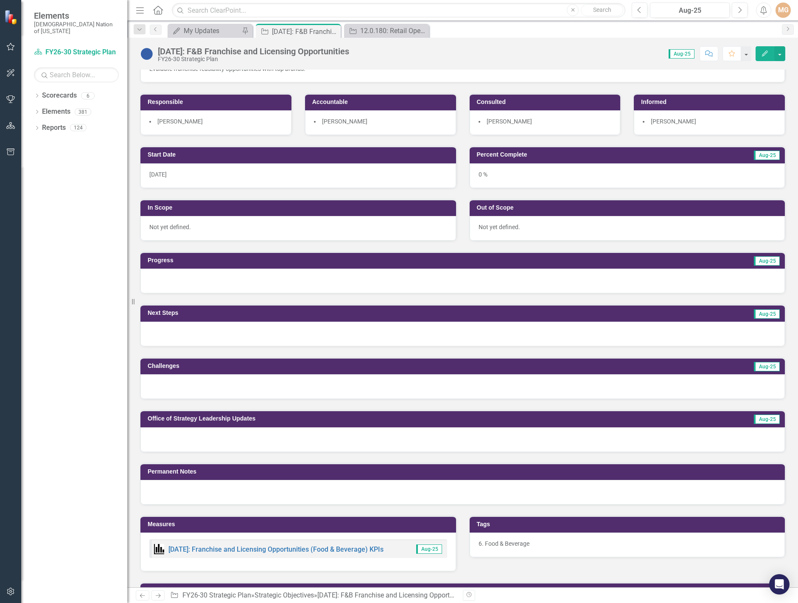
click at [287, 282] on div at bounding box center [462, 280] width 644 height 25
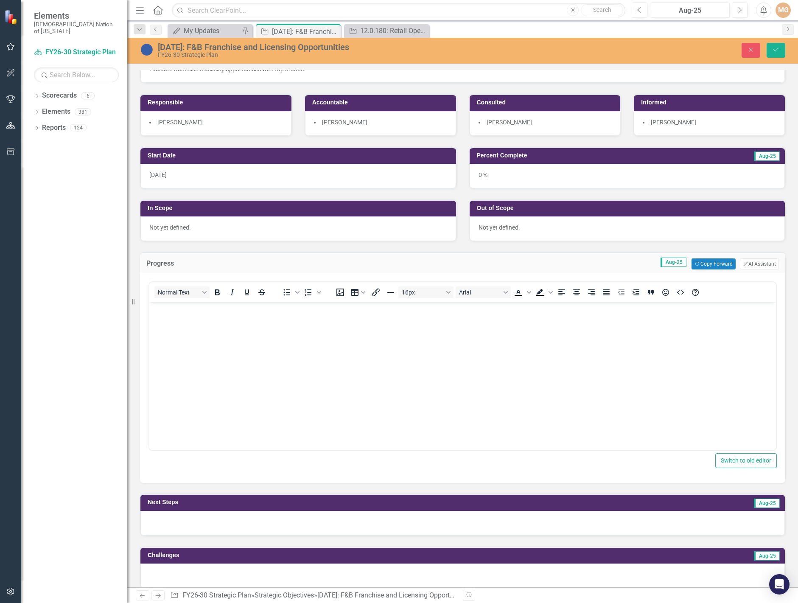
scroll to position [0, 0]
click at [715, 262] on button "Copy Forward Copy Forward" at bounding box center [713, 263] width 44 height 11
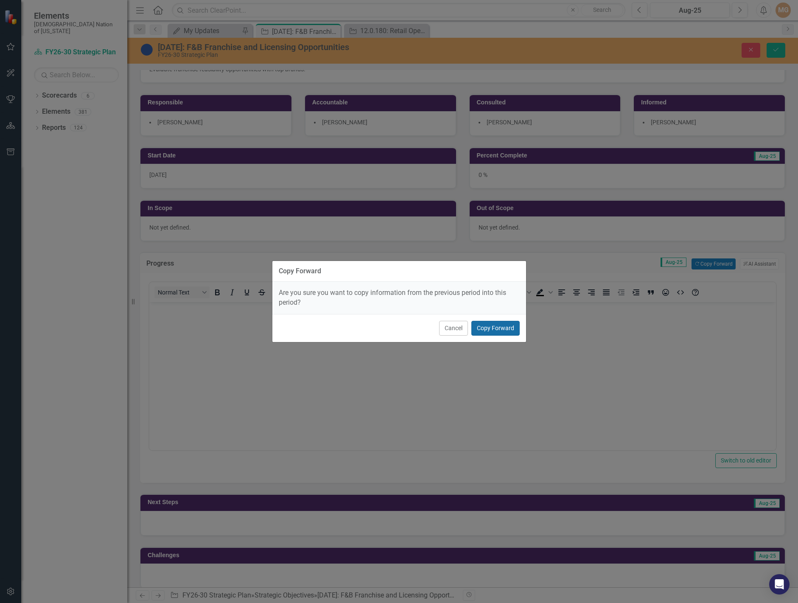
click at [504, 326] on button "Copy Forward" at bounding box center [495, 328] width 48 height 15
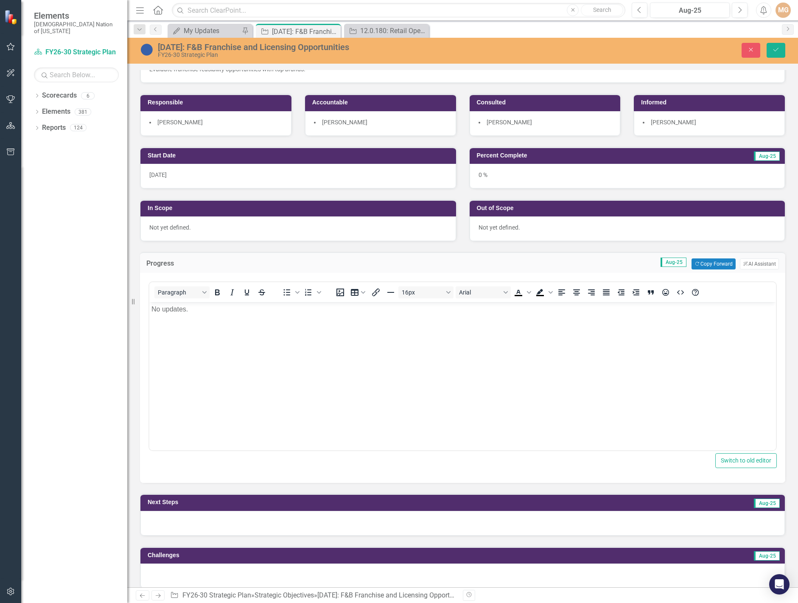
click at [220, 525] on div at bounding box center [462, 523] width 644 height 25
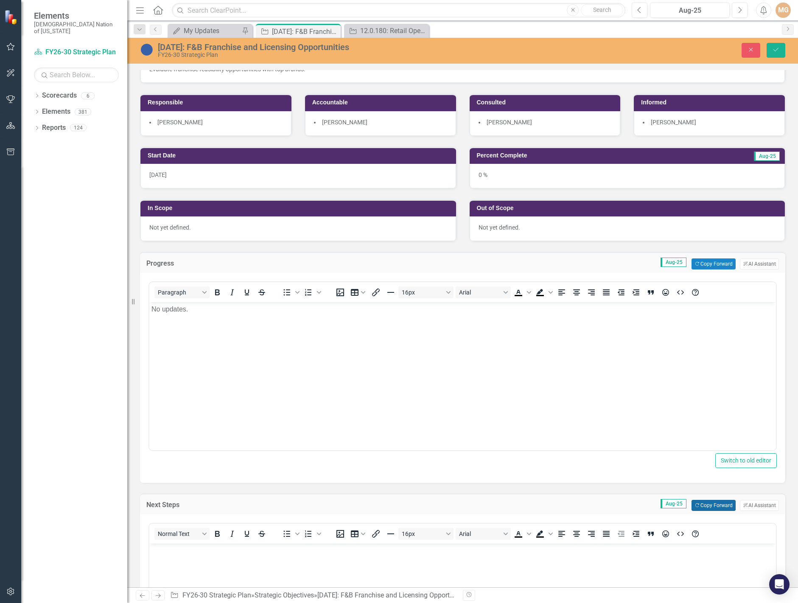
click at [708, 509] on button "Copy Forward Copy Forward" at bounding box center [713, 505] width 44 height 11
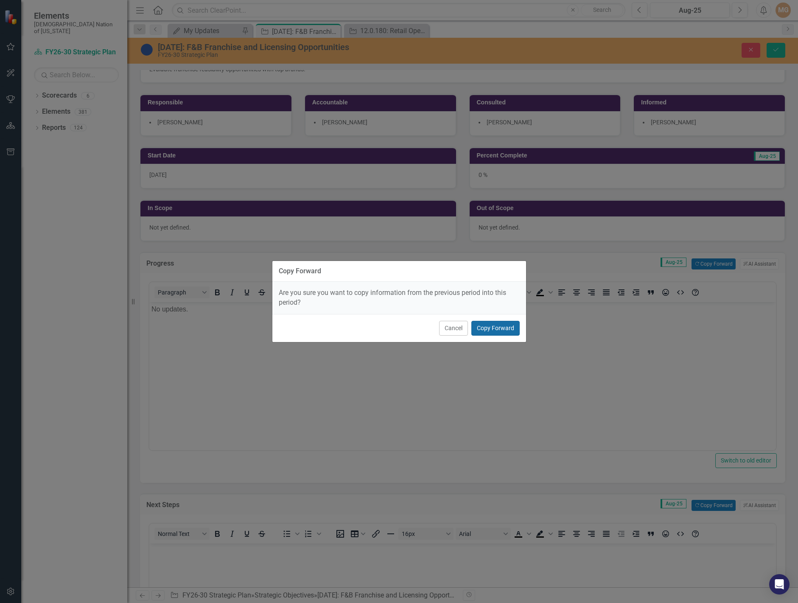
click at [500, 327] on button "Copy Forward" at bounding box center [495, 328] width 48 height 15
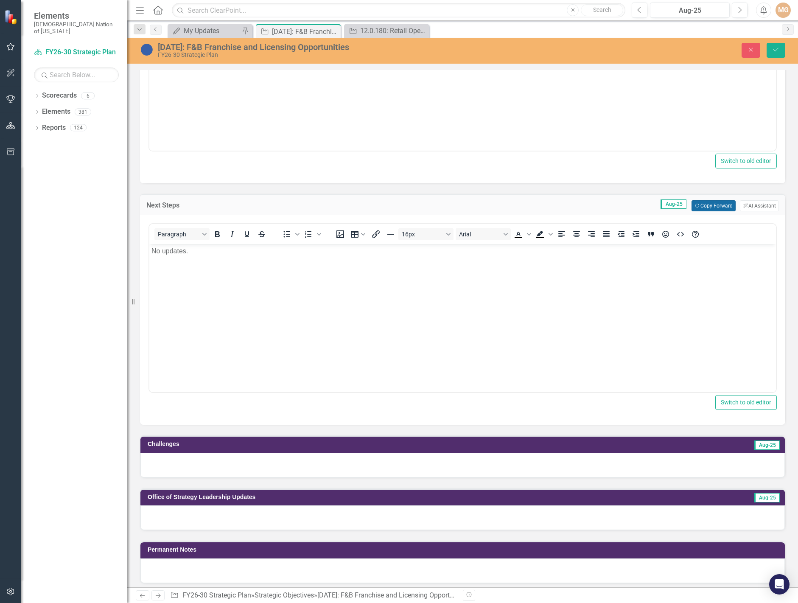
scroll to position [424, 0]
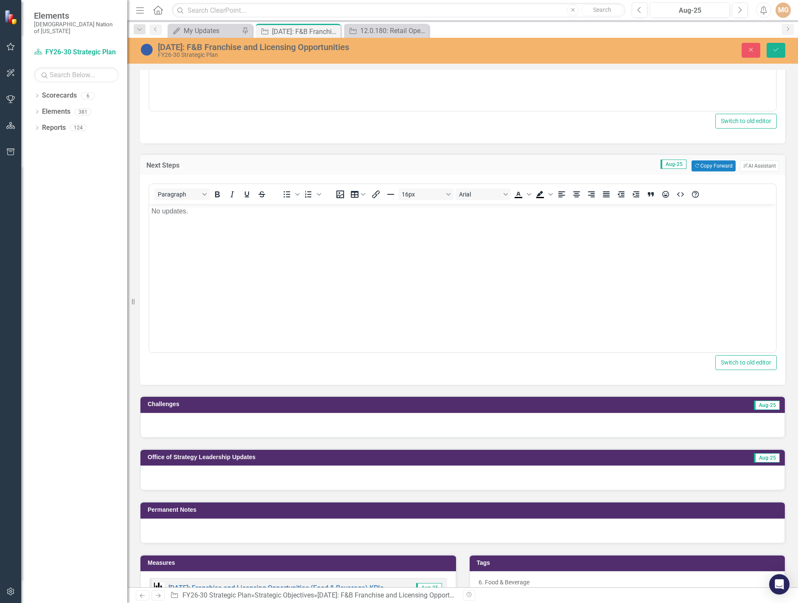
click at [392, 428] on div at bounding box center [462, 425] width 644 height 25
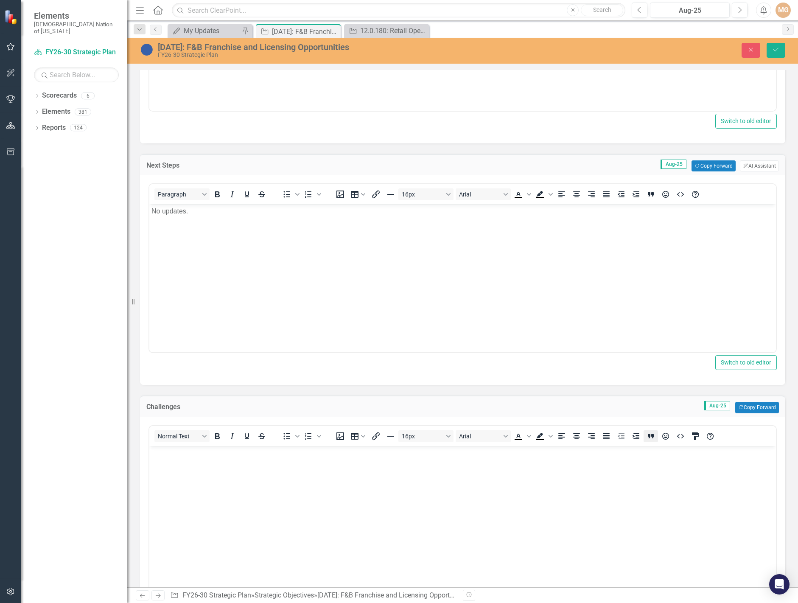
scroll to position [0, 0]
click at [761, 405] on button "Copy Forward Copy Forward" at bounding box center [757, 407] width 44 height 11
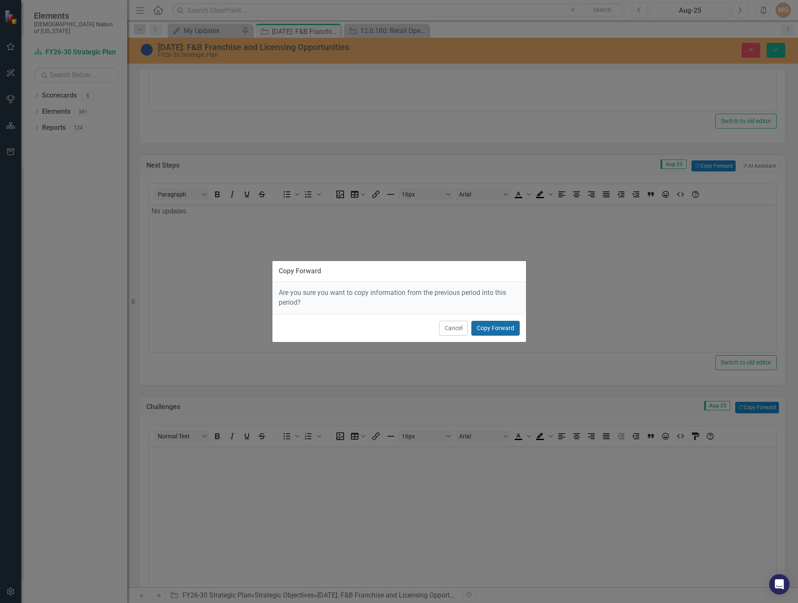
click at [500, 325] on button "Copy Forward" at bounding box center [495, 328] width 48 height 15
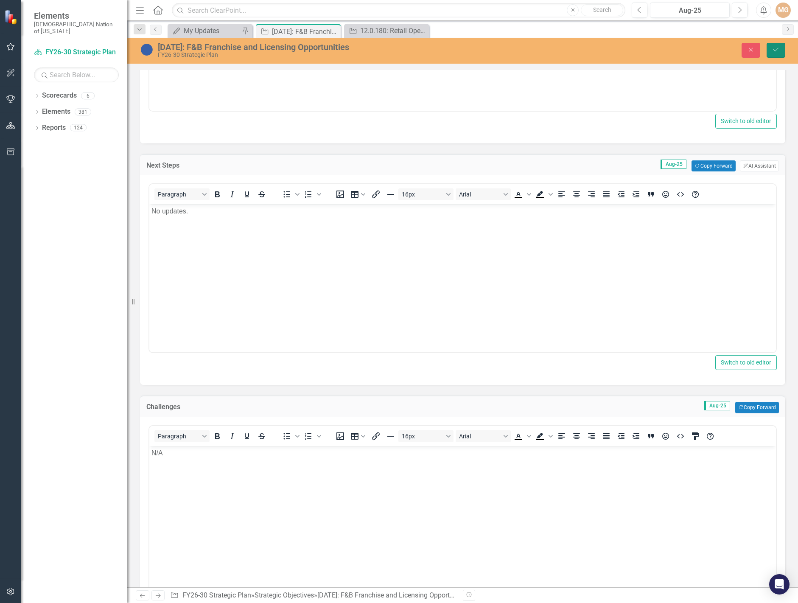
click at [776, 50] on icon "Save" at bounding box center [776, 50] width 8 height 6
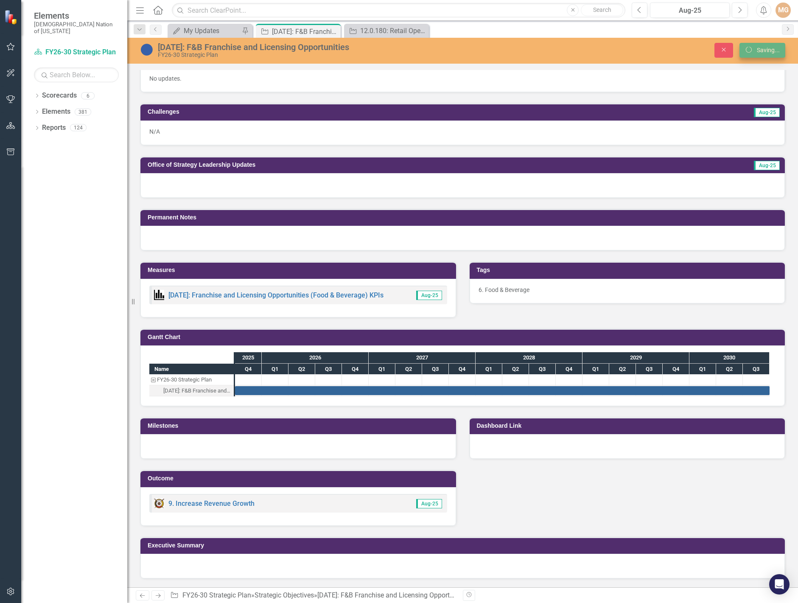
scroll to position [338, 0]
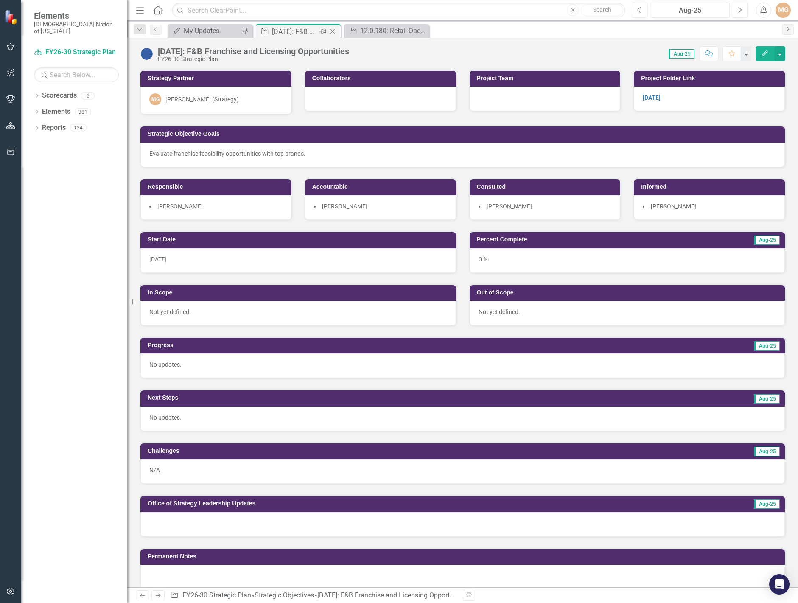
click at [334, 31] on icon "Close" at bounding box center [332, 31] width 8 height 7
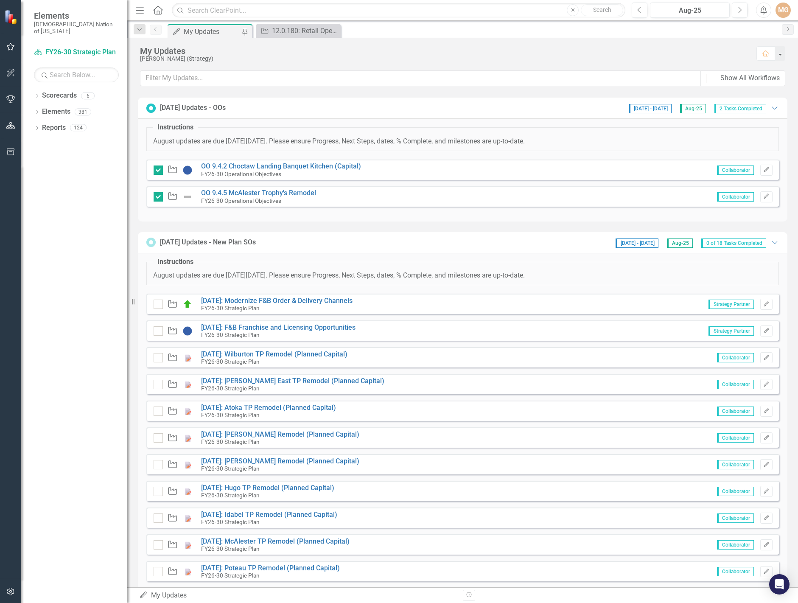
scroll to position [254, 0]
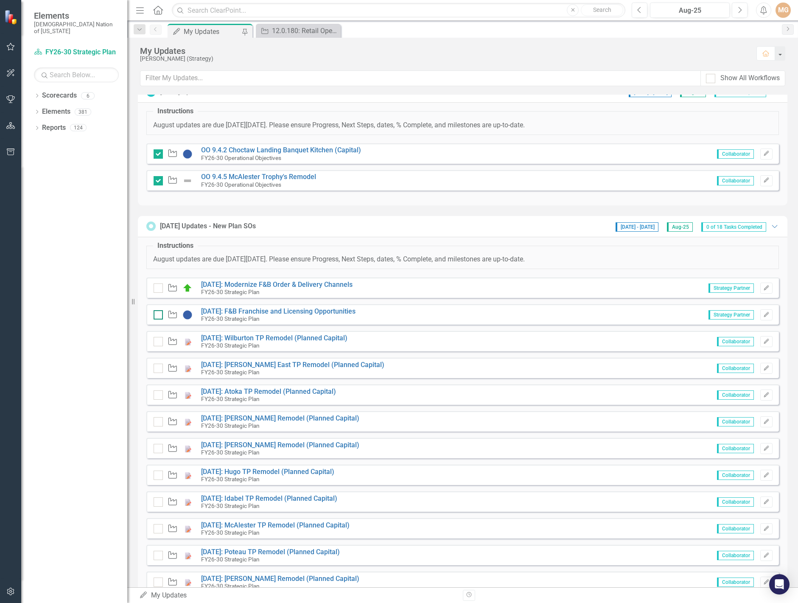
click at [157, 315] on input "checkbox" at bounding box center [157, 313] width 6 height 6
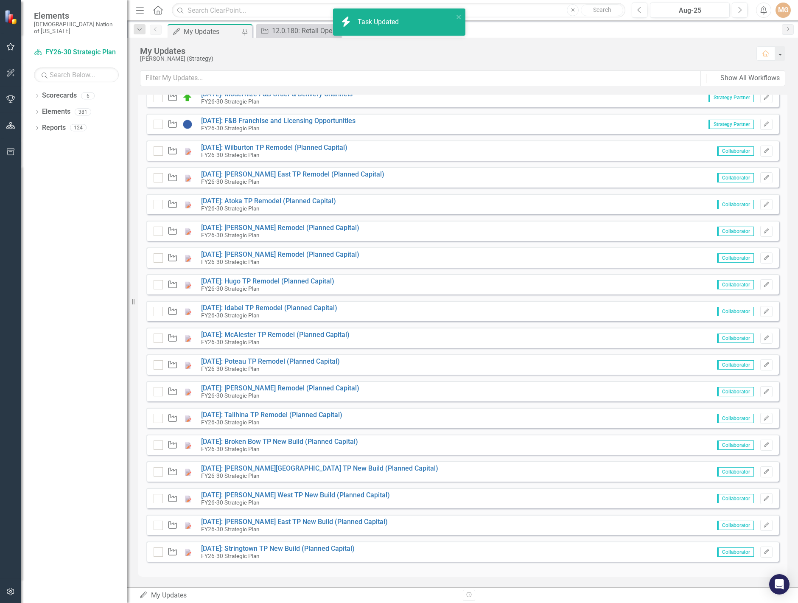
checkbox input "true"
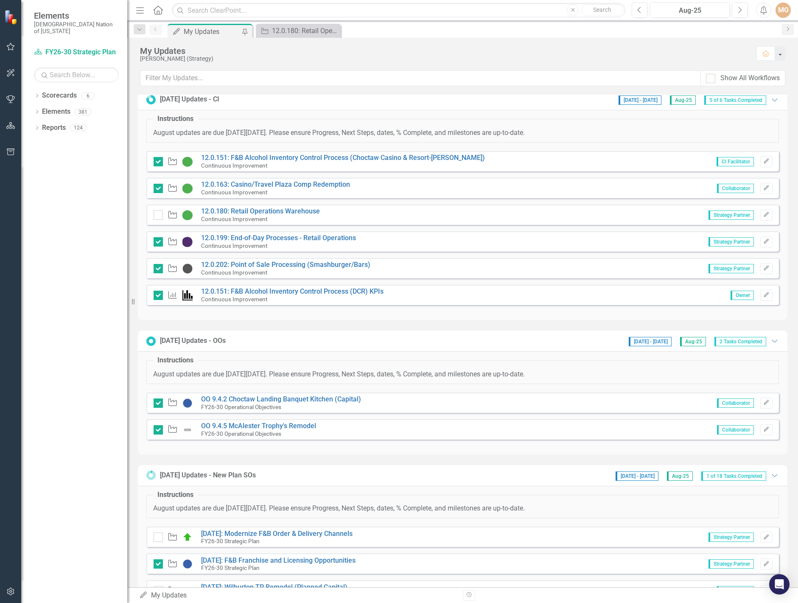
scroll to position [0, 0]
